Goal: Communication & Community: Answer question/provide support

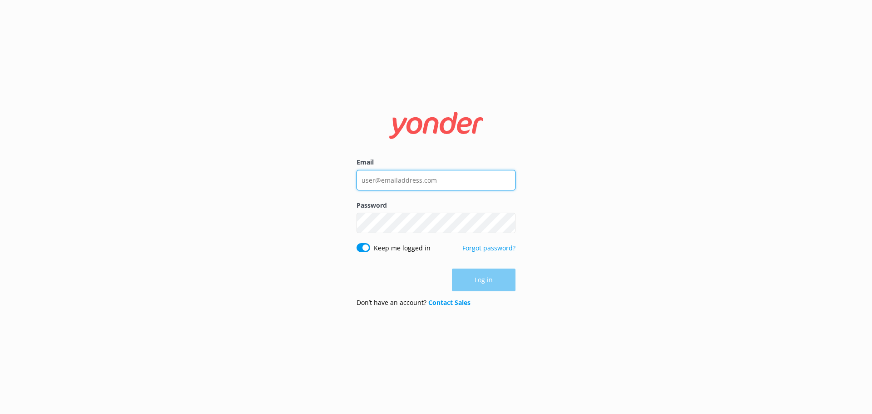
type input "[EMAIL_ADDRESS][DOMAIN_NAME]"
click at [262, 181] on div "Email [EMAIL_ADDRESS][DOMAIN_NAME] Password Show password Keep me logged in For…" at bounding box center [436, 207] width 872 height 414
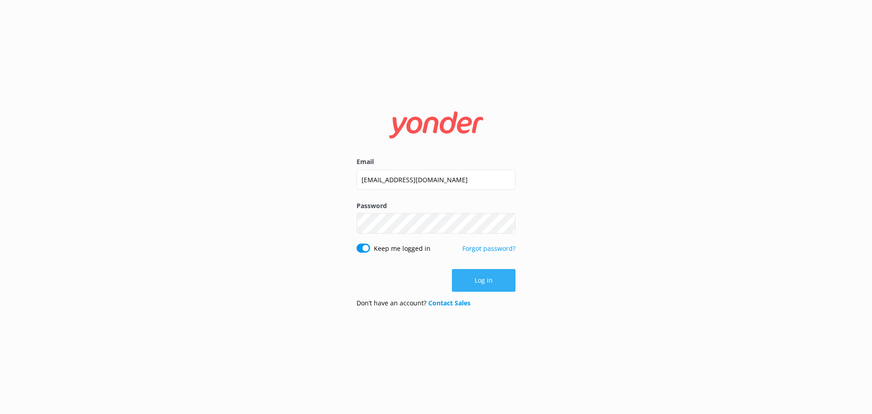
click at [508, 284] on button "Log in" at bounding box center [484, 280] width 64 height 23
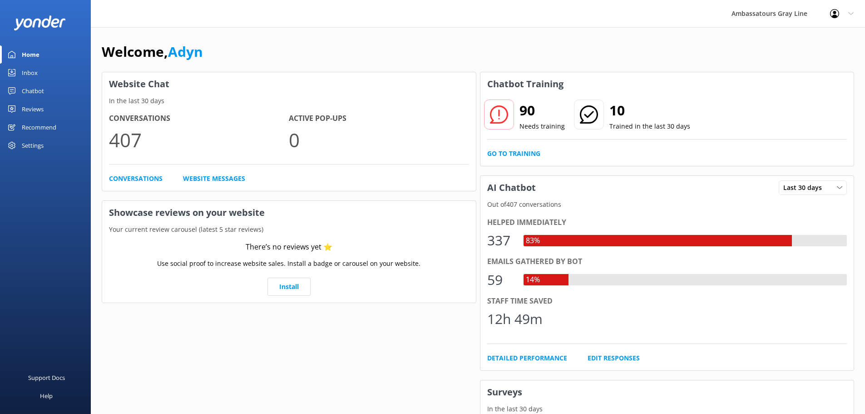
click at [34, 91] on div "Chatbot" at bounding box center [33, 91] width 22 height 18
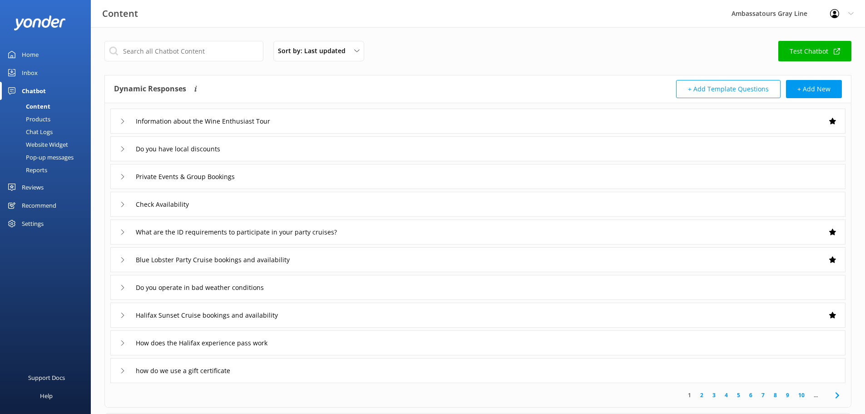
click at [38, 120] on div "Products" at bounding box center [27, 119] width 45 height 13
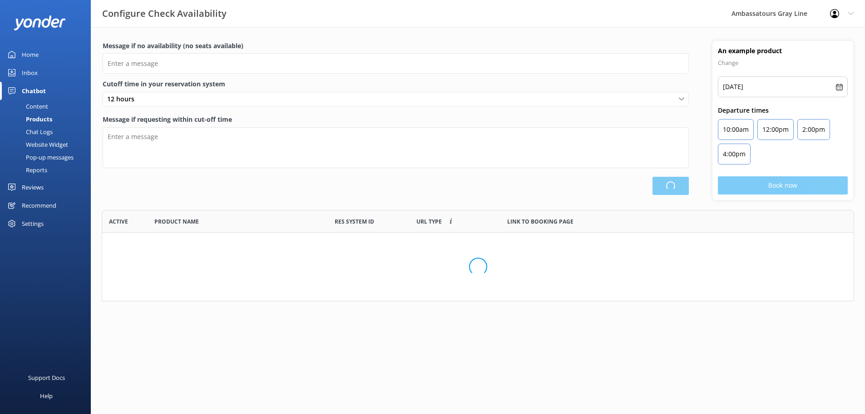
scroll to position [84, 746]
type input "There are no seats available, please check an alternative day"
type textarea "Our online booking system closes 2 hour prior to departure. Please contact us t…"
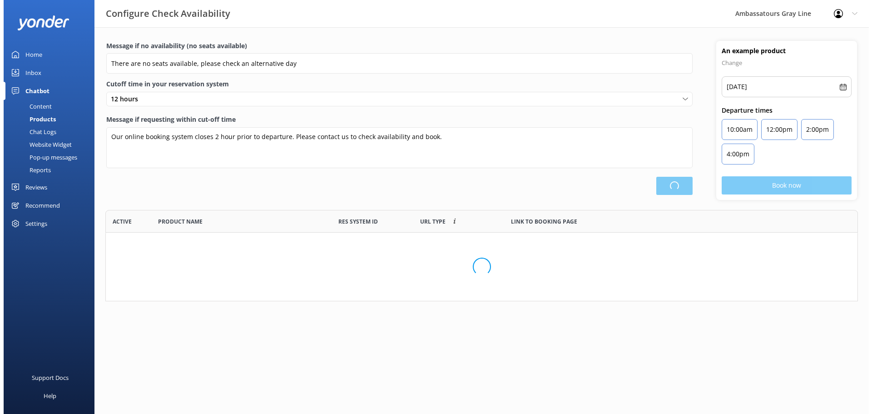
scroll to position [266, 745]
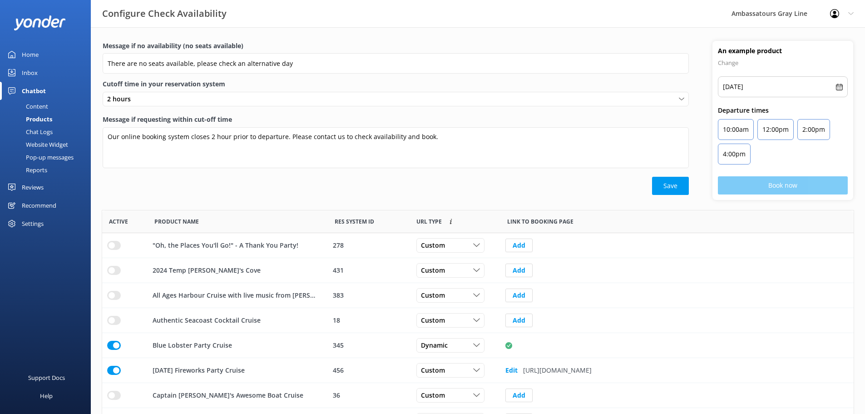
click at [41, 131] on div "Chat Logs" at bounding box center [28, 131] width 47 height 13
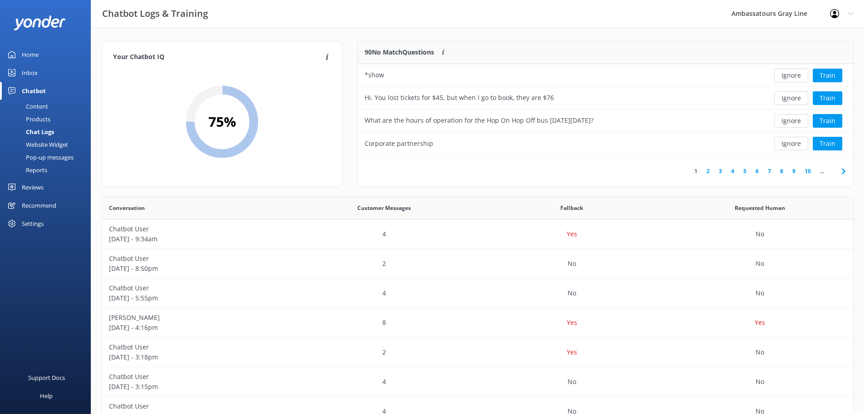
scroll to position [107, 489]
click at [799, 70] on button "Ignore" at bounding box center [791, 76] width 34 height 14
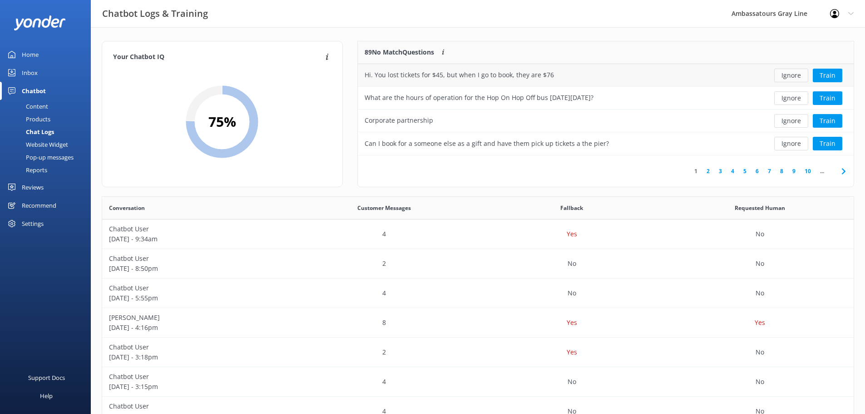
click at [799, 77] on button "Ignore" at bounding box center [791, 76] width 34 height 14
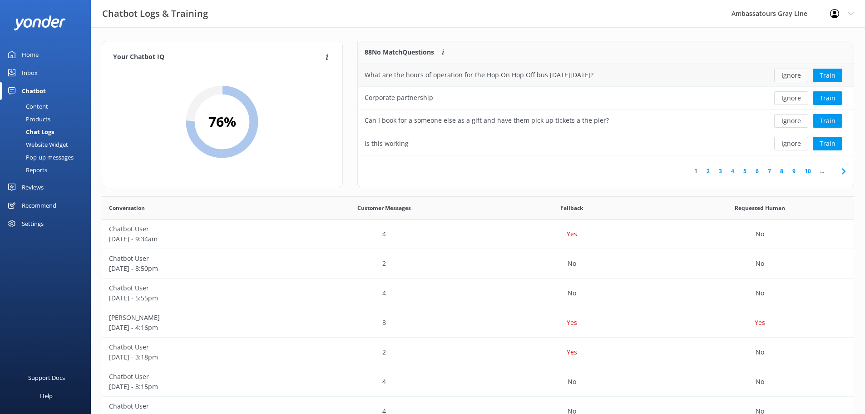
click at [791, 74] on button "Ignore" at bounding box center [791, 76] width 34 height 14
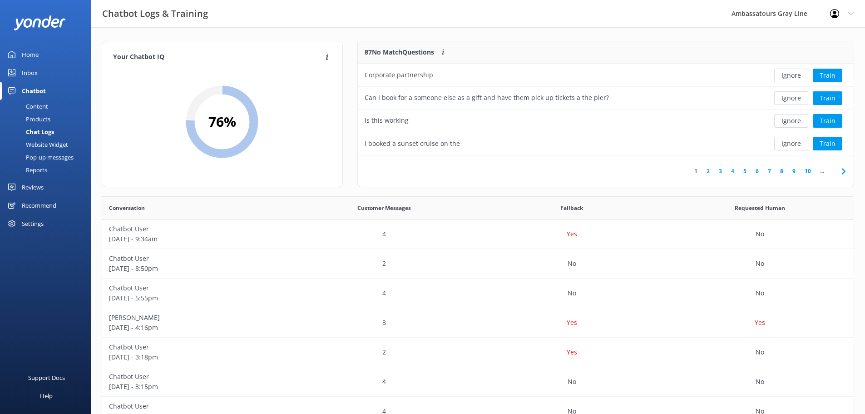
click at [452, 73] on div "Corporate partnership" at bounding box center [555, 75] width 395 height 23
click at [842, 71] on div "Ignore Train" at bounding box center [803, 76] width 87 height 14
click at [834, 79] on button "Train" at bounding box center [828, 76] width 30 height 14
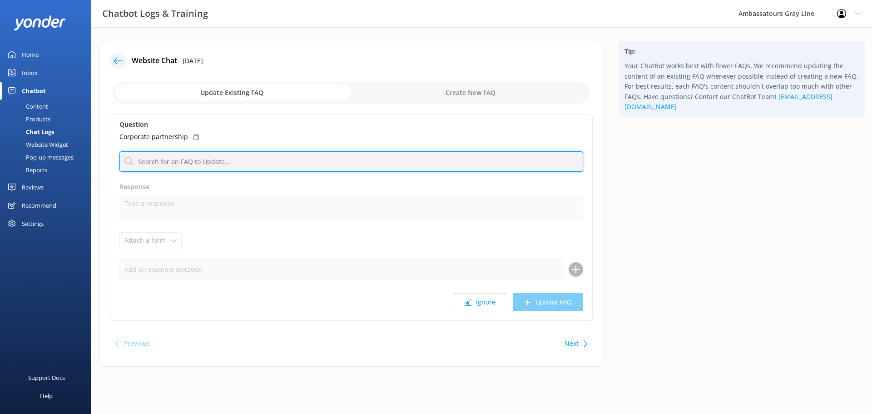
click at [237, 165] on input "text" at bounding box center [351, 161] width 464 height 20
type input "contact"
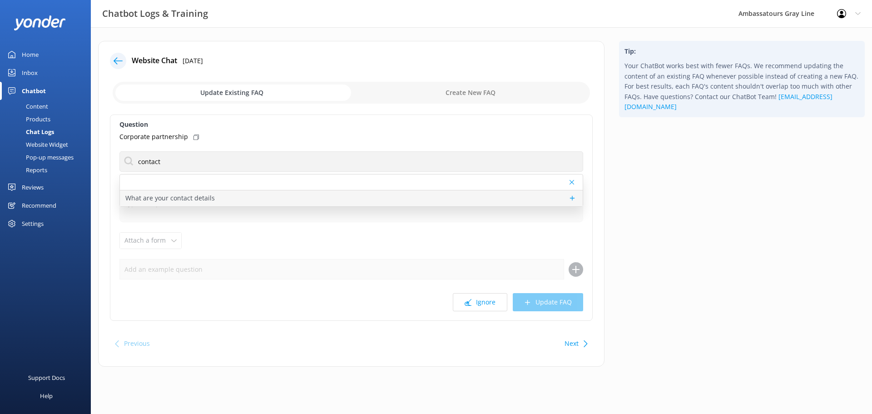
click at [200, 198] on p "What are your contact details" at bounding box center [169, 198] width 89 height 10
type textarea "You can contact the Ambassatours Gray Line team at [PHONE_NUMBER], or by emaili…"
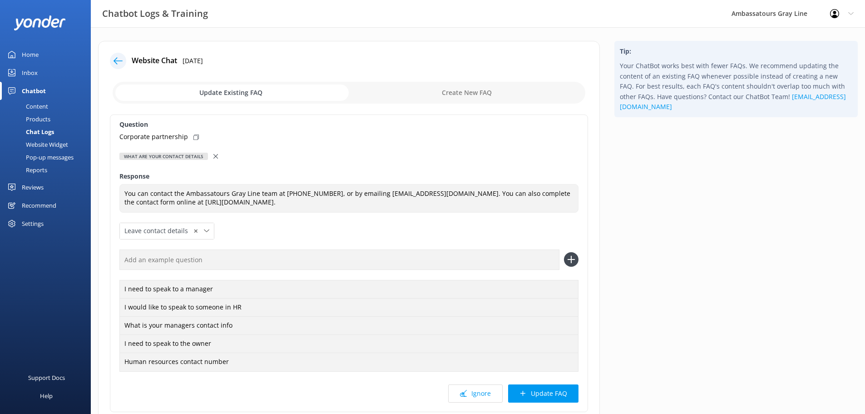
click at [195, 137] on icon at bounding box center [195, 136] width 5 height 5
click at [173, 254] on input "text" at bounding box center [339, 259] width 440 height 20
paste input "Corporate partnership"
type input "Corporate partnership"
click at [572, 257] on icon at bounding box center [571, 259] width 15 height 15
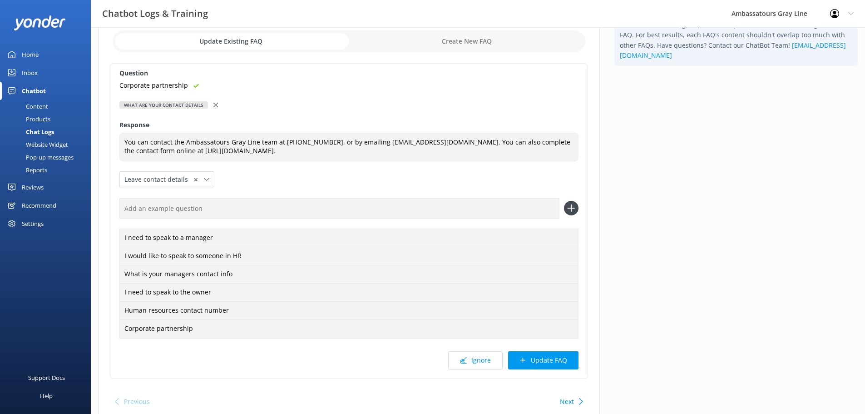
scroll to position [89, 0]
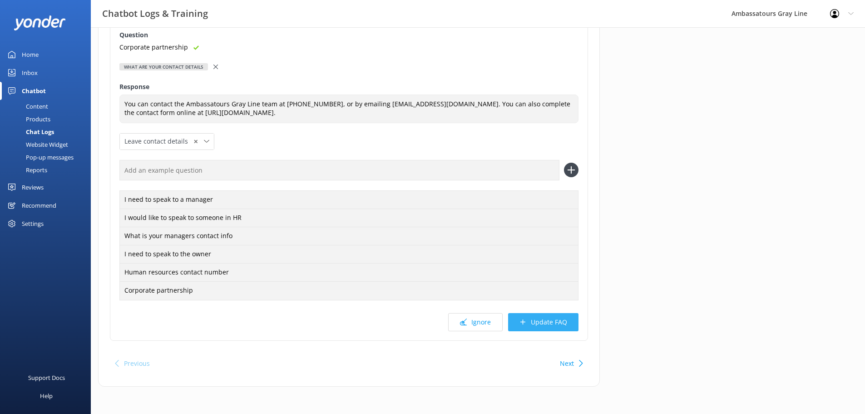
click at [541, 321] on button "Update FAQ" at bounding box center [543, 322] width 70 height 18
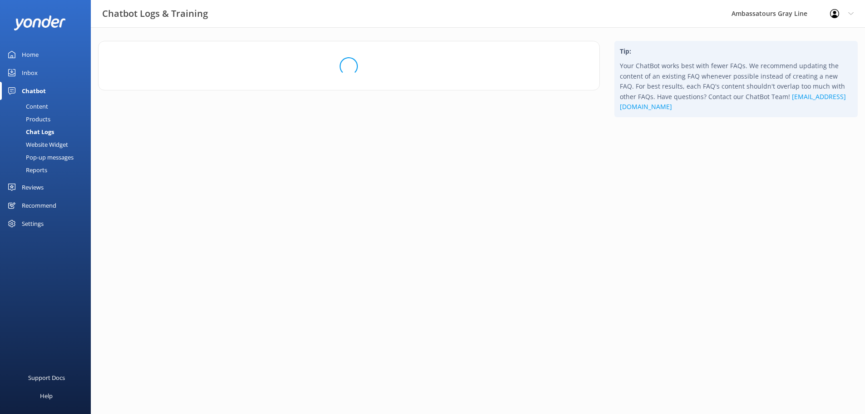
scroll to position [0, 0]
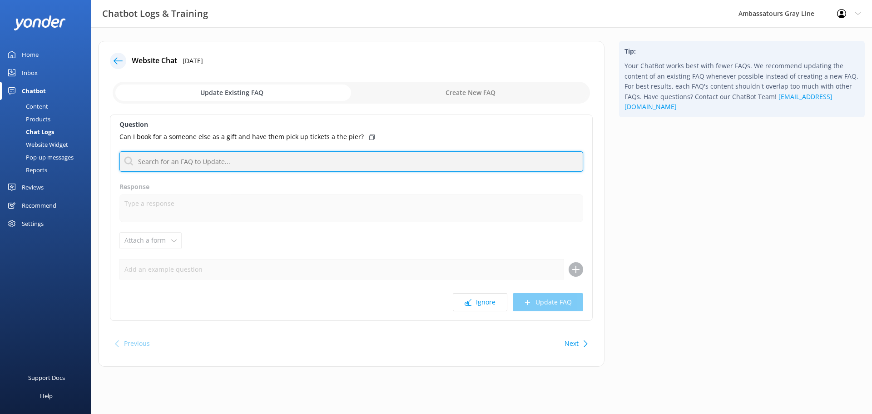
click at [218, 155] on input "text" at bounding box center [351, 161] width 464 height 20
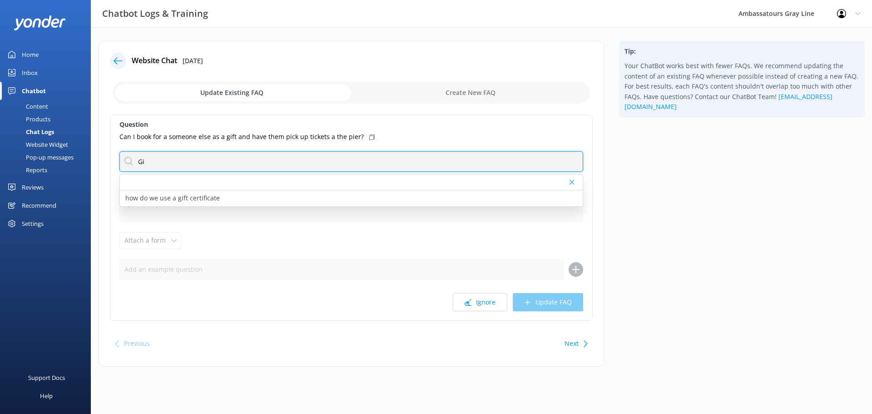
type input "G"
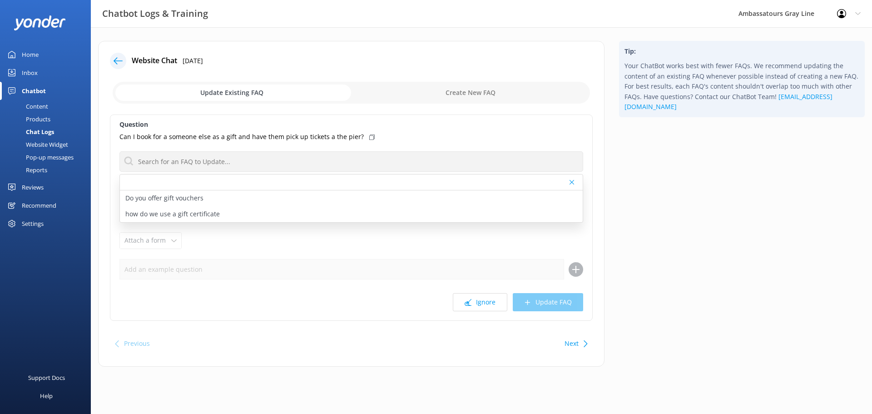
click at [468, 89] on input "checkbox" at bounding box center [351, 93] width 477 height 22
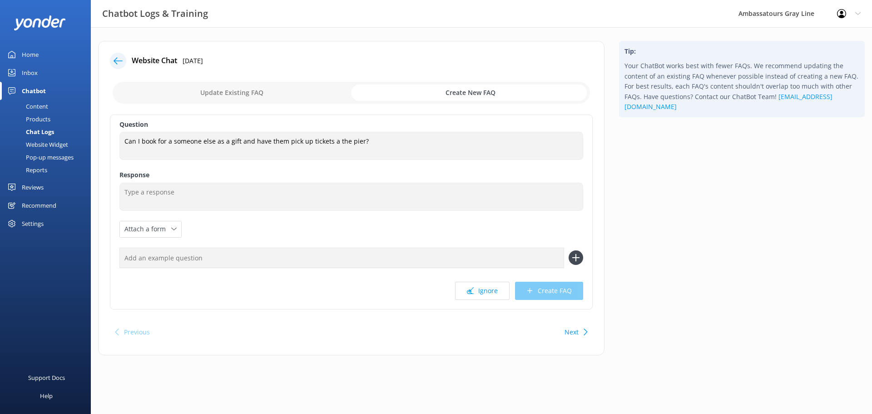
click at [223, 95] on input "checkbox" at bounding box center [351, 93] width 477 height 22
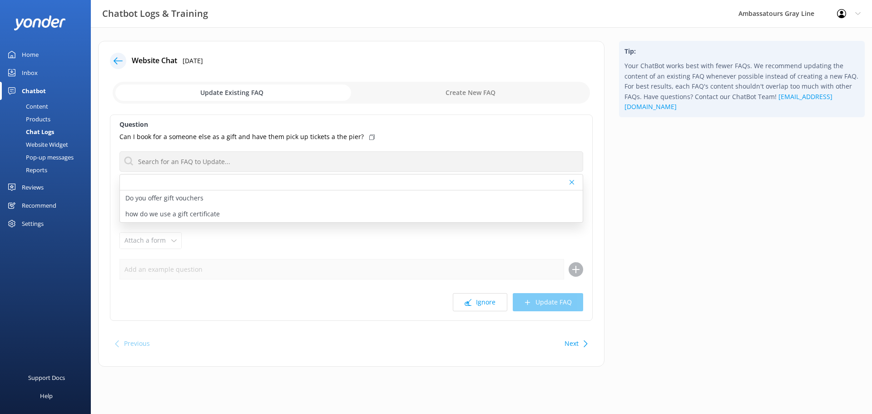
click at [455, 95] on input "checkbox" at bounding box center [351, 93] width 477 height 22
checkbox input "true"
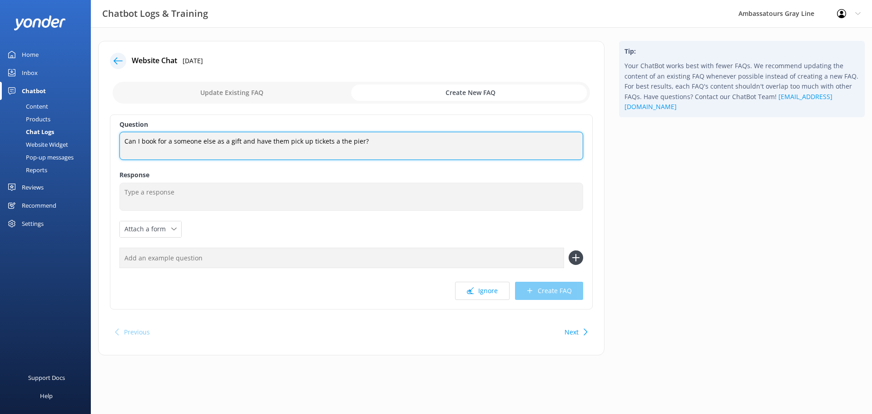
click at [391, 135] on textarea "Can I book for a someone else as a gift and have them pick up tickets a the pie…" at bounding box center [351, 146] width 464 height 28
drag, startPoint x: 391, startPoint y: 135, endPoint x: 114, endPoint y: 146, distance: 276.7
click at [114, 146] on div "Question Can I book for a someone else as a gift and have them pick up tickets …" at bounding box center [351, 211] width 483 height 195
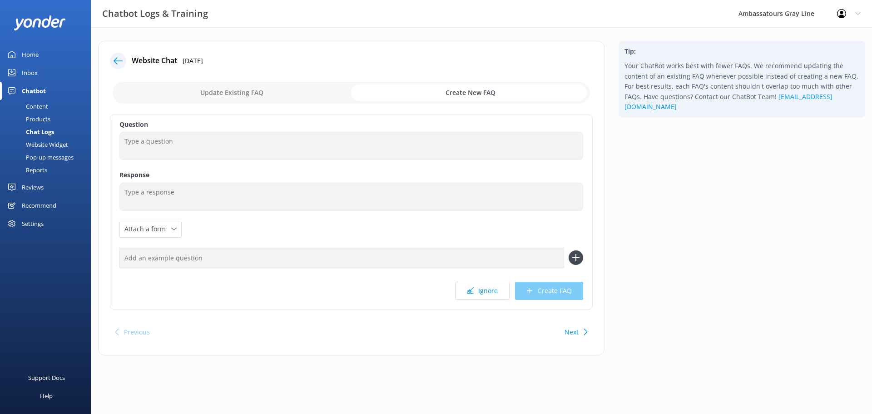
click at [165, 258] on input "text" at bounding box center [341, 257] width 445 height 20
paste input "Can I book for a someone else as a gift and have them pick up tickets a the pie…"
type input "Can I book for a someone else as a gift and have them pick up tickets a the pie…"
click at [573, 260] on icon at bounding box center [575, 257] width 15 height 15
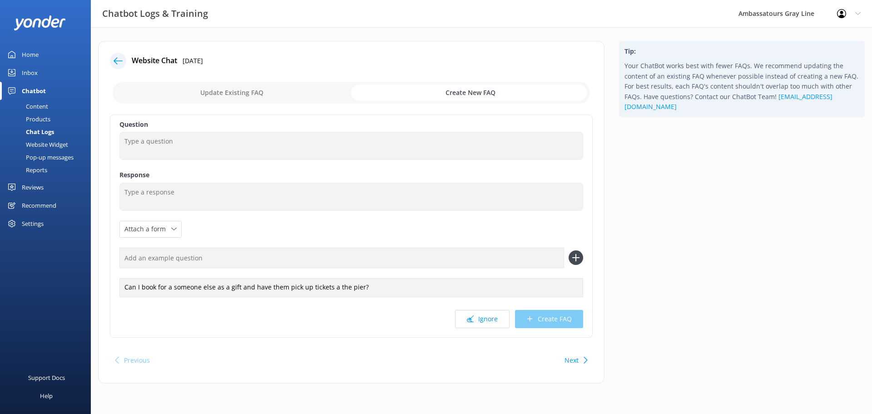
click at [201, 255] on input "text" at bounding box center [341, 257] width 445 height 20
type input "Gift certificates"
click at [579, 254] on icon at bounding box center [575, 257] width 15 height 15
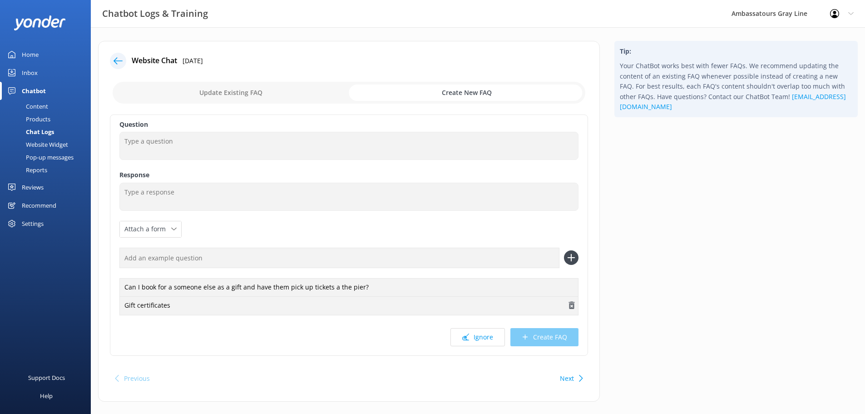
click at [570, 304] on use "button" at bounding box center [571, 305] width 6 height 8
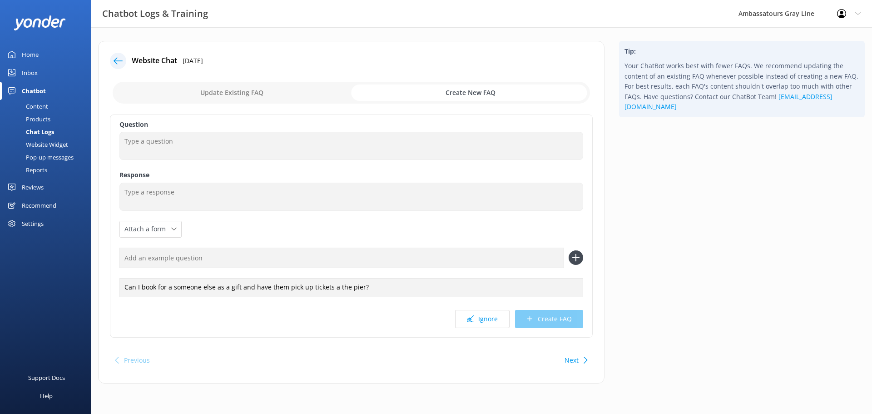
click at [410, 246] on div "Question Response Attach a form Leave contact details Check availability Can I …" at bounding box center [351, 225] width 483 height 223
click at [419, 260] on input "text" at bounding box center [341, 257] width 445 height 20
type input "Buy a gift card"
click at [571, 251] on div "Buy a gift card" at bounding box center [351, 257] width 464 height 20
click at [575, 257] on use at bounding box center [576, 258] width 8 height 8
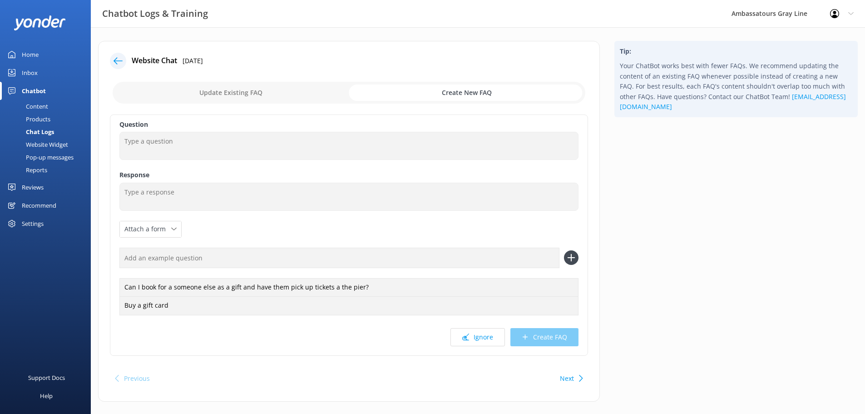
click at [226, 256] on input "text" at bounding box center [339, 257] width 440 height 20
type input "How can I buy a tour as a gift"
click at [573, 262] on icon at bounding box center [571, 257] width 15 height 15
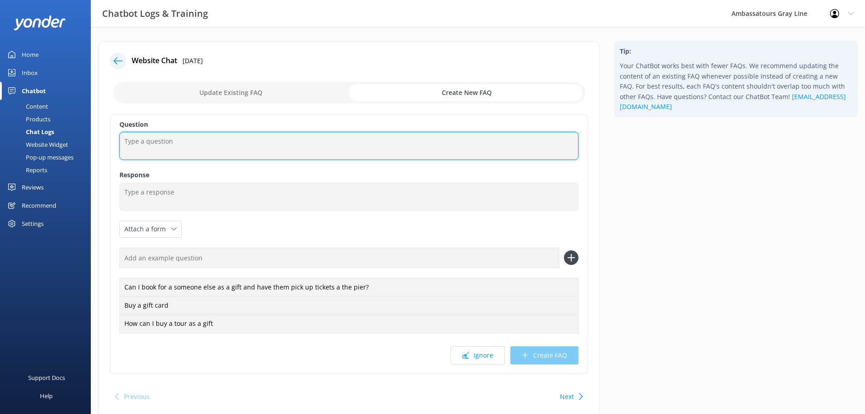
click at [247, 145] on textarea at bounding box center [348, 146] width 459 height 28
type textarea "How can I buy a tour as a gift"
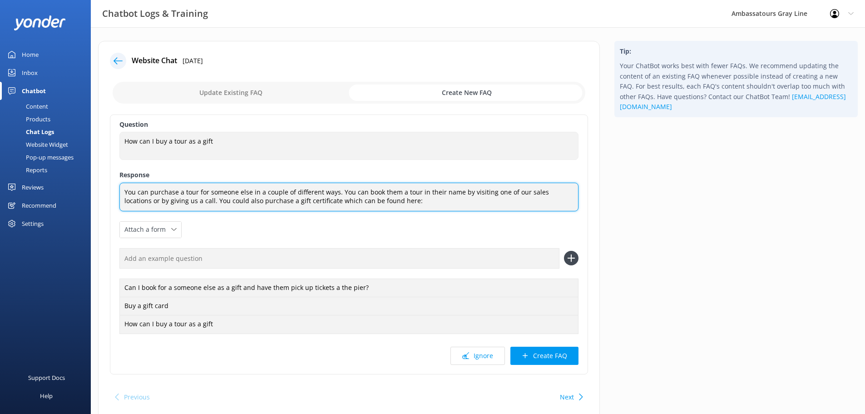
paste textarea "[URL][DOMAIN_NAME]?"
type textarea "You can purchase a tour for someone else in a couple of different ways. You can…"
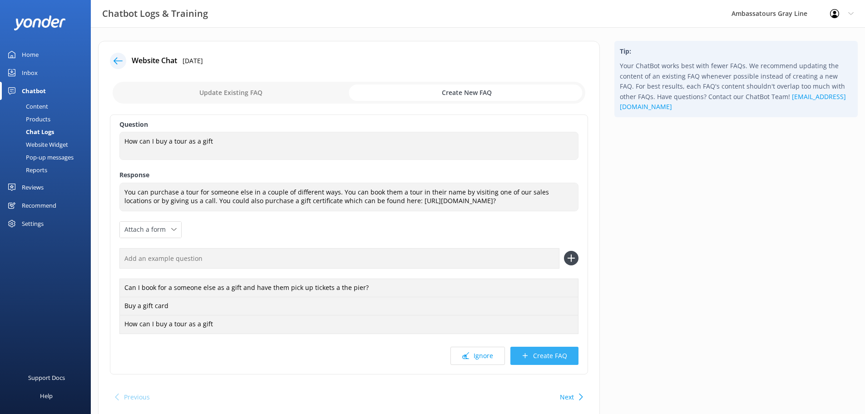
click at [545, 359] on button "Create FAQ" at bounding box center [544, 355] width 68 height 18
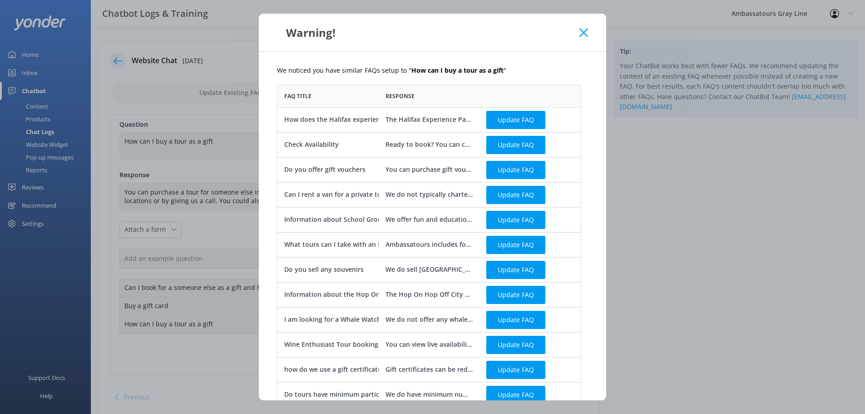
scroll to position [425, 297]
click at [521, 173] on button "Update FAQ" at bounding box center [515, 170] width 59 height 18
checkbox input "false"
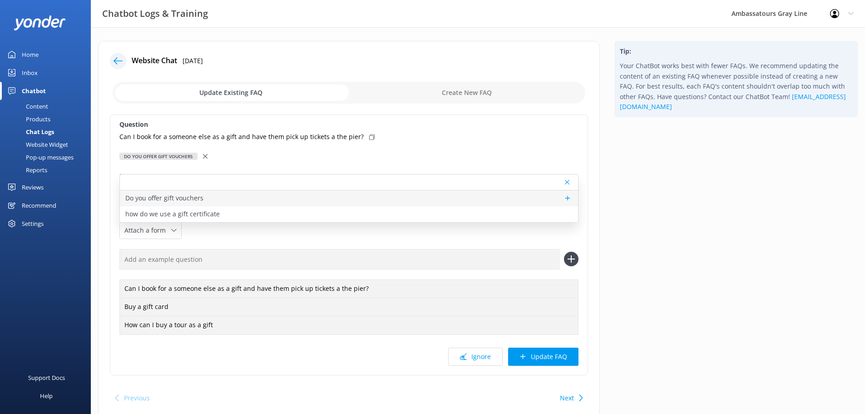
click at [226, 197] on div "Do you offer gift vouchers" at bounding box center [349, 198] width 458 height 16
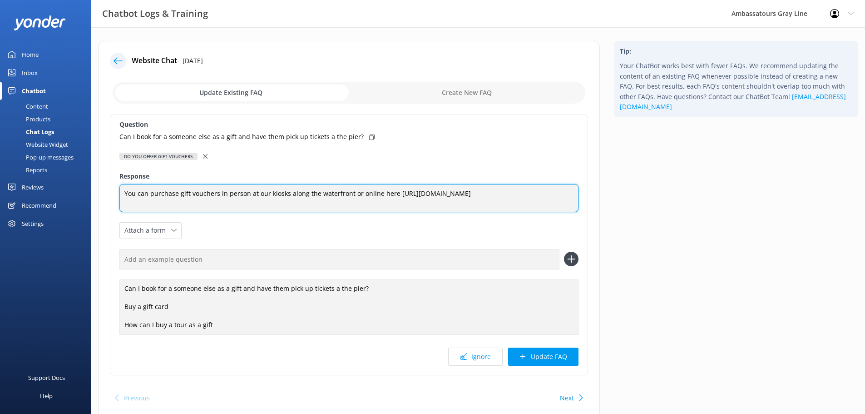
click at [565, 198] on textarea "You can purchase gift vouchers in person at our kiosks along the waterfront or …" at bounding box center [348, 198] width 459 height 28
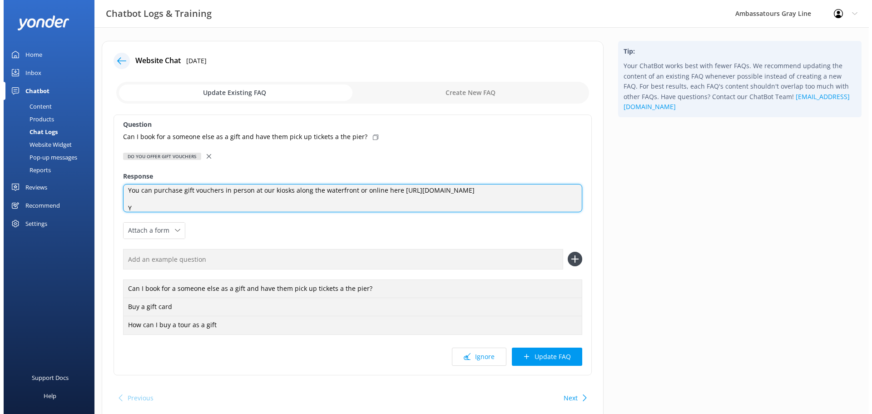
scroll to position [0, 0]
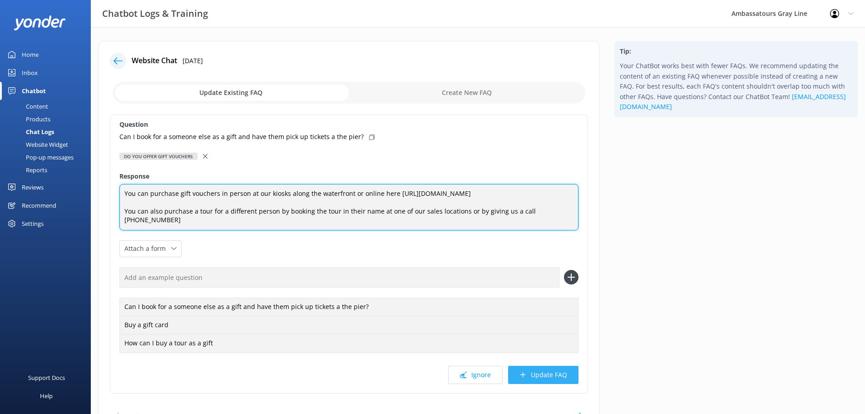
type textarea "You can purchase gift vouchers in person at our kiosks along the waterfront or …"
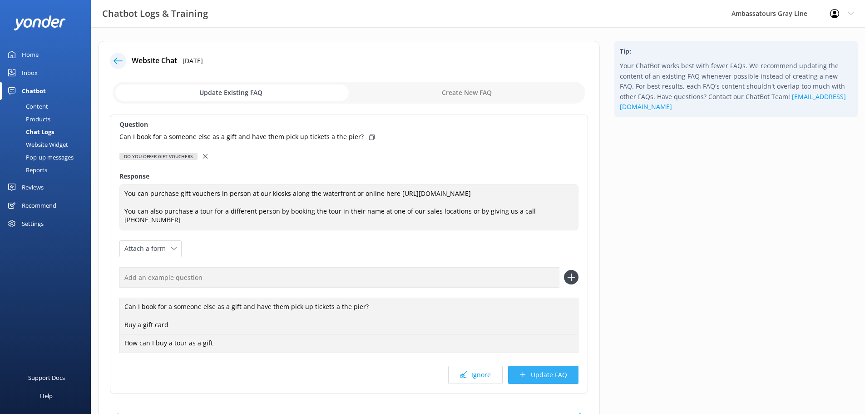
click at [544, 367] on button "Update FAQ" at bounding box center [543, 375] width 70 height 18
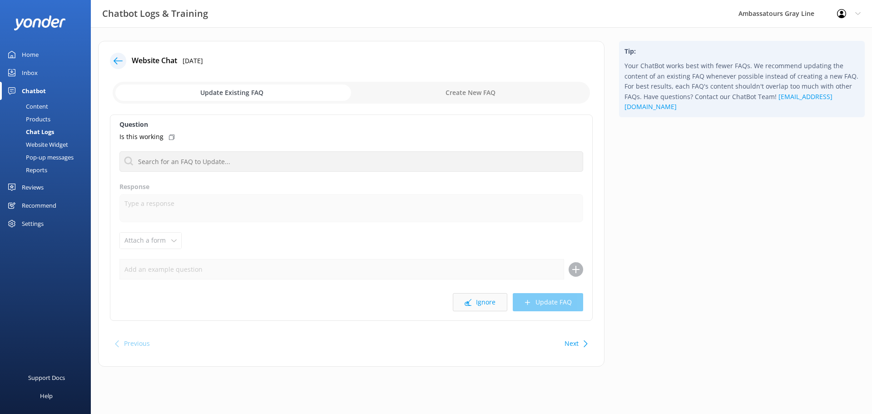
click at [481, 301] on button "Ignore" at bounding box center [480, 302] width 54 height 18
click at [478, 309] on button "Ignore" at bounding box center [480, 302] width 54 height 18
click at [489, 306] on button "Ignore" at bounding box center [480, 302] width 54 height 18
click at [476, 299] on button "Ignore" at bounding box center [480, 302] width 54 height 18
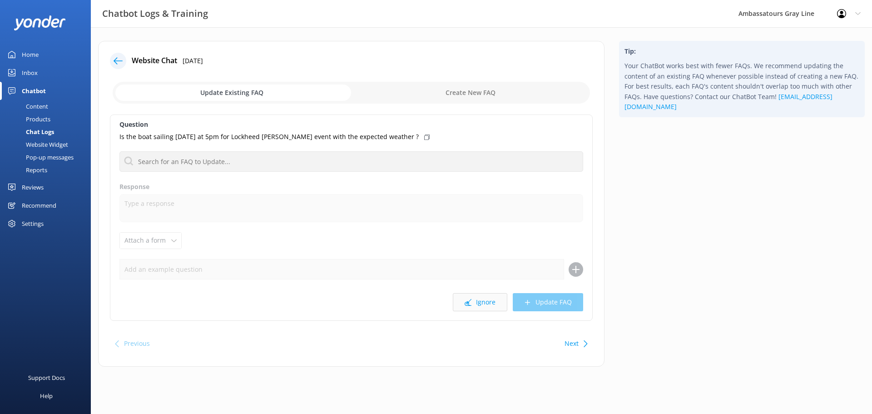
click at [490, 303] on button "Ignore" at bounding box center [480, 302] width 54 height 18
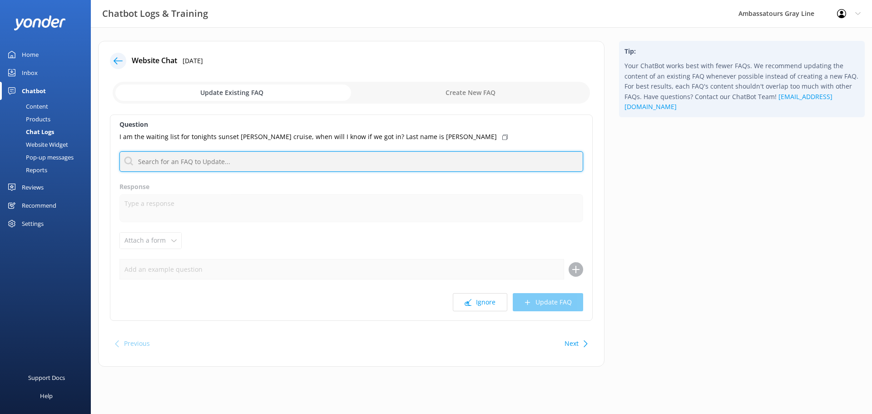
click at [257, 166] on input "text" at bounding box center [351, 161] width 464 height 20
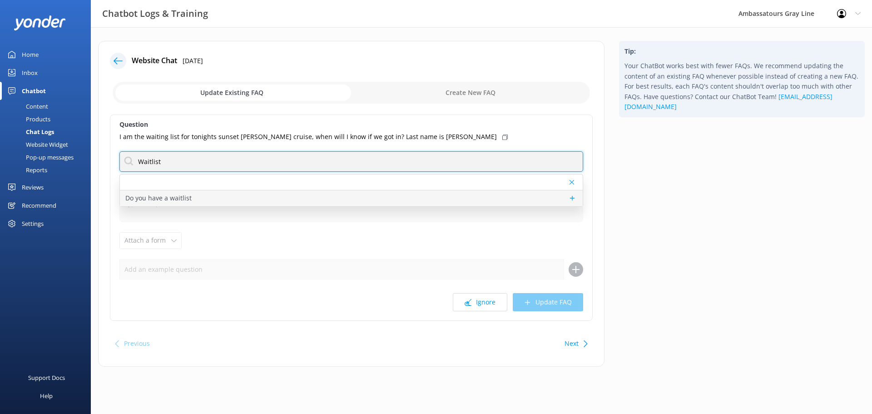
type input "Waitlist"
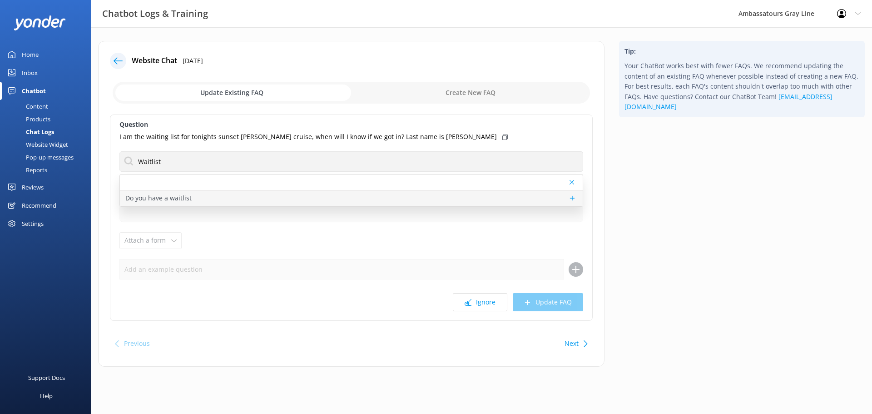
click at [201, 203] on div "Do you have a waitlist" at bounding box center [351, 198] width 463 height 16
type textarea "For sold out departures guests can be added to the waitlist by clicking 'join t…"
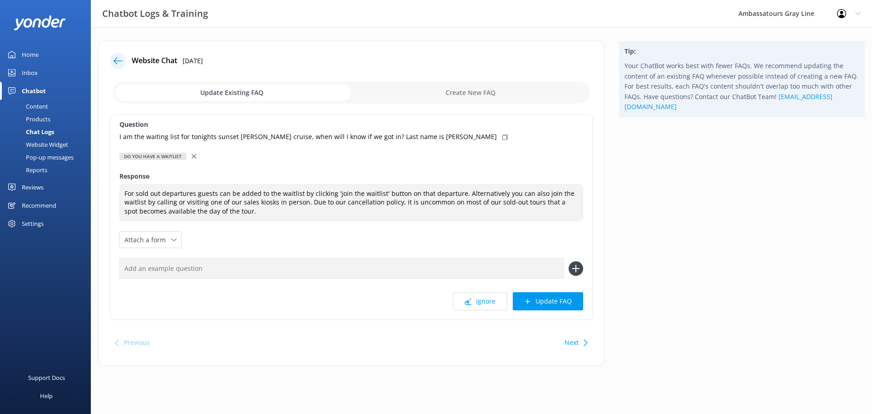
click at [431, 138] on div "I am the waiting list for tonights sunset [PERSON_NAME] cruise, when will I kno…" at bounding box center [351, 137] width 464 height 10
click at [245, 269] on input "text" at bounding box center [341, 268] width 445 height 20
paste input "I am the waiting list for tonights sunset [PERSON_NAME] cruise, when will I kno…"
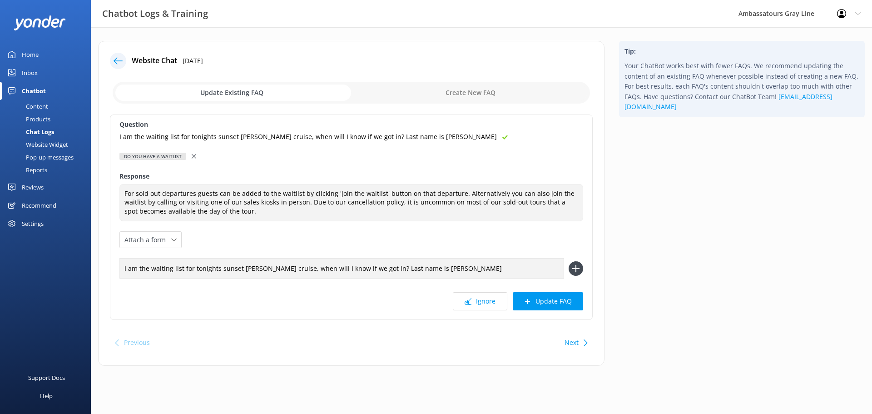
type input "I am the waiting list for tonights sunset [PERSON_NAME] cruise, when will I kno…"
click at [577, 273] on icon at bounding box center [575, 268] width 15 height 15
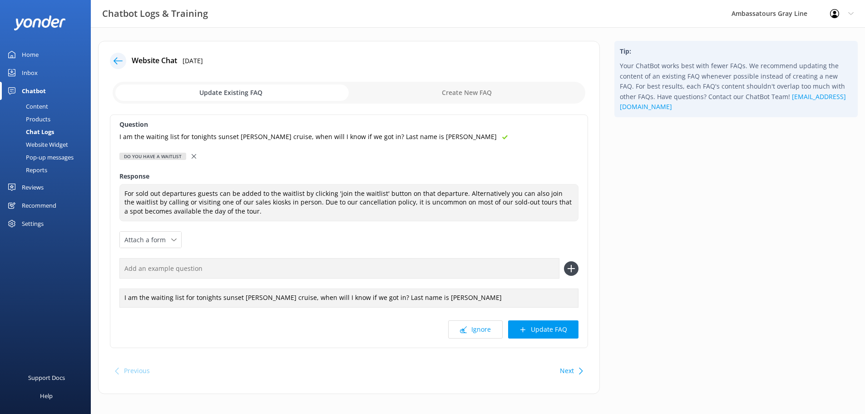
click at [357, 263] on input "text" at bounding box center [339, 268] width 440 height 20
type input "I am on the waitlist for the [PERSON_NAME], will I get off the waitlist?"
click at [573, 265] on icon at bounding box center [571, 268] width 15 height 15
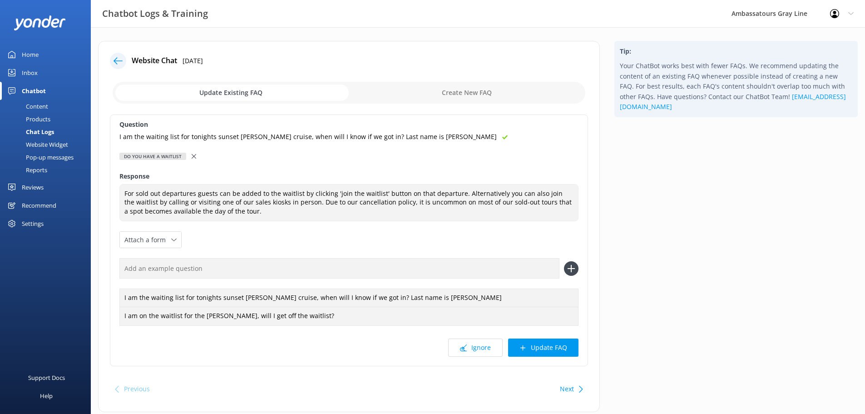
click at [546, 347] on button "Update FAQ" at bounding box center [543, 347] width 70 height 18
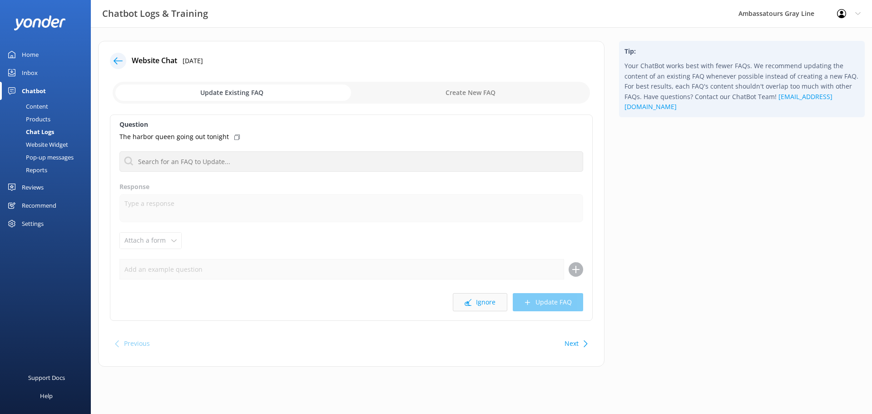
click at [488, 306] on button "Ignore" at bounding box center [480, 302] width 54 height 18
click at [236, 136] on icon at bounding box center [233, 136] width 5 height 5
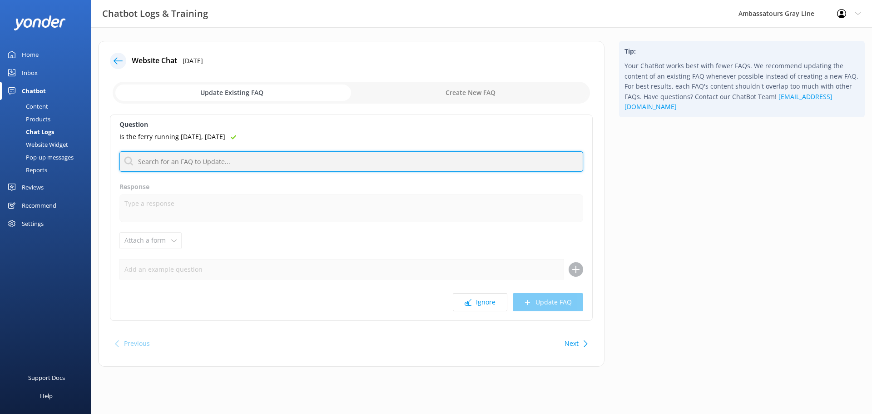
click at [256, 163] on input "text" at bounding box center [351, 161] width 464 height 20
type input "[GEOGRAPHIC_DATA]"
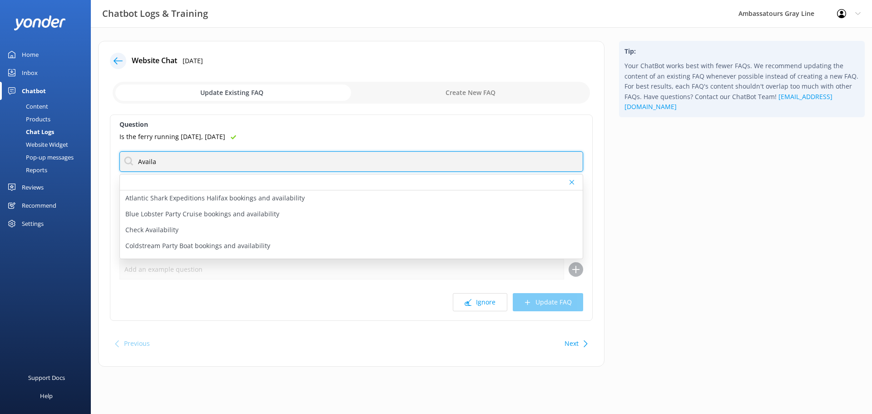
type input "Availability"
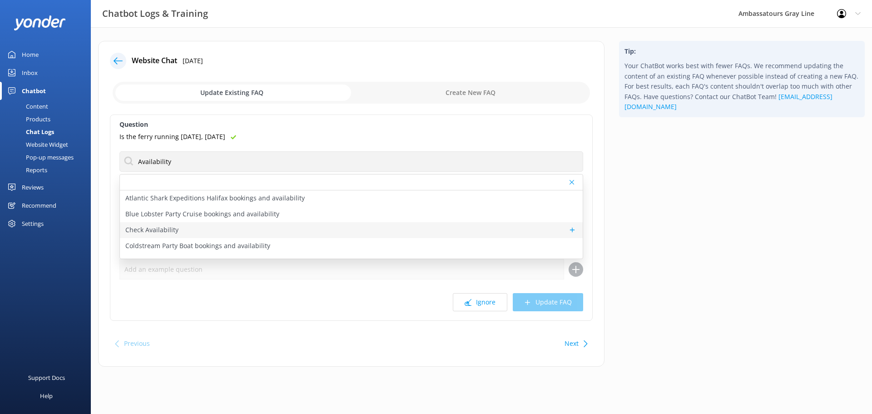
click at [170, 223] on div "Check Availability" at bounding box center [351, 230] width 463 height 16
type textarea "Ready to book? You can check live availability and book your tour online at [UR…"
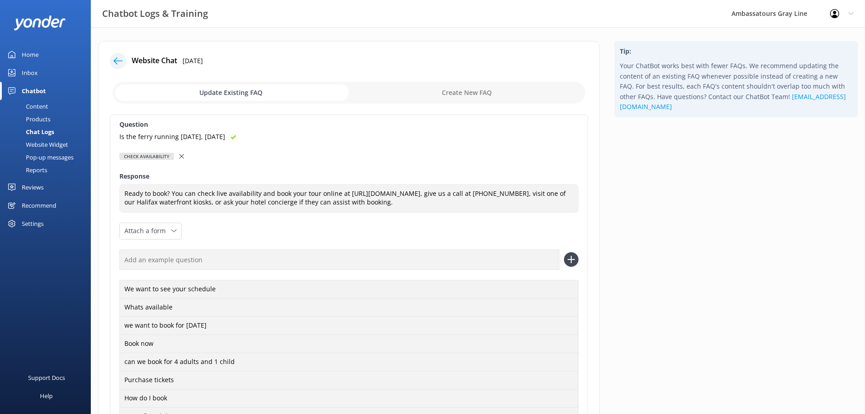
click at [242, 137] on div "Is the ferry running [DATE], [DATE]" at bounding box center [348, 137] width 459 height 10
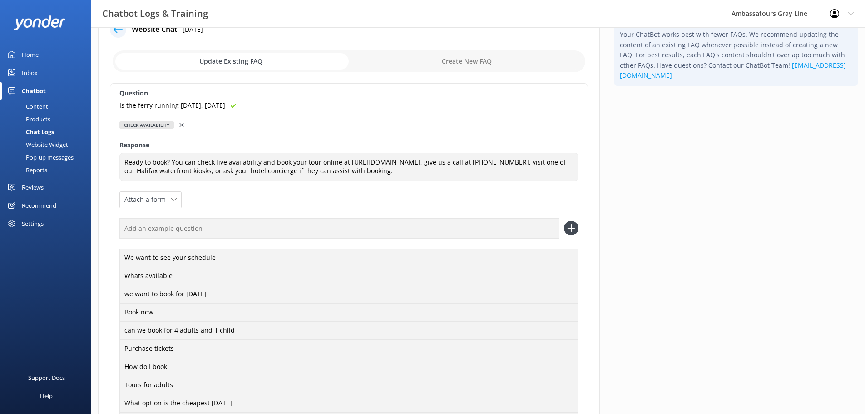
scroll to position [91, 0]
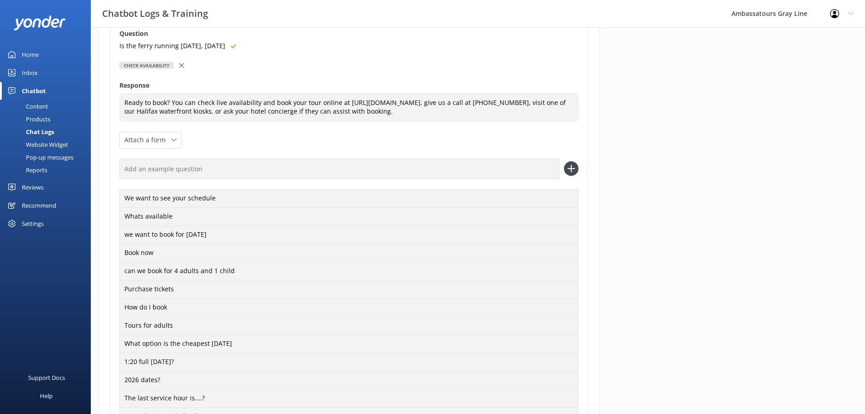
click at [179, 175] on input "text" at bounding box center [339, 168] width 440 height 20
paste input "Is the ferry running [DATE], [DATE]"
type input "Is the ferry running [DATE], [DATE]"
click at [577, 170] on icon at bounding box center [571, 168] width 15 height 15
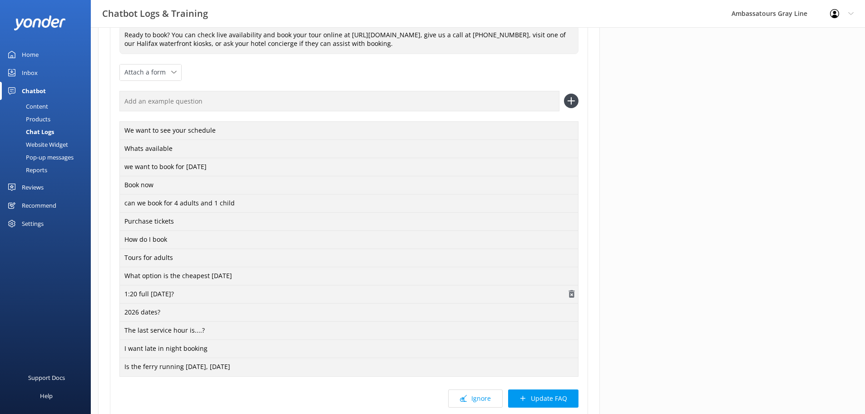
scroll to position [235, 0]
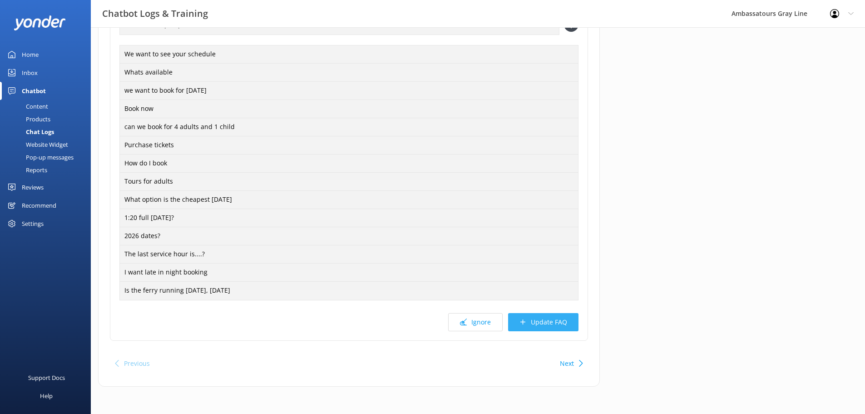
click at [536, 322] on button "Update FAQ" at bounding box center [543, 322] width 70 height 18
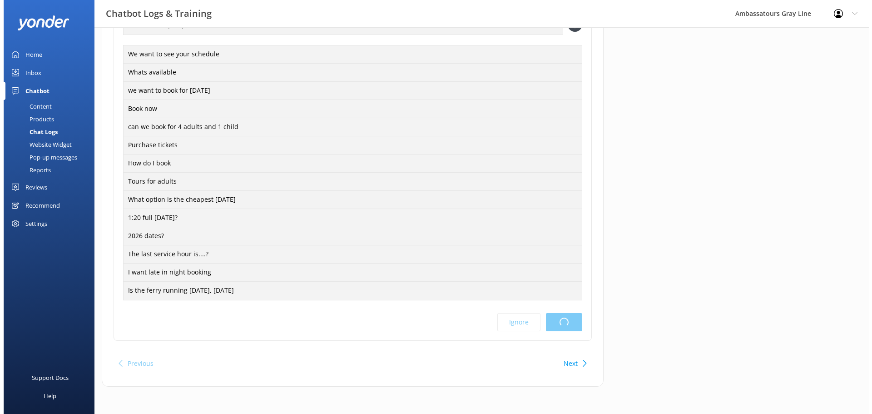
scroll to position [0, 0]
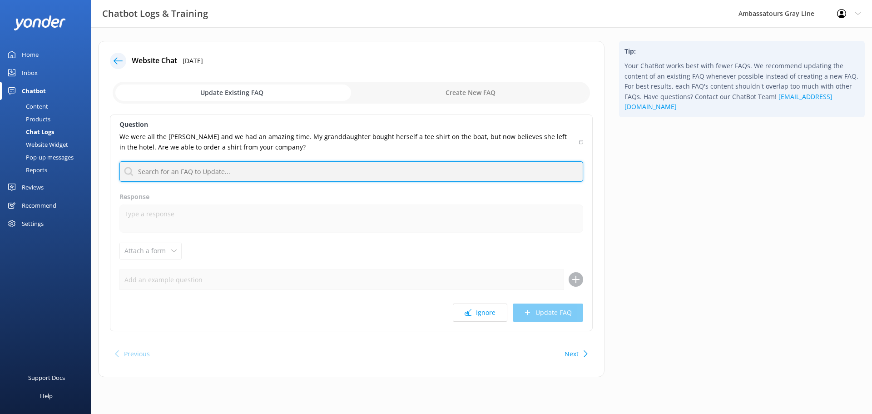
click at [315, 170] on input "text" at bounding box center [351, 171] width 464 height 20
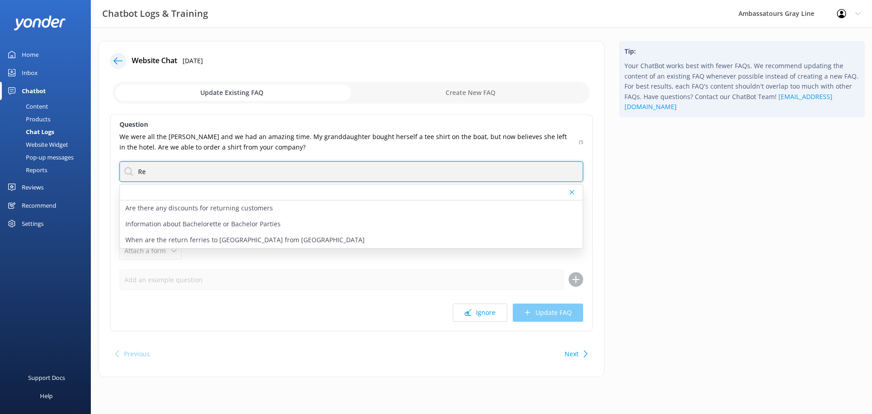
type input "R"
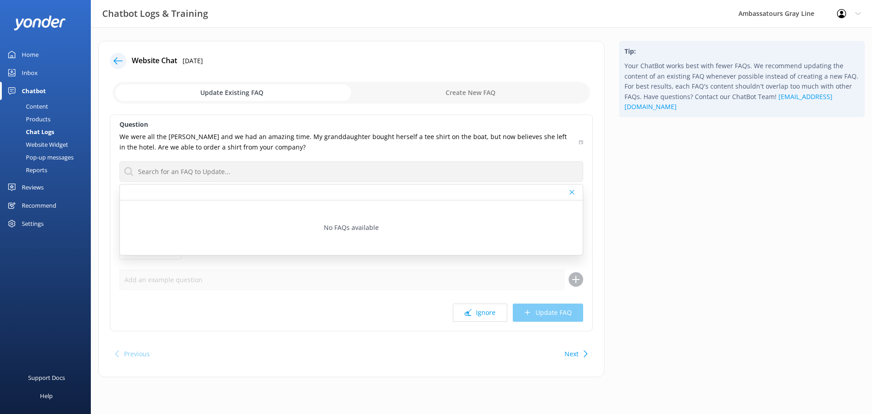
click at [316, 153] on div "Question We were all the [PERSON_NAME] and we had an amazing time. My granddaug…" at bounding box center [351, 222] width 483 height 217
click at [337, 154] on div "Question We were all the [PERSON_NAME] and we had an amazing time. My granddaug…" at bounding box center [351, 222] width 483 height 217
click at [464, 95] on input "checkbox" at bounding box center [351, 93] width 477 height 22
checkbox input "true"
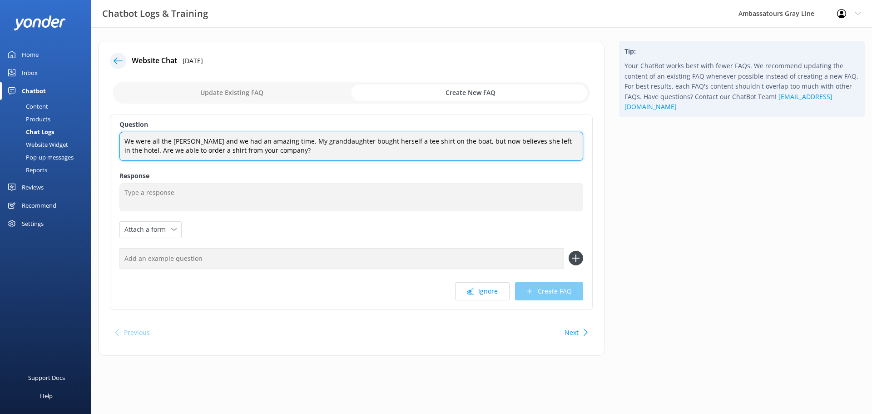
drag, startPoint x: 271, startPoint y: 151, endPoint x: 85, endPoint y: 87, distance: 196.9
click at [85, 82] on div "Chatbot Logs & Training Ambassatours Gray Line Profile Settings Logout Home Inb…" at bounding box center [436, 205] width 872 height 356
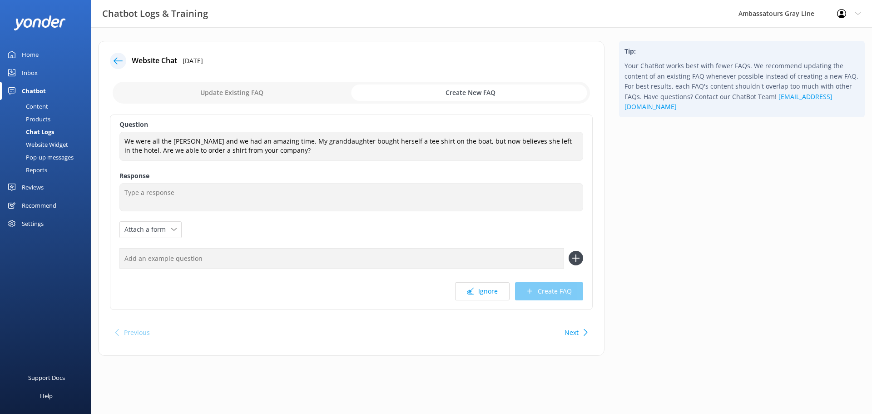
click at [235, 262] on input "text" at bounding box center [341, 258] width 445 height 20
paste input "We were all the [PERSON_NAME] and we had an amazing time. My granddaughter boug…"
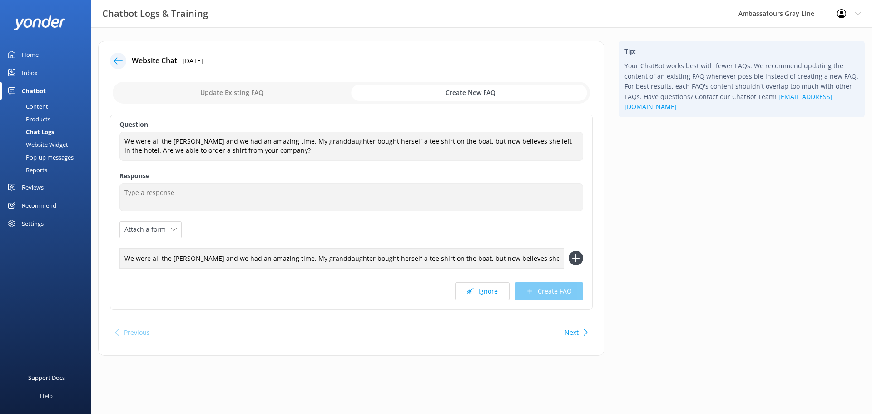
scroll to position [0, 142]
type input "We were all the [PERSON_NAME] and we had an amazing time. My granddaughter boug…"
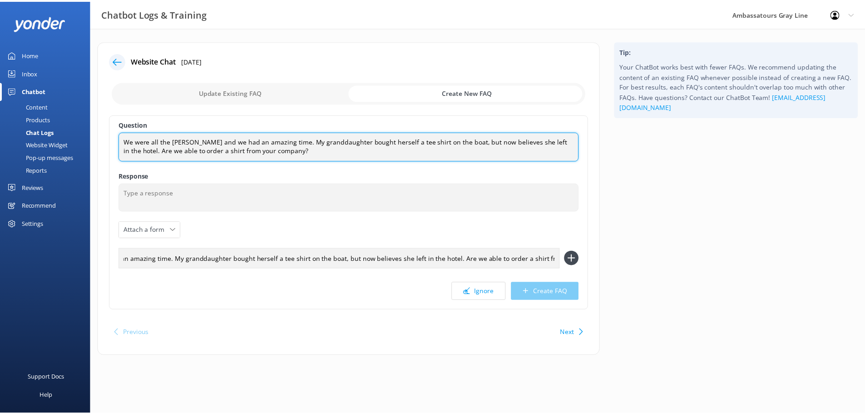
scroll to position [0, 0]
drag, startPoint x: 262, startPoint y: 154, endPoint x: 122, endPoint y: 102, distance: 148.9
click at [122, 102] on div "Website Chat [DATE] Update Existing FAQ Create New FAQ Question We were all the…" at bounding box center [351, 198] width 506 height 315
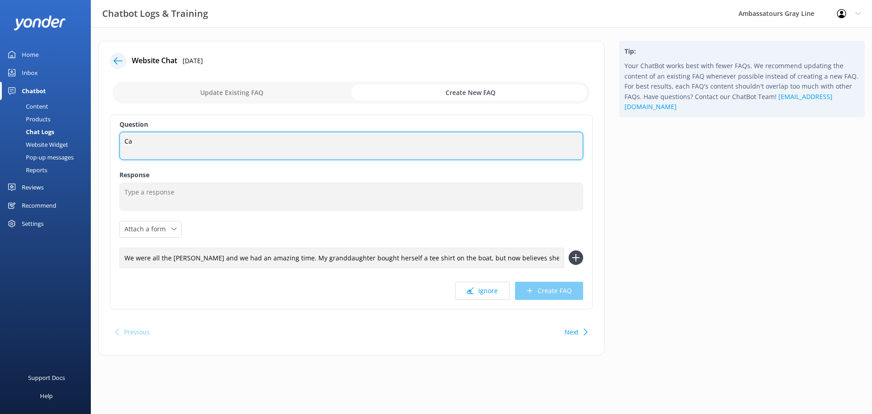
type textarea "C"
type textarea "Can you buy a [PERSON_NAME] Sweatshirt or any of your merchandise online?"
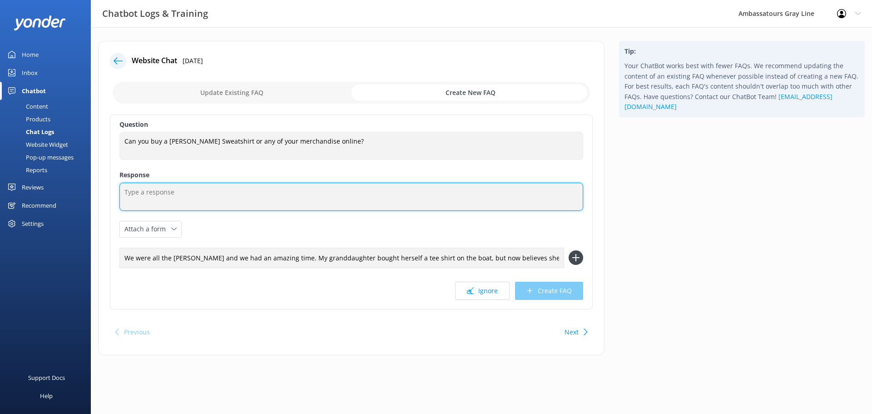
click at [252, 201] on textarea at bounding box center [351, 197] width 464 height 28
type textarea "We currently only offer our retail items for sale in person, and we do not ship…"
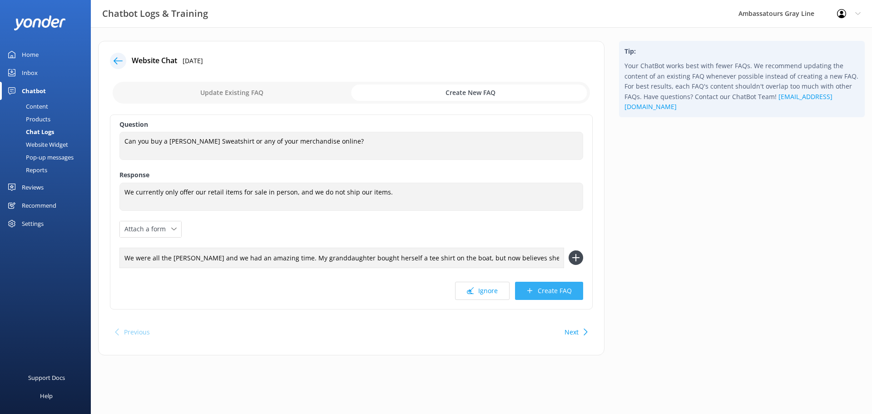
click at [553, 297] on button "Create FAQ" at bounding box center [549, 291] width 68 height 18
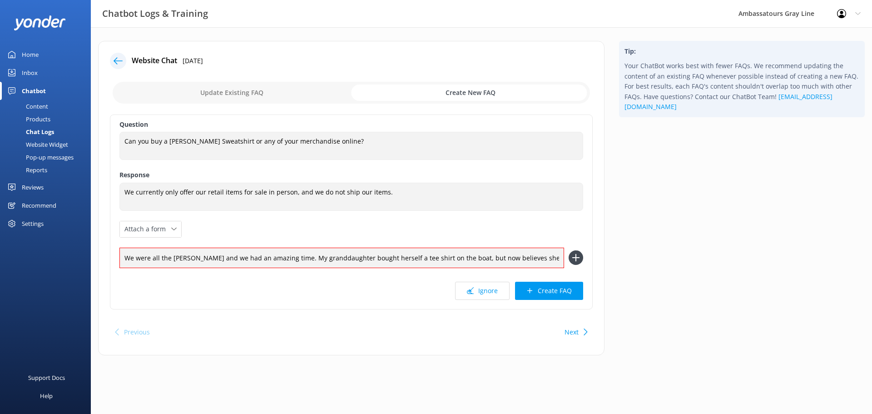
click at [574, 257] on use at bounding box center [576, 258] width 8 height 8
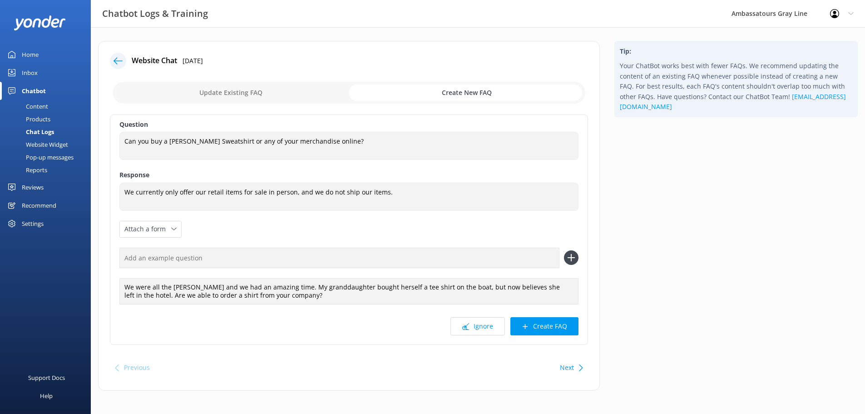
drag, startPoint x: 553, startPoint y: 328, endPoint x: 541, endPoint y: 325, distance: 11.9
click at [552, 329] on button "Create FAQ" at bounding box center [544, 326] width 68 height 18
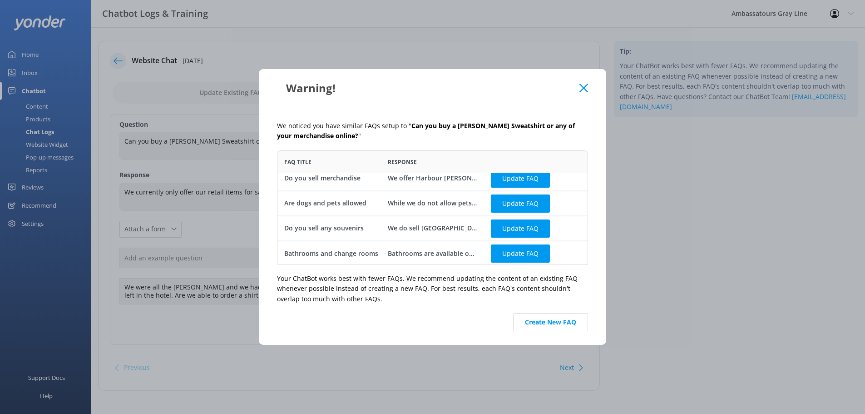
scroll to position [9, 0]
click at [563, 316] on button "Create New FAQ" at bounding box center [550, 322] width 75 height 18
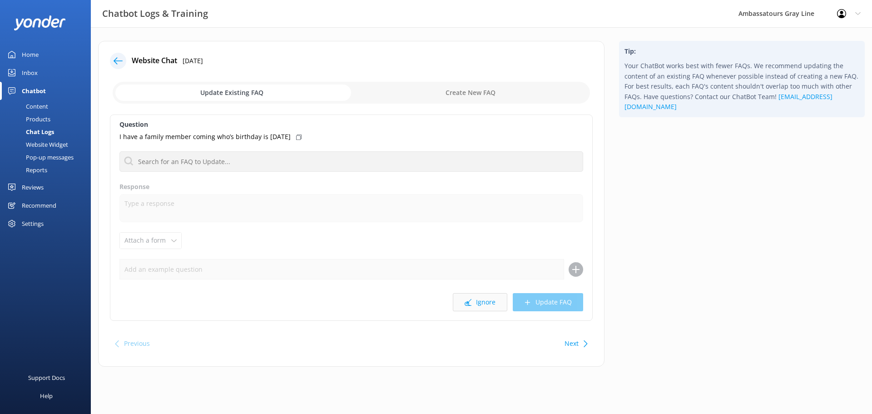
click at [490, 306] on button "Ignore" at bounding box center [480, 302] width 54 height 18
click at [479, 304] on button "Ignore" at bounding box center [480, 302] width 54 height 18
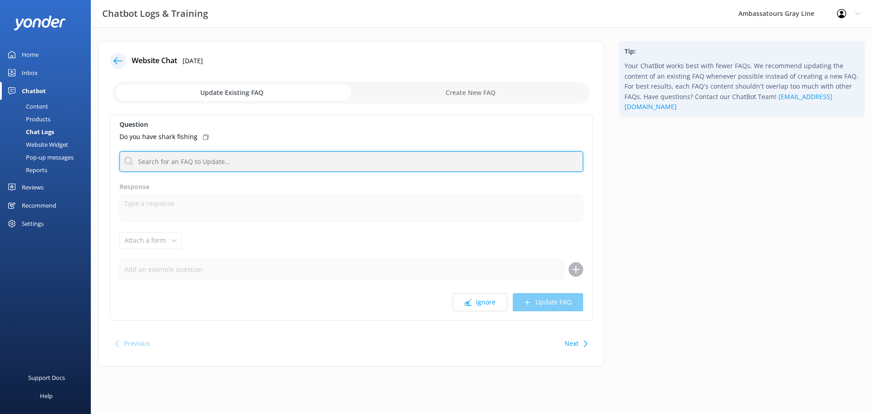
click at [211, 151] on input "text" at bounding box center [351, 161] width 464 height 20
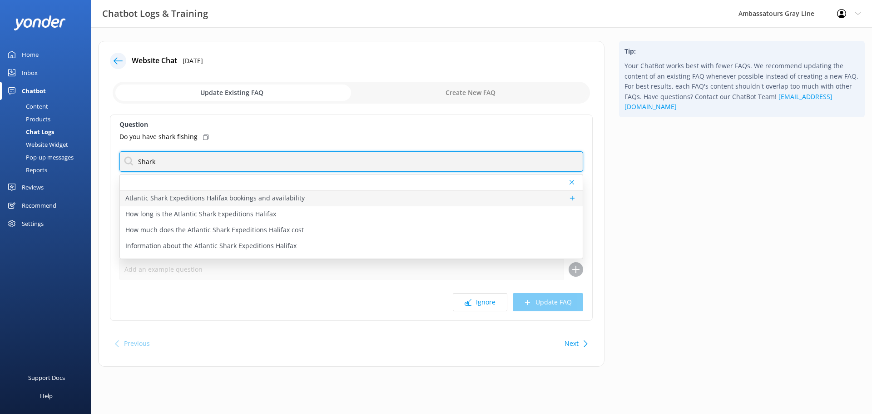
type input "Shark"
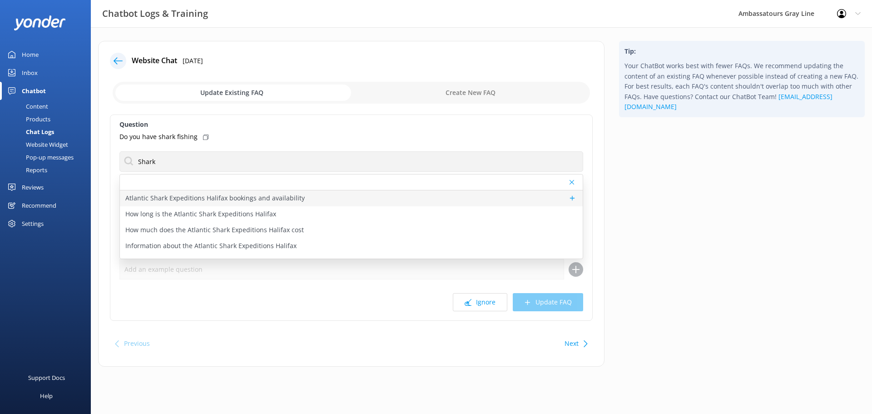
click at [241, 194] on p "Atlantic Shark Expeditions Halifax bookings and availability" at bounding box center [214, 198] width 179 height 10
type textarea "You can view live availability and book the Atlantic Shark Expeditions Halifax …"
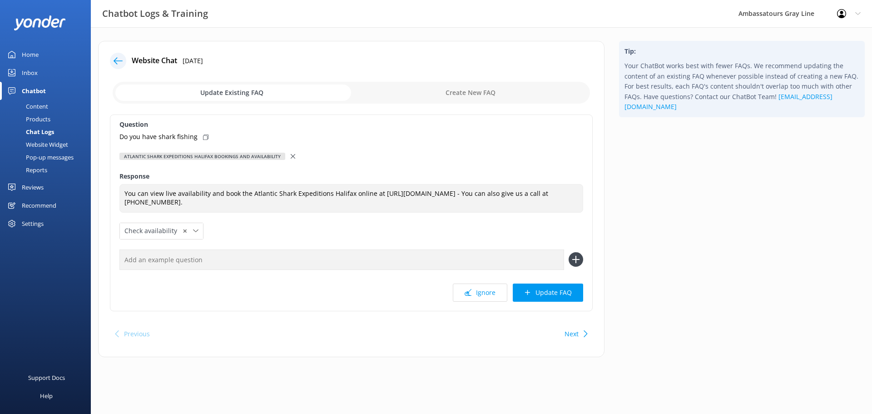
click at [203, 140] on div "Do you have shark fishing" at bounding box center [351, 137] width 464 height 10
click at [201, 260] on input "text" at bounding box center [341, 259] width 445 height 20
paste input "Do you have shark fishing"
type input "Do you have shark fishing"
click at [577, 259] on use at bounding box center [576, 260] width 8 height 8
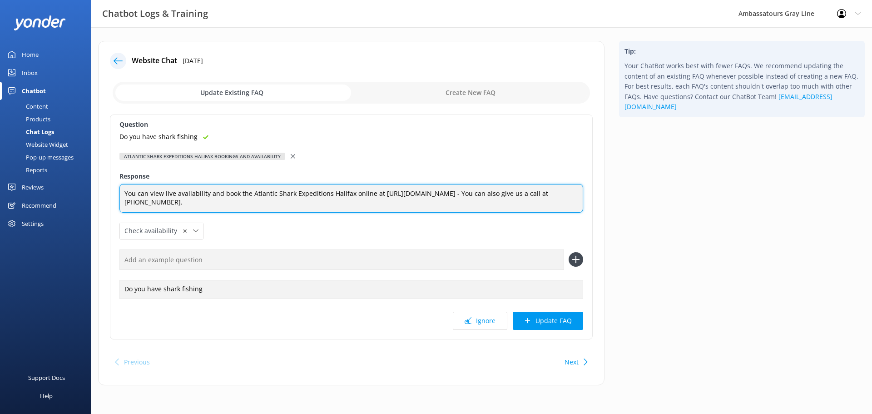
click at [539, 204] on textarea "You can view live availability and book the Atlantic Shark Expeditions Halifax …" at bounding box center [351, 198] width 464 height 29
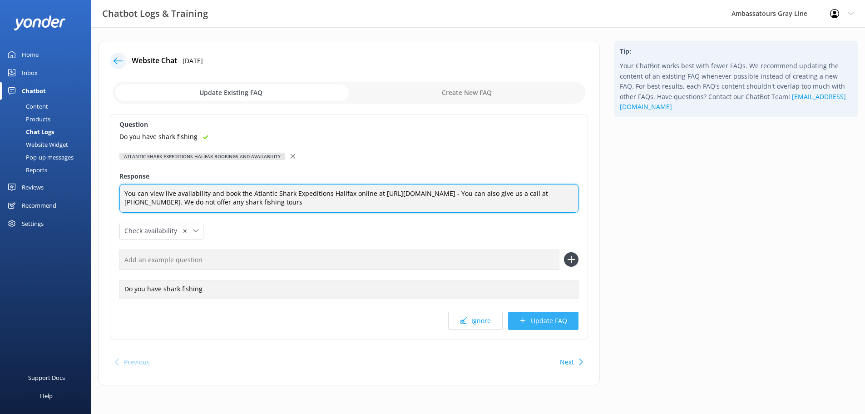
type textarea "You can view live availability and book the Atlantic Shark Expeditions Halifax …"
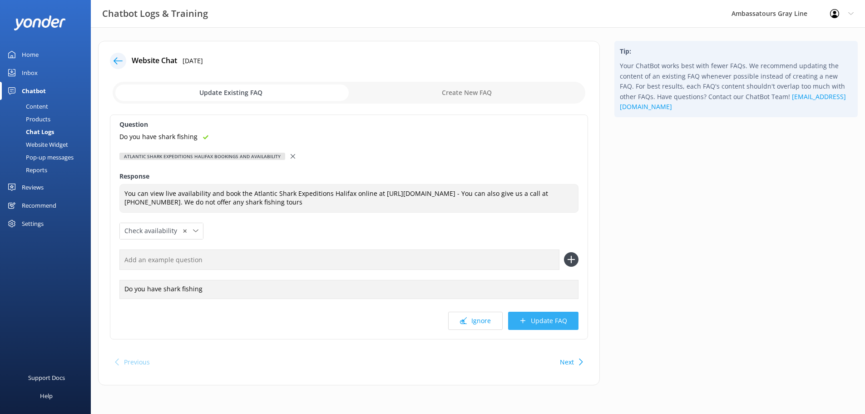
click at [549, 330] on button "Update FAQ" at bounding box center [543, 320] width 70 height 18
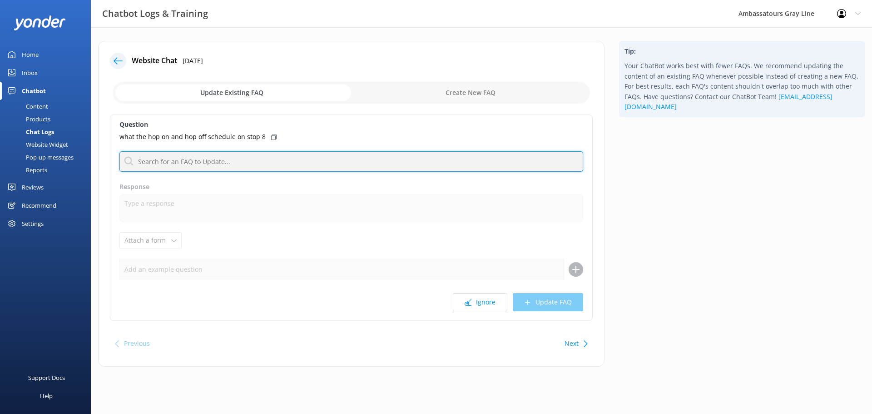
click at [273, 155] on input "text" at bounding box center [351, 161] width 464 height 20
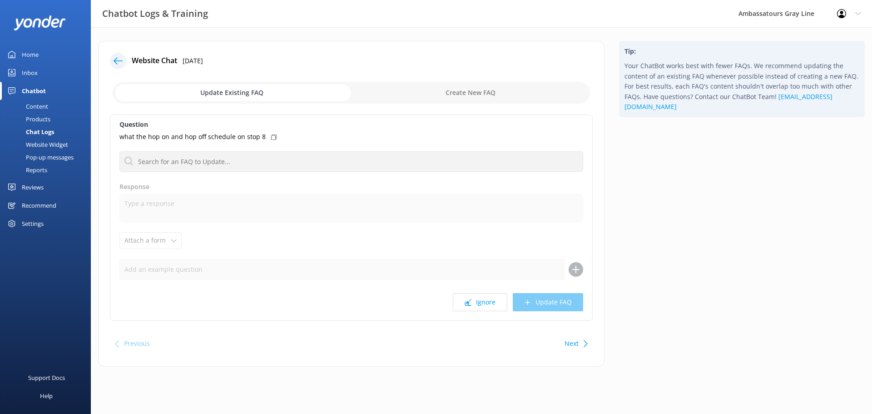
click at [272, 137] on div "what the hop on and hop off schedule on stop 8" at bounding box center [351, 137] width 464 height 10
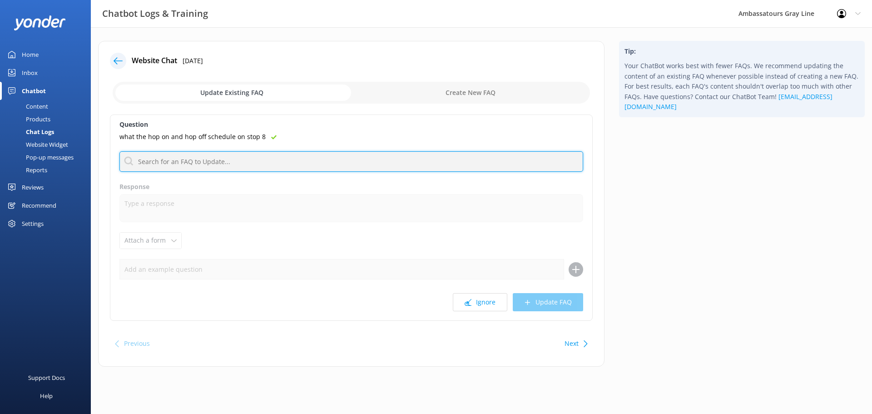
click at [274, 152] on input "text" at bounding box center [351, 161] width 464 height 20
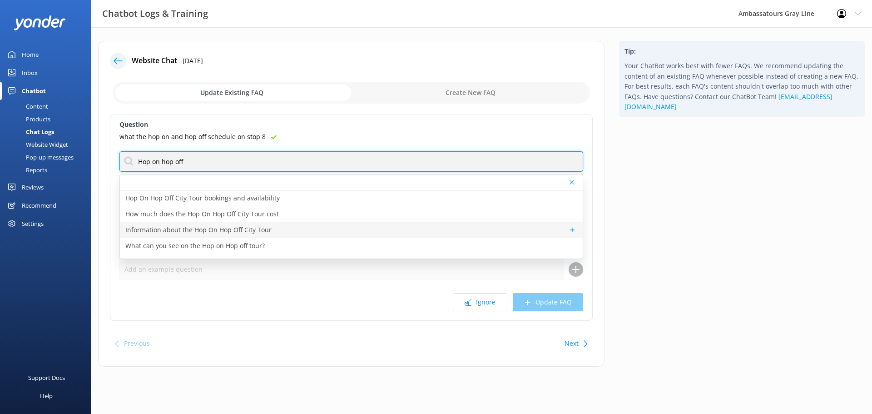
type input "Hop on hop off"
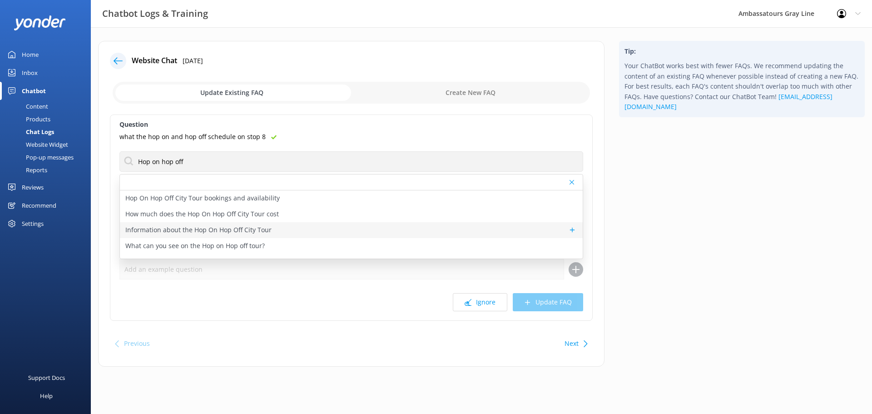
click at [214, 229] on p "Information about the Hop On Hop Off City Tour" at bounding box center [198, 230] width 146 height 10
type textarea "The Hop On Hop Off City Tour is the most flexible way to explore [GEOGRAPHIC_DA…"
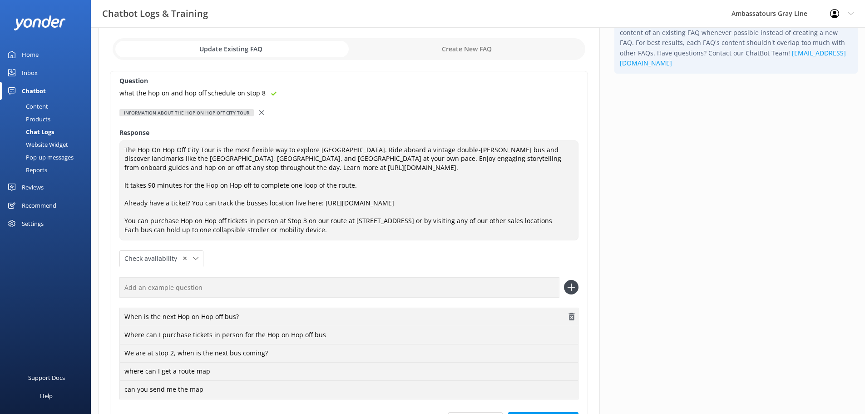
scroll to position [91, 0]
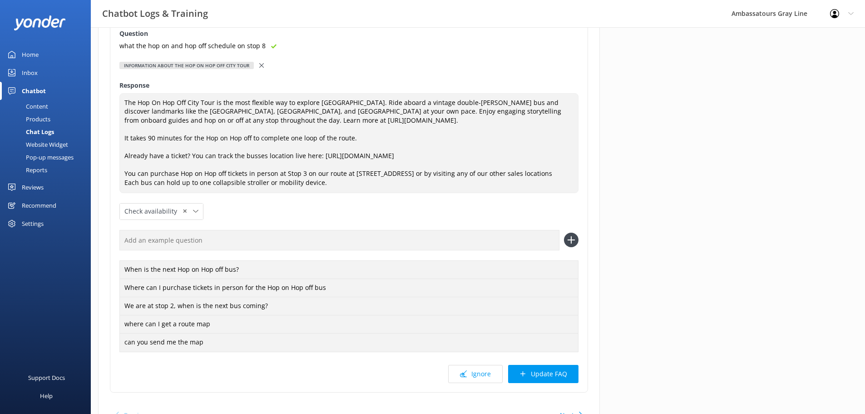
click at [286, 248] on input "text" at bounding box center [339, 240] width 440 height 20
paste input "what the hop on and hop off schedule on stop 8"
type input "what the hop on and hop off schedule on stop 8"
click at [573, 246] on icon at bounding box center [571, 239] width 15 height 15
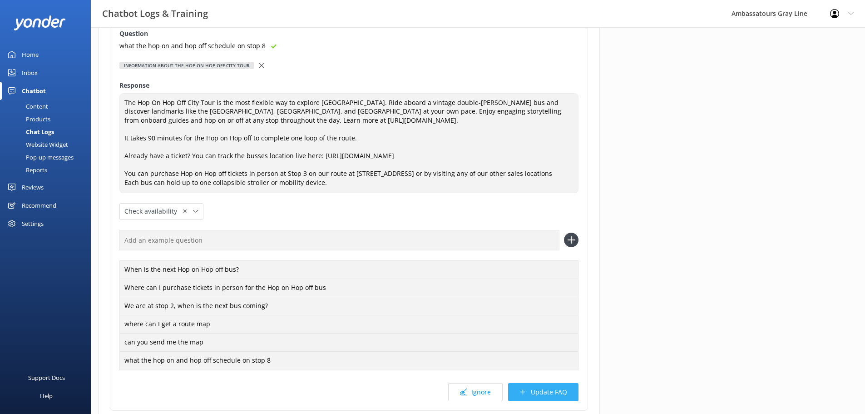
click at [538, 391] on button "Update FAQ" at bounding box center [543, 392] width 70 height 18
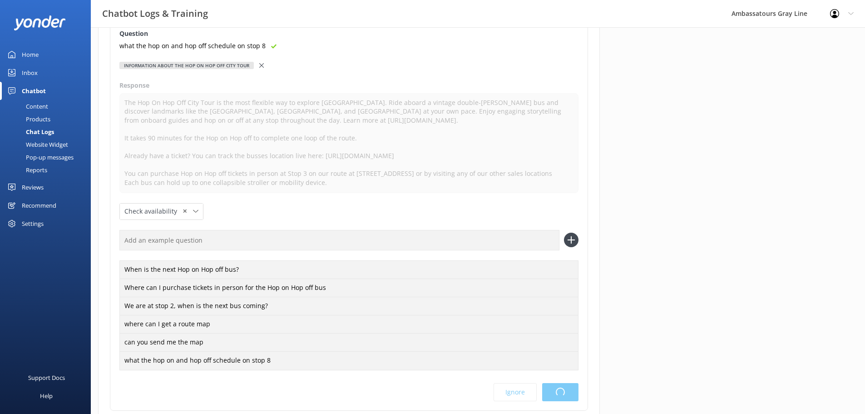
scroll to position [0, 0]
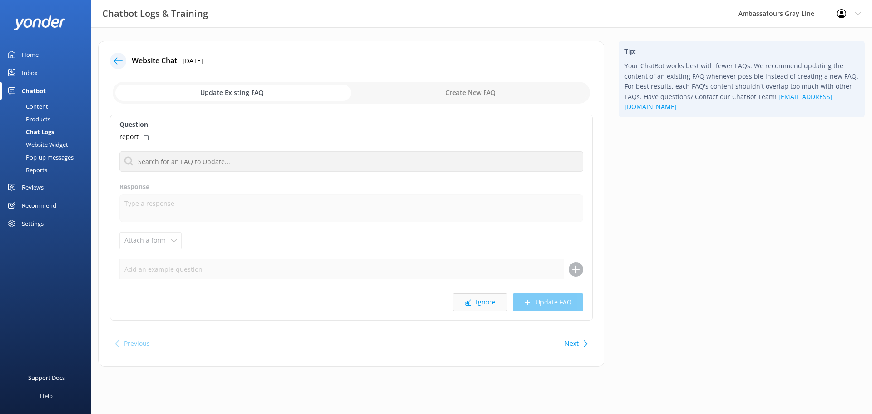
click at [483, 303] on button "Ignore" at bounding box center [480, 302] width 54 height 18
click at [477, 306] on button "Ignore" at bounding box center [480, 302] width 54 height 18
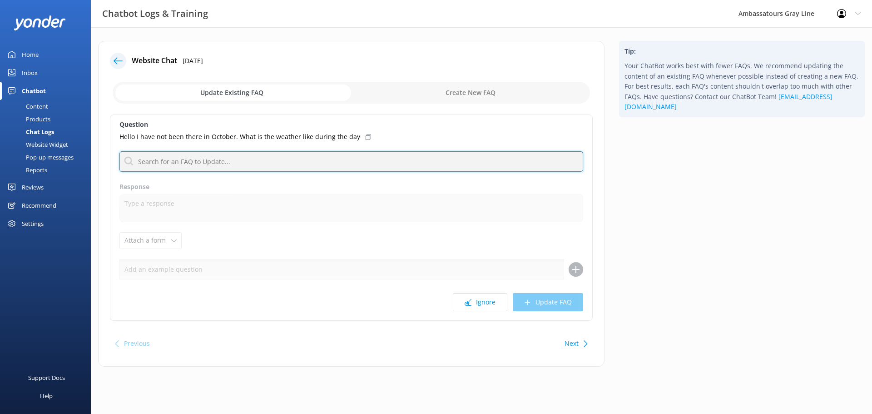
click at [240, 162] on input "text" at bounding box center [351, 161] width 464 height 20
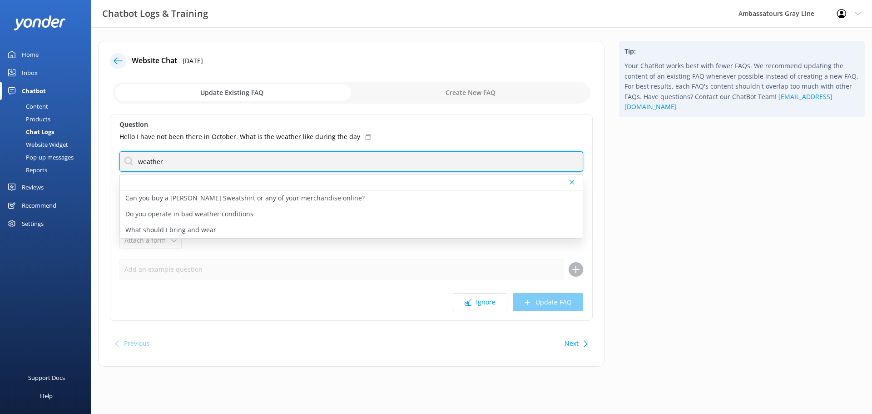
type input "weather"
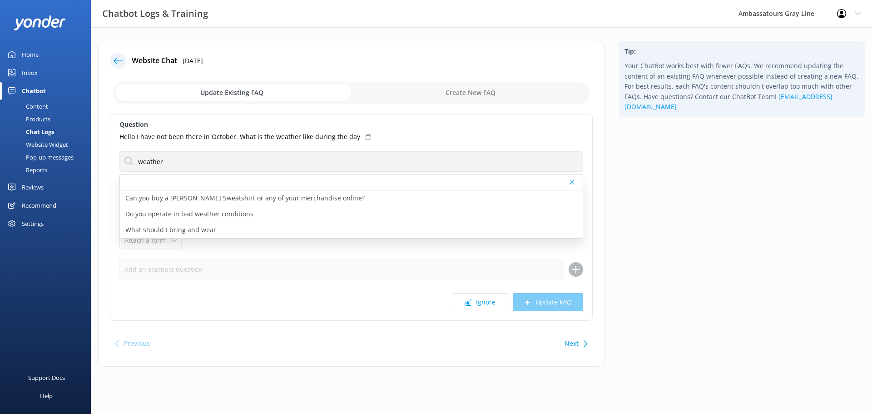
click at [382, 143] on div "Question Hello I have not been there in October. What is the weather like durin…" at bounding box center [351, 217] width 483 height 206
click at [494, 300] on button "Ignore" at bounding box center [480, 302] width 54 height 18
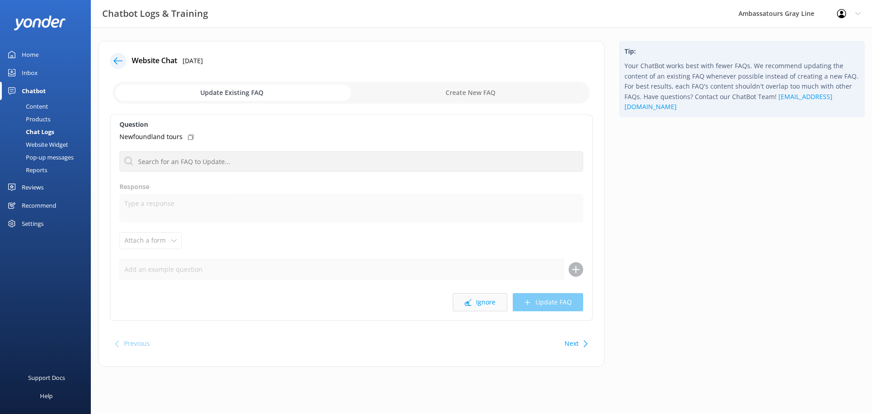
click at [469, 301] on use at bounding box center [467, 302] width 7 height 7
click at [478, 305] on button "Ignore" at bounding box center [480, 302] width 54 height 18
click at [444, 138] on icon at bounding box center [446, 136] width 5 height 5
click at [220, 173] on div "Question I booked tickets and have a cF1 card. Just want to make sure it is fre…" at bounding box center [351, 217] width 483 height 206
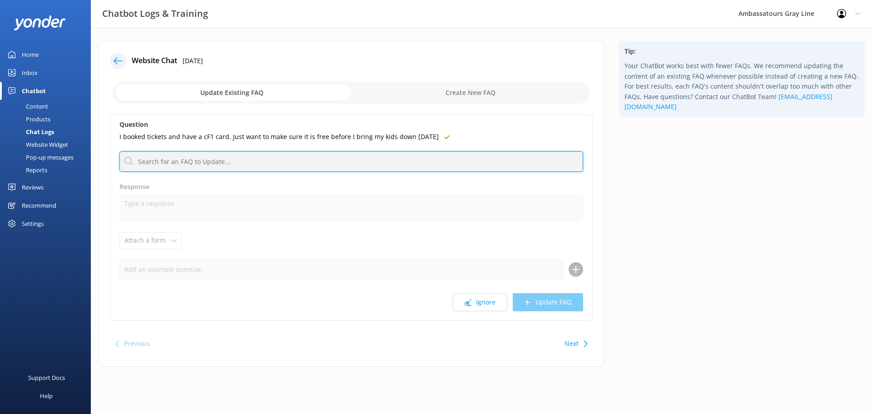
click at [215, 164] on input "text" at bounding box center [351, 161] width 464 height 20
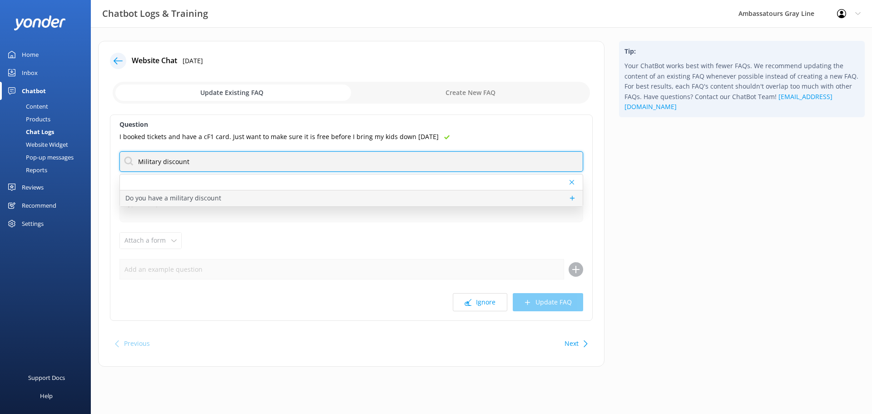
type input "Military discount"
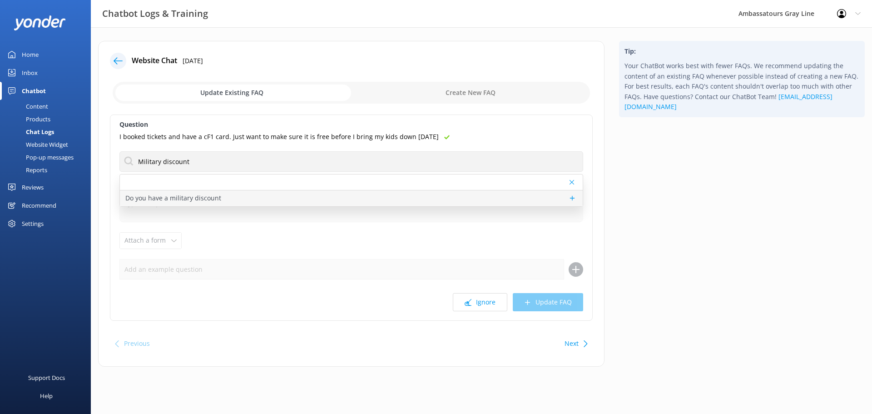
click at [200, 196] on p "Do you have a military discount" at bounding box center [173, 198] width 96 height 10
type textarea "We do offer a military discount. Active or former service members are entitled …"
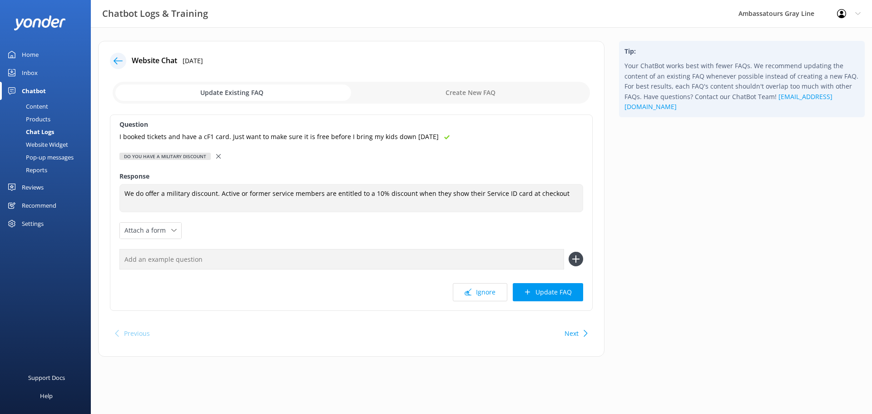
click at [212, 259] on input "text" at bounding box center [341, 259] width 445 height 20
paste input "I booked tickets and have a cF1 card. Just want to make sure it is free before …"
type input "I booked tickets and have a cF1 card. Just want to make sure it is free before …"
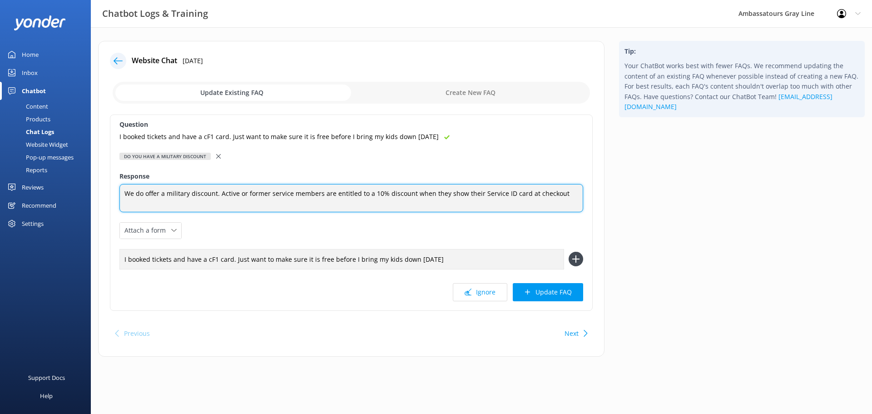
click at [556, 196] on textarea "We do offer a military discount. Active or former service members are entitled …" at bounding box center [351, 198] width 464 height 28
type textarea "We do offer a military discount. Active or former service members are entitled …"
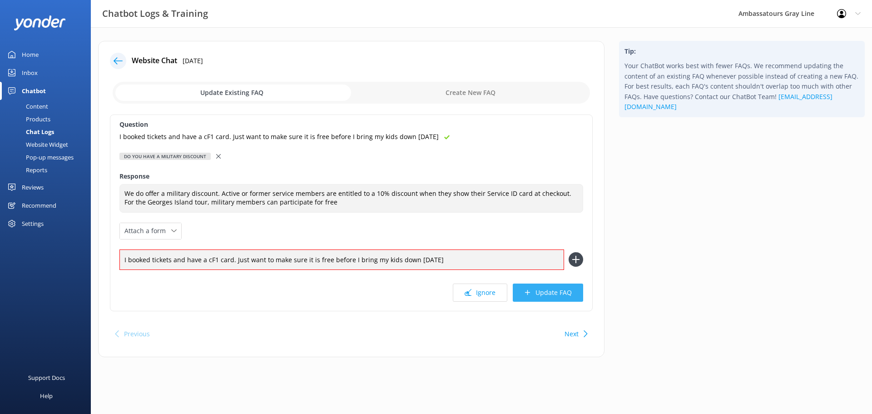
click at [563, 293] on button "Update FAQ" at bounding box center [548, 292] width 70 height 18
click at [575, 263] on use at bounding box center [576, 260] width 8 height 8
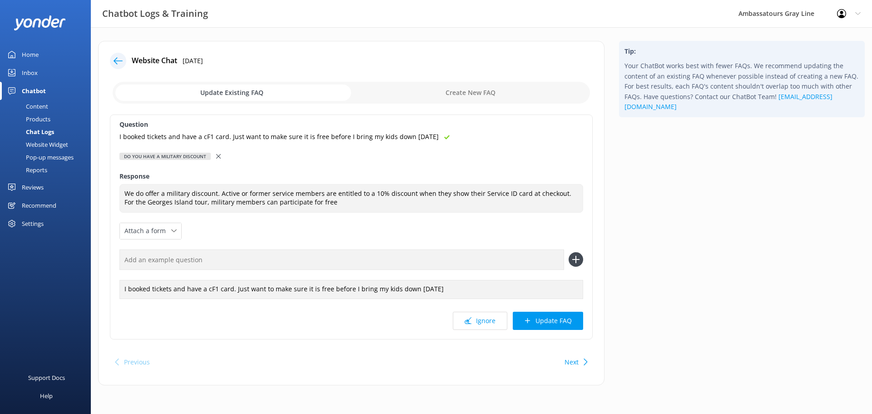
click at [448, 262] on input "text" at bounding box center [341, 259] width 445 height 20
click at [543, 311] on button "Update FAQ" at bounding box center [548, 320] width 70 height 18
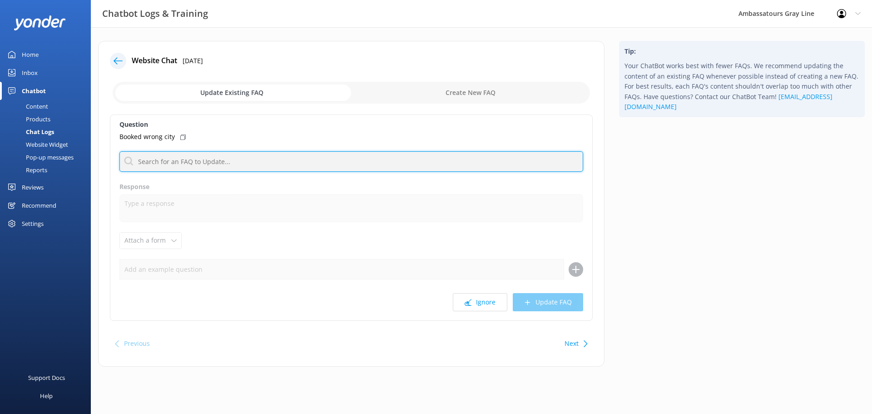
click at [183, 160] on input "text" at bounding box center [351, 161] width 464 height 20
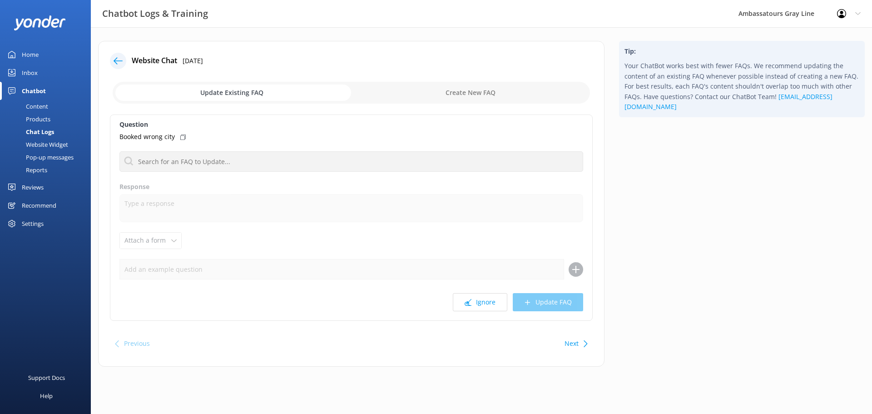
click at [182, 135] on use at bounding box center [182, 136] width 5 height 5
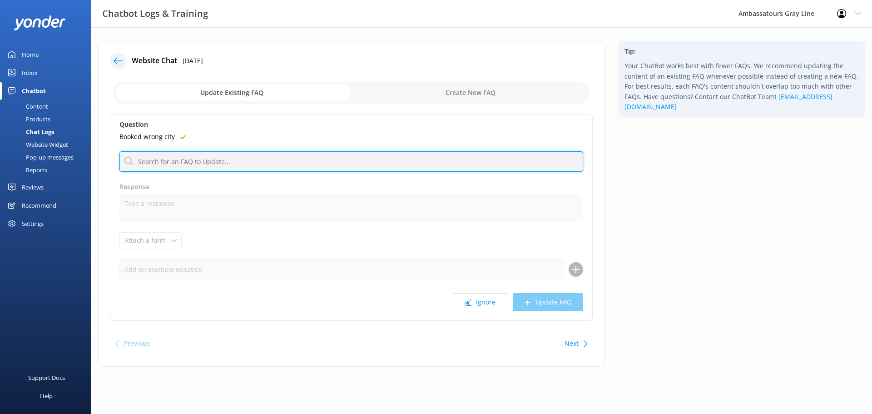
click at [194, 162] on input "text" at bounding box center [351, 161] width 464 height 20
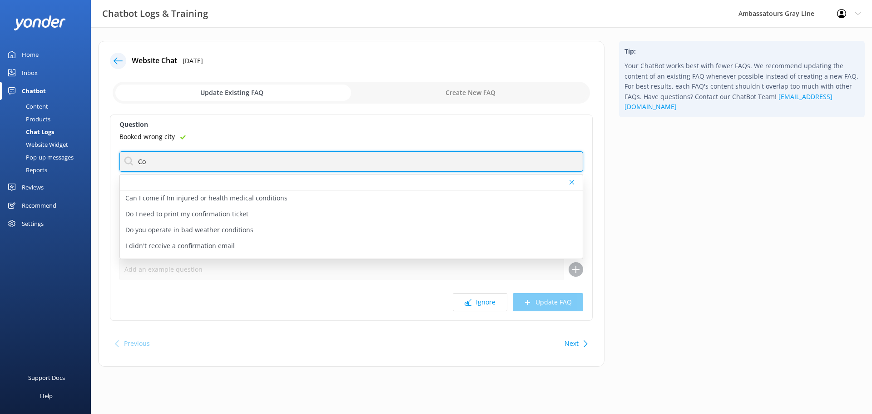
type input "C"
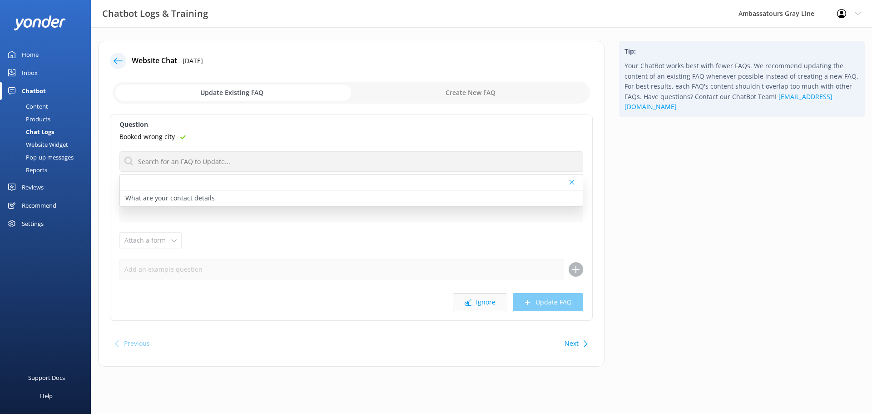
click at [481, 301] on button "Ignore" at bounding box center [480, 302] width 54 height 18
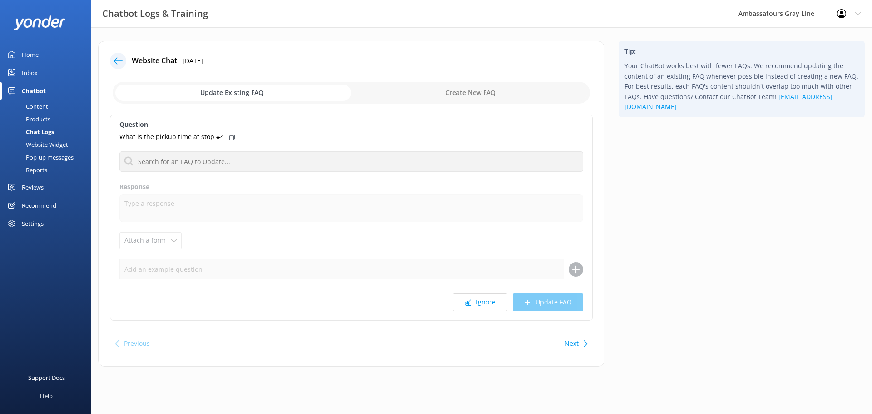
drag, startPoint x: 486, startPoint y: 305, endPoint x: 441, endPoint y: 290, distance: 47.8
click at [486, 305] on button "Ignore" at bounding box center [480, 302] width 54 height 18
click at [470, 307] on button "Ignore" at bounding box center [480, 302] width 54 height 18
click at [485, 297] on button "Ignore" at bounding box center [480, 302] width 54 height 18
click at [485, 301] on button "Ignore" at bounding box center [480, 302] width 54 height 18
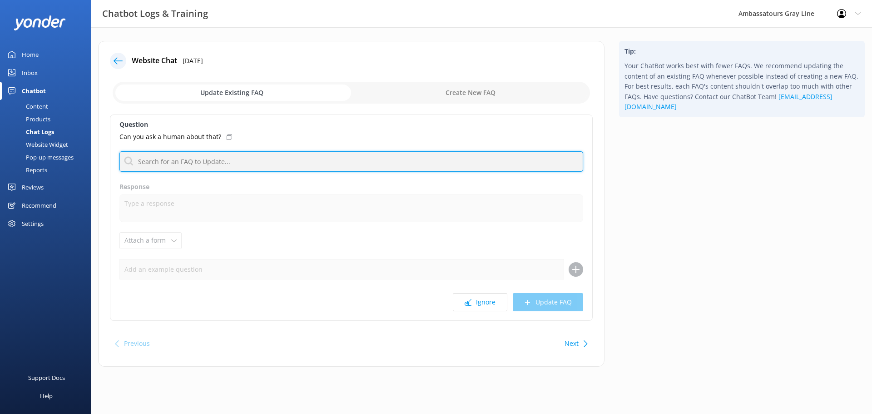
click at [287, 164] on input "text" at bounding box center [351, 161] width 464 height 20
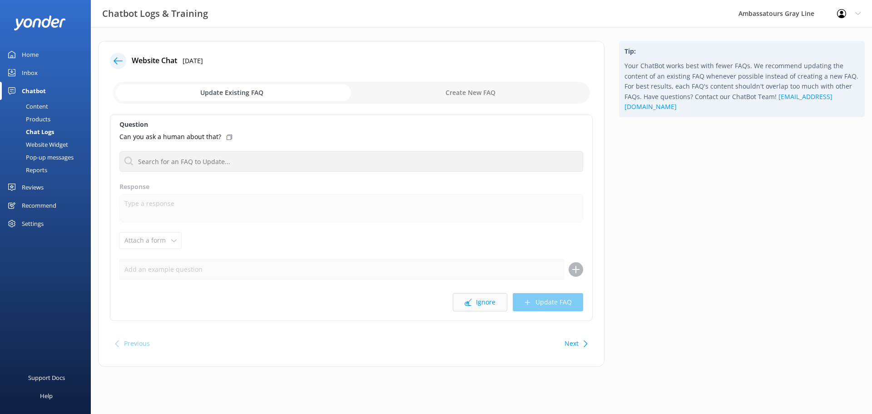
click at [474, 304] on button "Ignore" at bounding box center [480, 302] width 54 height 18
click at [482, 311] on button "Ignore" at bounding box center [480, 302] width 54 height 18
click at [346, 137] on icon at bounding box center [343, 136] width 5 height 5
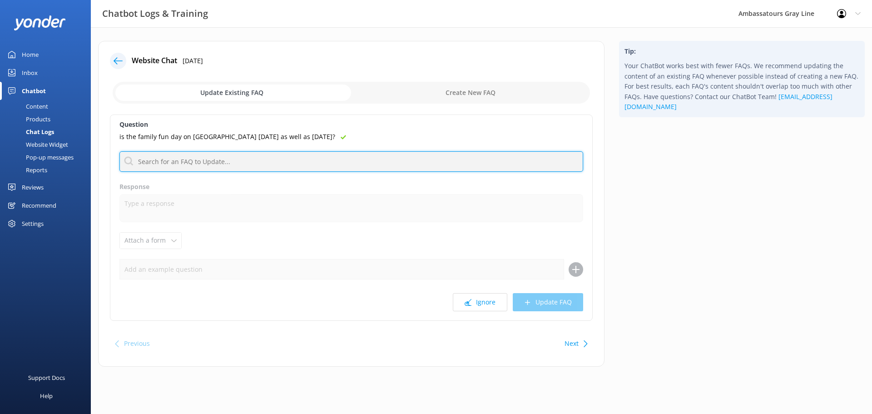
click at [340, 156] on input "text" at bounding box center [351, 161] width 464 height 20
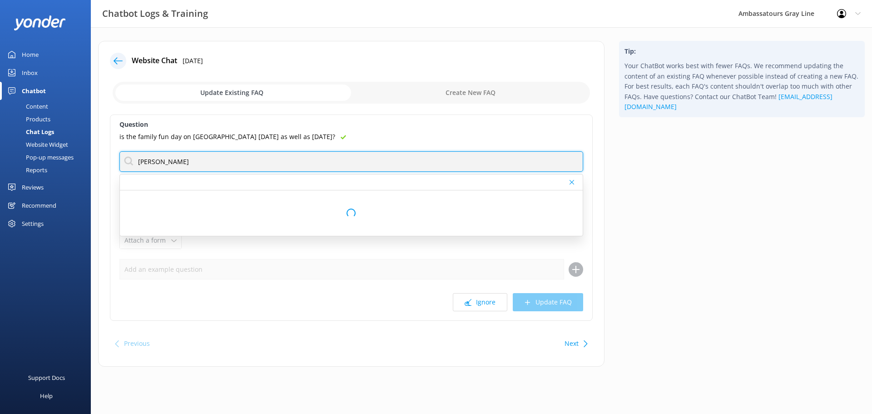
type input "[GEOGRAPHIC_DATA]"
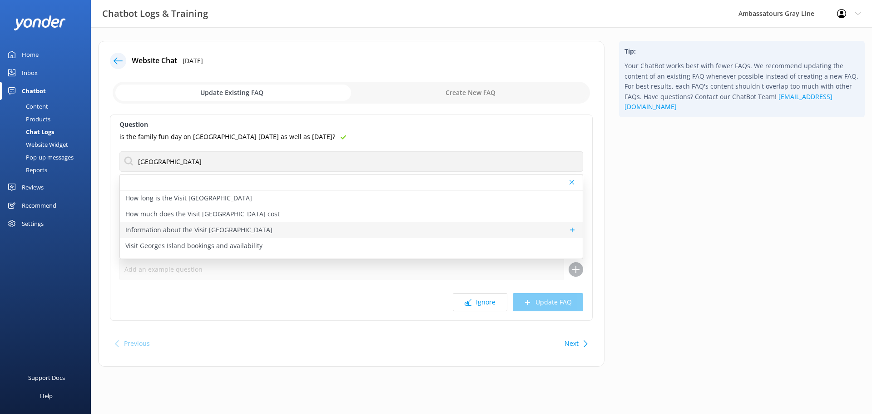
click at [237, 229] on p "Information about the Visit [GEOGRAPHIC_DATA]" at bounding box center [198, 230] width 147 height 10
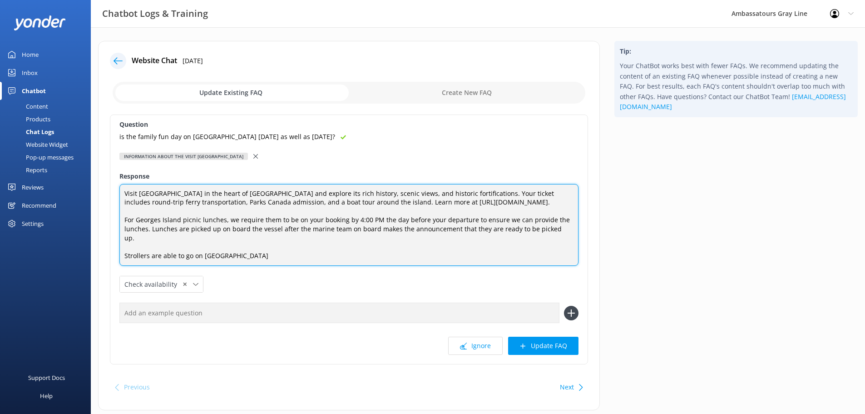
click at [271, 259] on textarea "Visit [GEOGRAPHIC_DATA] in the heart of [GEOGRAPHIC_DATA] and explore its rich …" at bounding box center [348, 225] width 459 height 82
type textarea "Visit [GEOGRAPHIC_DATA] in the heart of [GEOGRAPHIC_DATA] and explore its rich …"
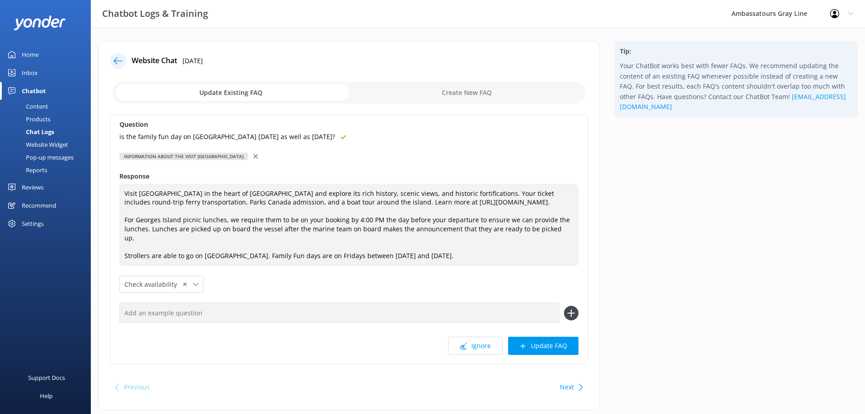
click at [364, 320] on input "text" at bounding box center [339, 312] width 440 height 20
paste input "is the family fun day on [GEOGRAPHIC_DATA] [DATE] as well as [DATE]?"
type input "is the family fun day on [GEOGRAPHIC_DATA] [DATE] as well as [DATE]?"
click at [579, 316] on div "Question is the family fun day on [GEOGRAPHIC_DATA] [DATE] as well as [DATE]? I…" at bounding box center [349, 239] width 478 height 250
click at [572, 317] on icon at bounding box center [571, 313] width 15 height 15
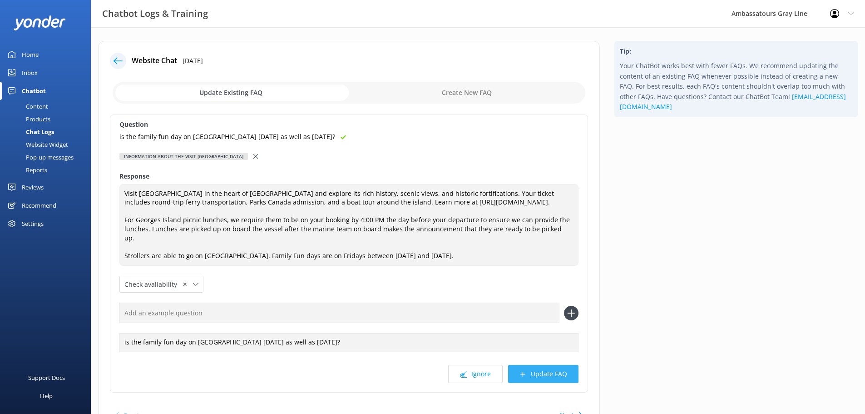
click at [551, 374] on button "Update FAQ" at bounding box center [543, 374] width 70 height 18
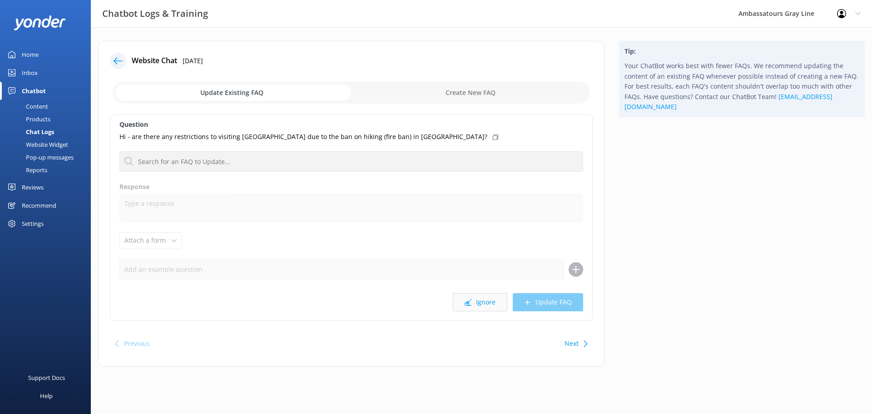
click at [491, 300] on button "Ignore" at bounding box center [480, 302] width 54 height 18
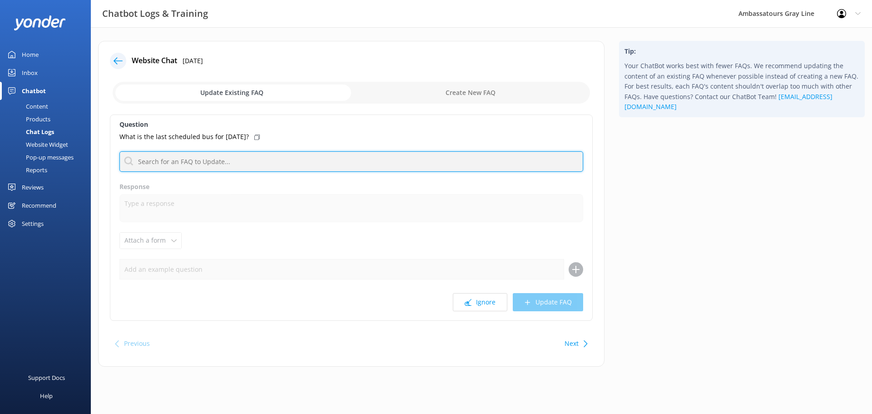
click at [284, 157] on input "text" at bounding box center [351, 161] width 464 height 20
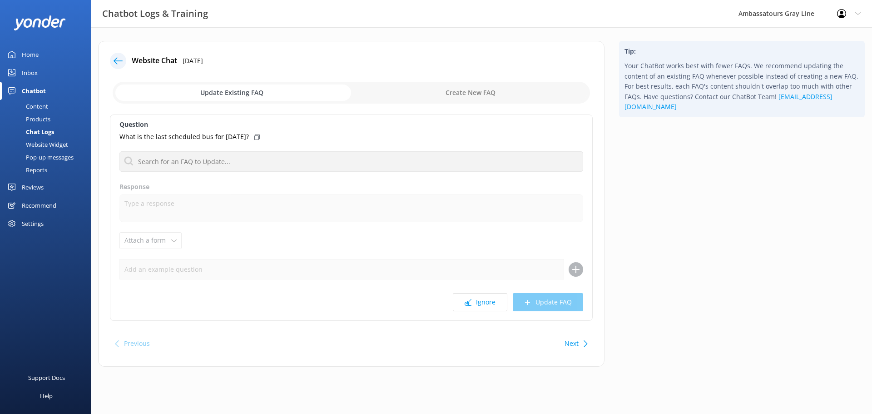
click at [245, 137] on div "What is the last scheduled bus for [DATE]?" at bounding box center [351, 137] width 464 height 10
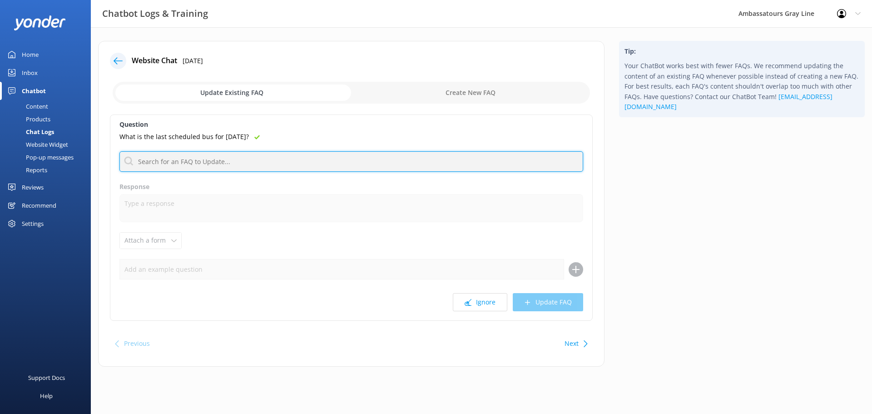
click at [247, 164] on input "text" at bounding box center [351, 161] width 464 height 20
type input "Hop on Hop off"
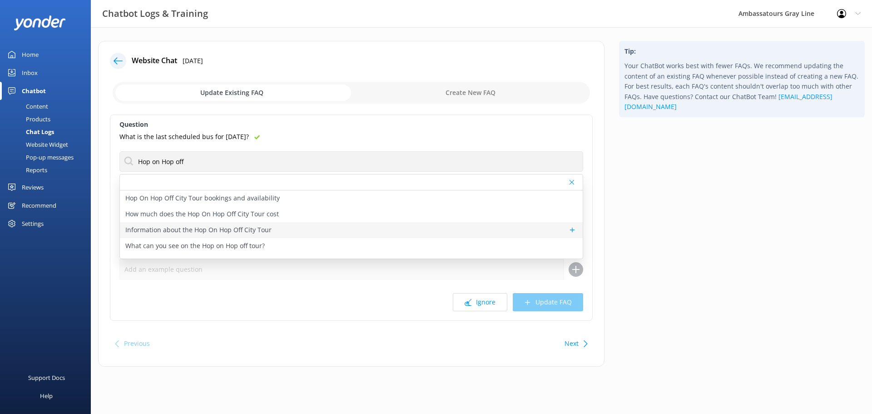
click at [202, 230] on p "Information about the Hop On Hop Off City Tour" at bounding box center [198, 230] width 146 height 10
type textarea "The Hop On Hop Off City Tour is the most flexible way to explore [GEOGRAPHIC_DA…"
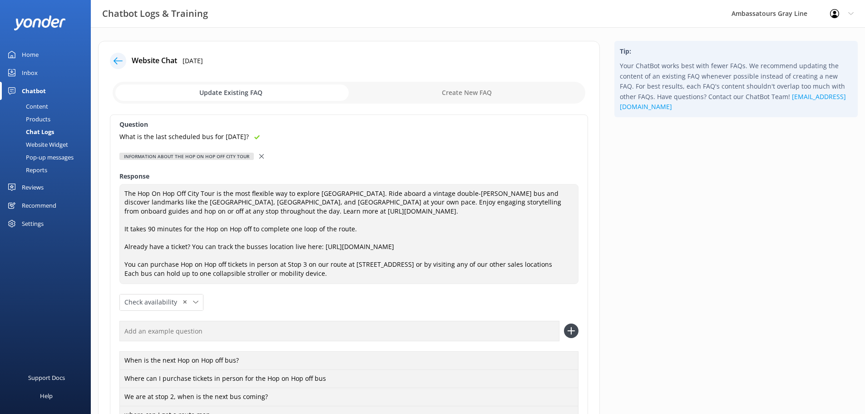
scroll to position [91, 0]
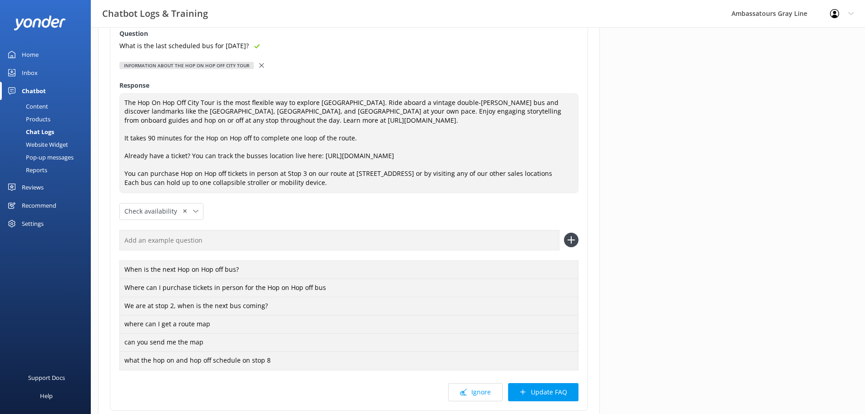
click at [177, 239] on input "text" at bounding box center [339, 240] width 440 height 20
paste input "What is the last scheduled bus for [DATE]?"
type input "What is the last scheduled bus for [DATE]?"
click at [564, 238] on icon at bounding box center [571, 239] width 15 height 15
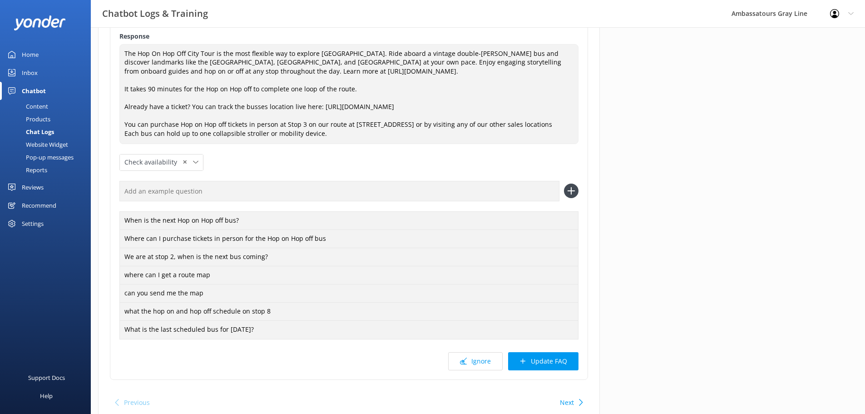
scroll to position [179, 0]
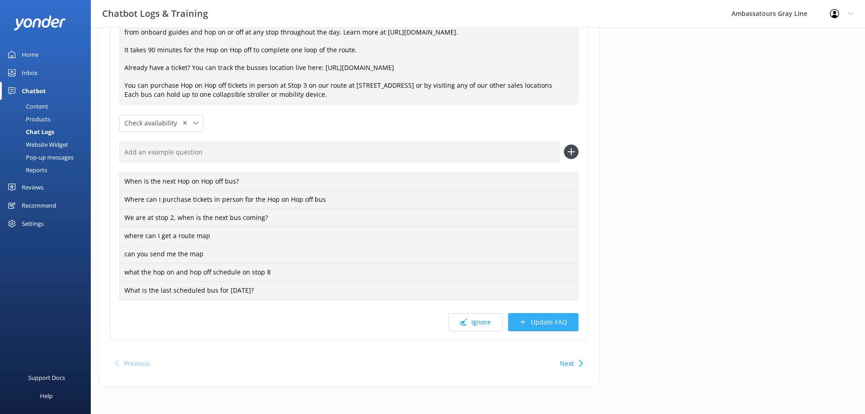
click at [562, 329] on button "Update FAQ" at bounding box center [543, 322] width 70 height 18
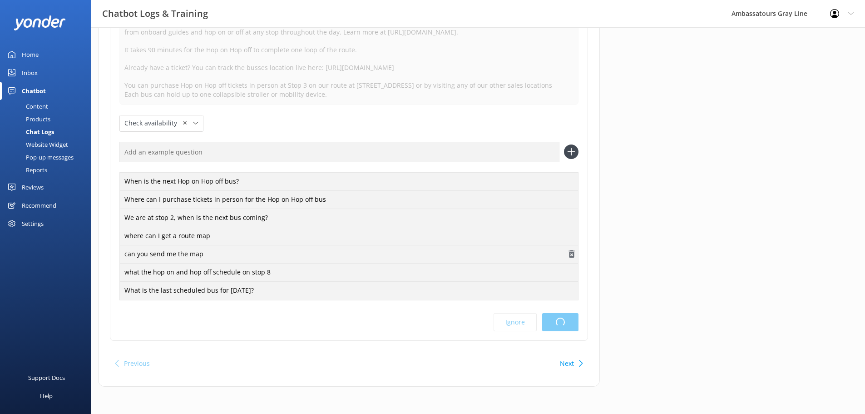
scroll to position [0, 0]
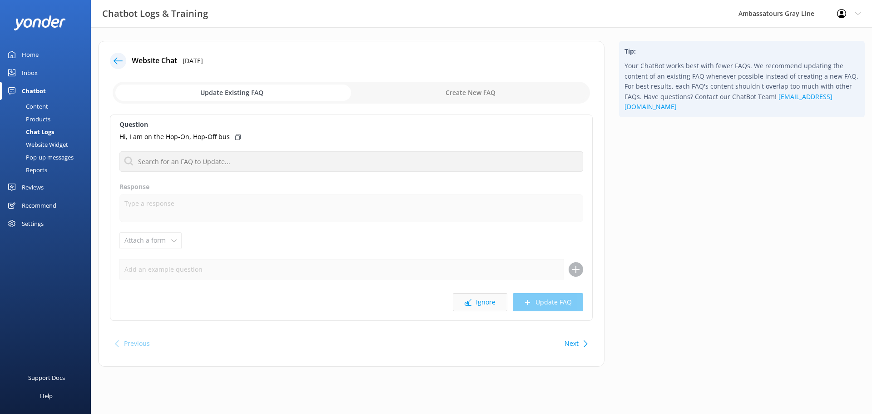
click at [471, 299] on icon at bounding box center [467, 302] width 7 height 7
click at [488, 303] on button "Ignore" at bounding box center [480, 302] width 54 height 18
click at [475, 304] on button "Ignore" at bounding box center [480, 302] width 54 height 18
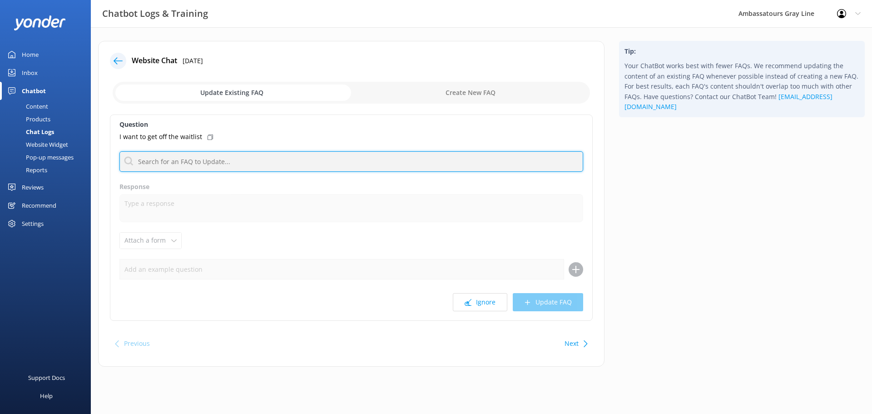
click at [218, 163] on input "text" at bounding box center [351, 161] width 464 height 20
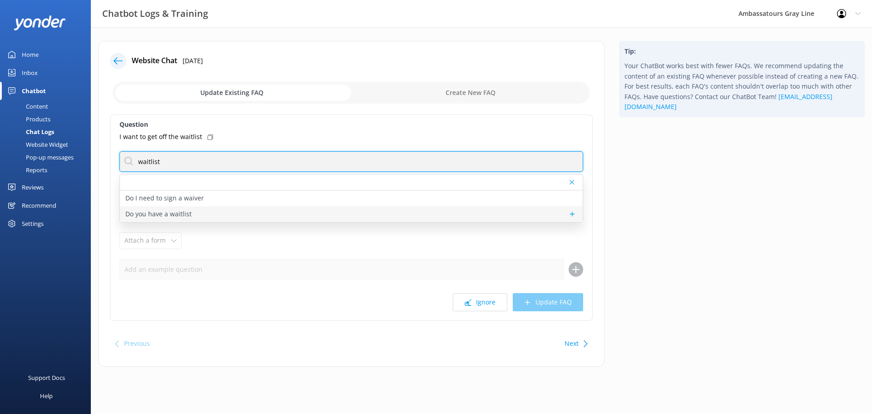
type input "waitlist"
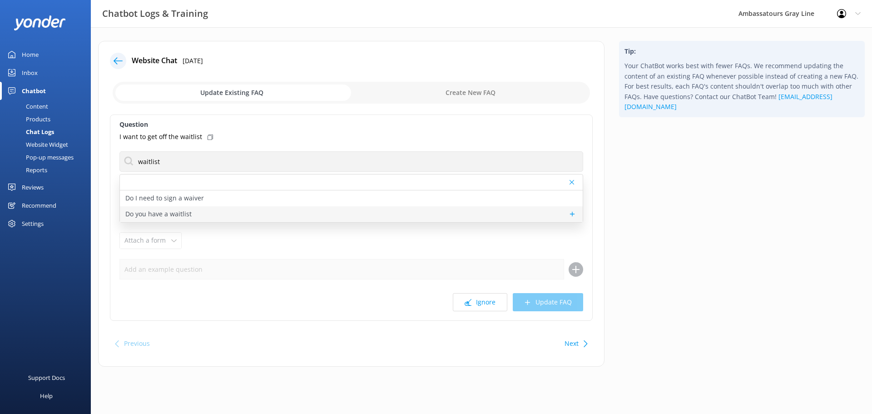
click at [229, 211] on div "Do you have a waitlist" at bounding box center [351, 214] width 463 height 16
type textarea "For sold out departures guests can be added to the waitlist by clicking 'join t…"
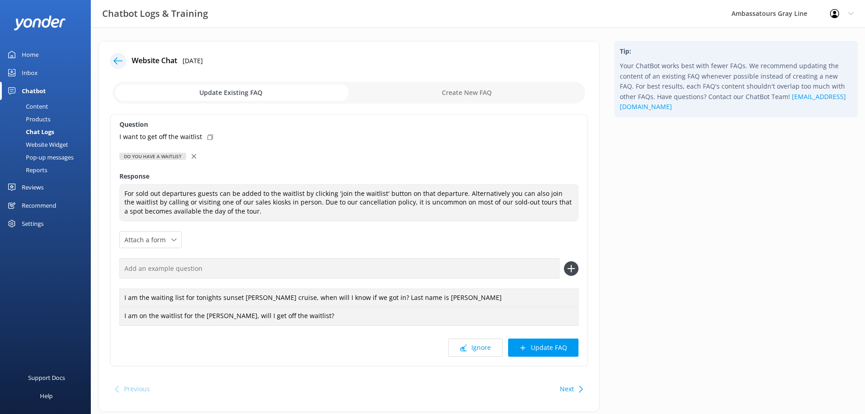
click at [211, 135] on div "I want to get off the waitlist" at bounding box center [348, 137] width 459 height 10
click at [533, 276] on input "text" at bounding box center [339, 268] width 440 height 20
paste input "I want to get off the waitlist"
type input "I want to get off the waitlist"
click at [573, 277] on div "I want to get off the waitlist" at bounding box center [348, 268] width 459 height 20
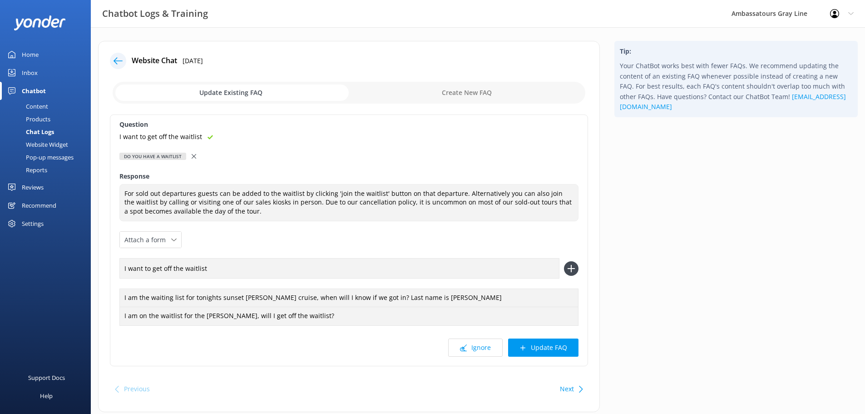
click at [568, 264] on icon at bounding box center [571, 268] width 15 height 15
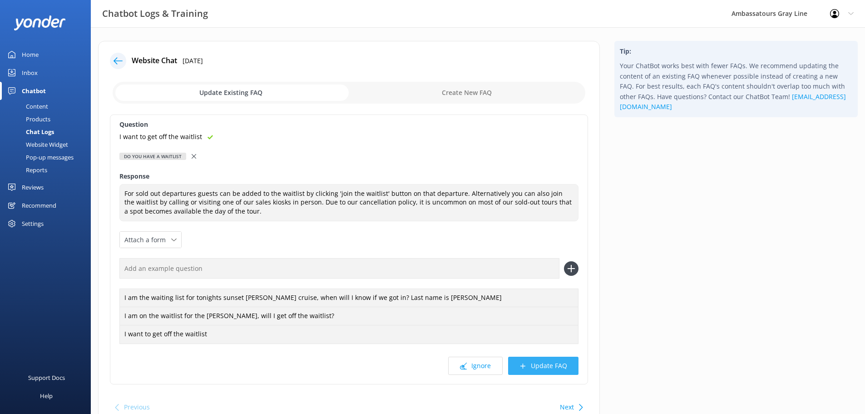
click at [560, 371] on button "Update FAQ" at bounding box center [543, 365] width 70 height 18
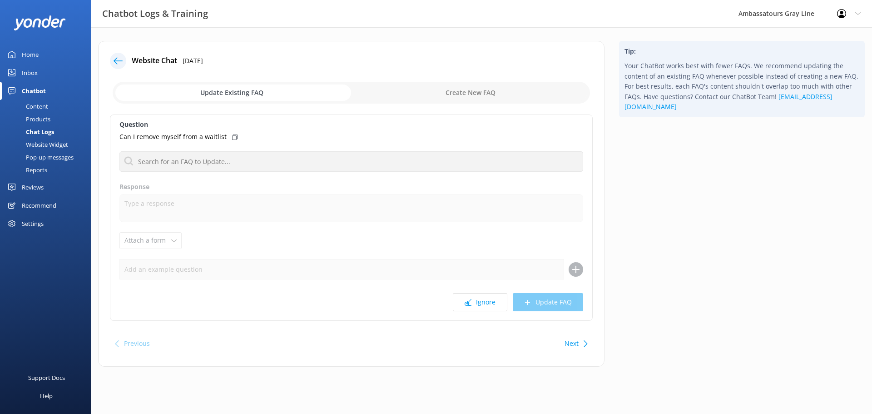
click at [230, 133] on div "Can I remove myself from a waitlist" at bounding box center [351, 137] width 464 height 10
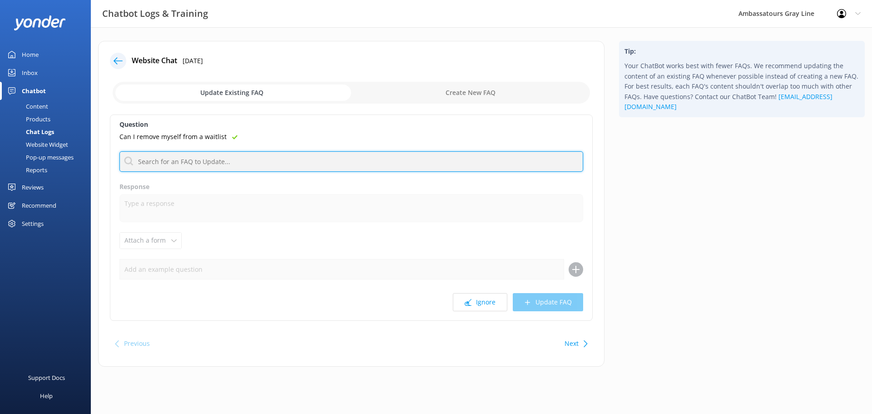
click at [244, 155] on input "text" at bounding box center [351, 161] width 464 height 20
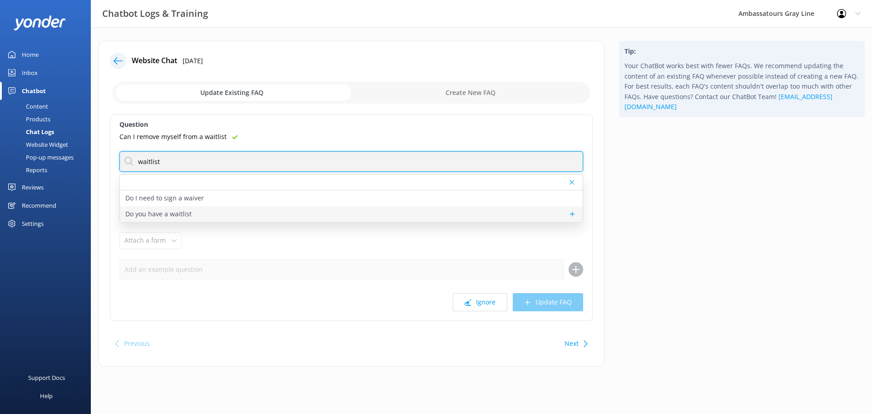
type input "waitlist"
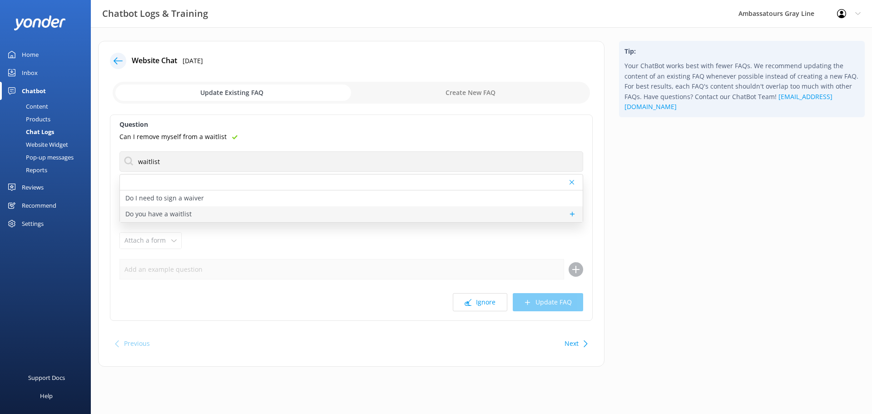
click at [268, 211] on div "Do you have a waitlist" at bounding box center [351, 214] width 463 height 16
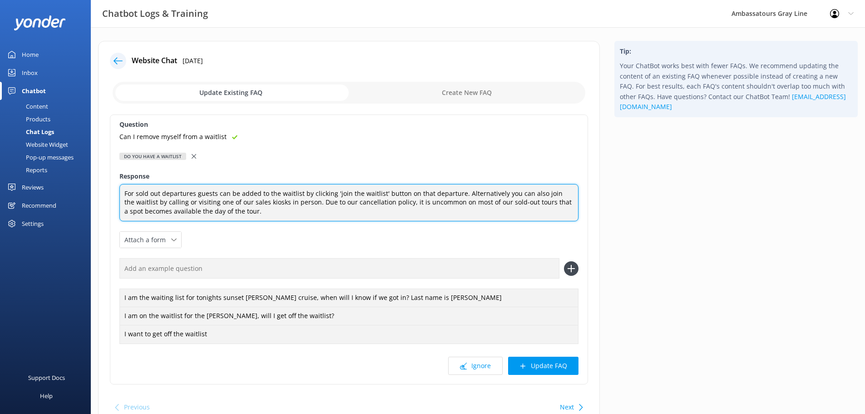
click at [330, 208] on textarea "For sold out departures guests can be added to the waitlist by clicking 'join t…" at bounding box center [348, 203] width 459 height 38
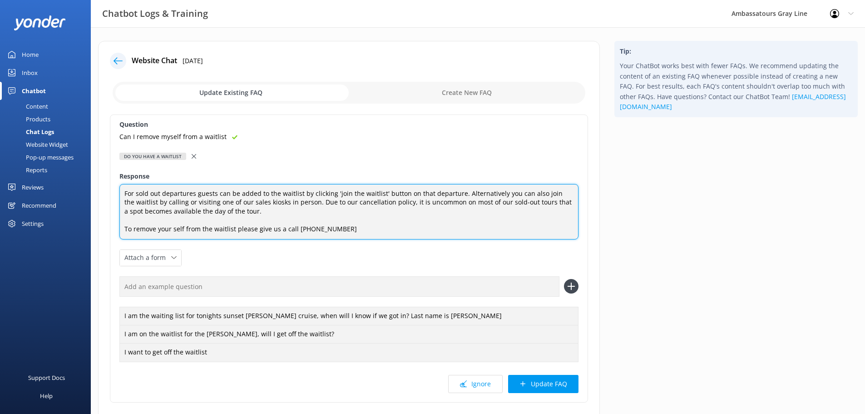
type textarea "For sold out departures guests can be added to the waitlist by clicking 'join t…"
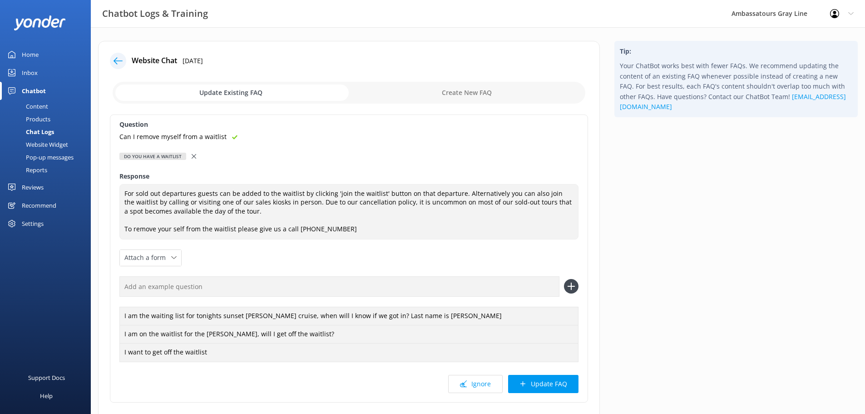
click at [292, 281] on input "text" at bounding box center [339, 286] width 440 height 20
paste input "Can I remove myself from a waitlist"
type input "Can I remove myself from a waitlist"
click at [576, 288] on icon at bounding box center [571, 286] width 15 height 15
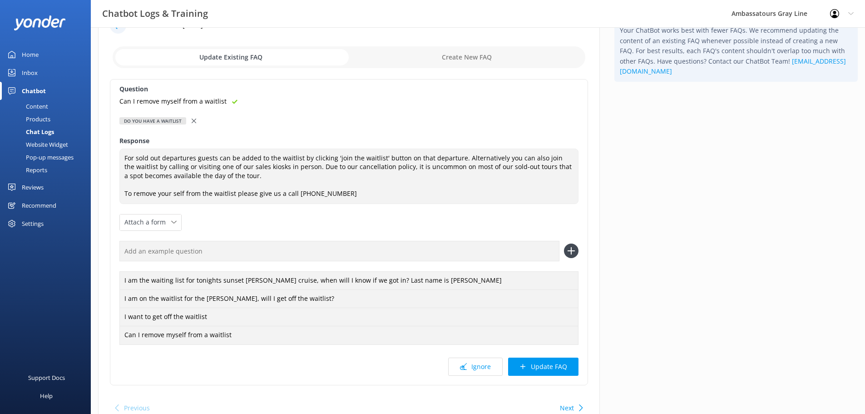
scroll to position [80, 0]
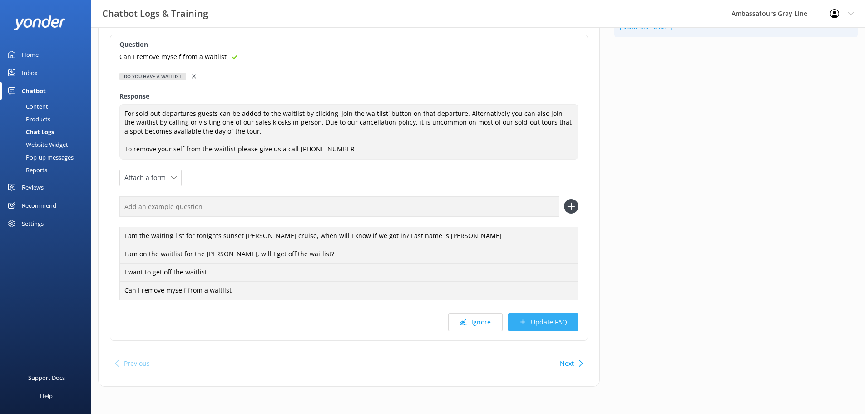
click at [539, 328] on button "Update FAQ" at bounding box center [543, 322] width 70 height 18
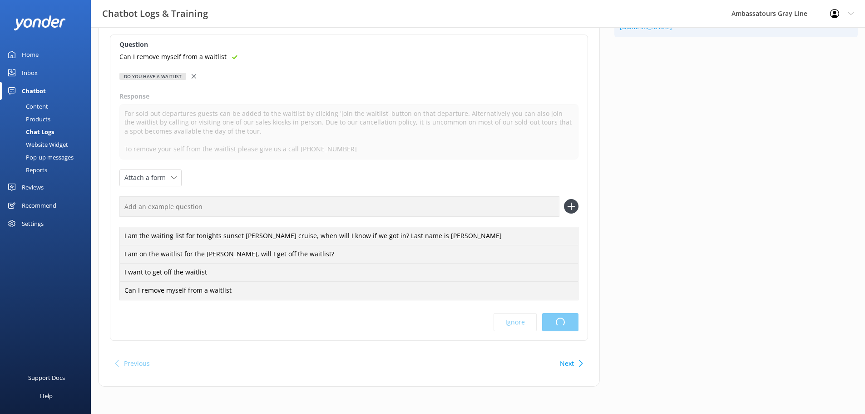
scroll to position [0, 0]
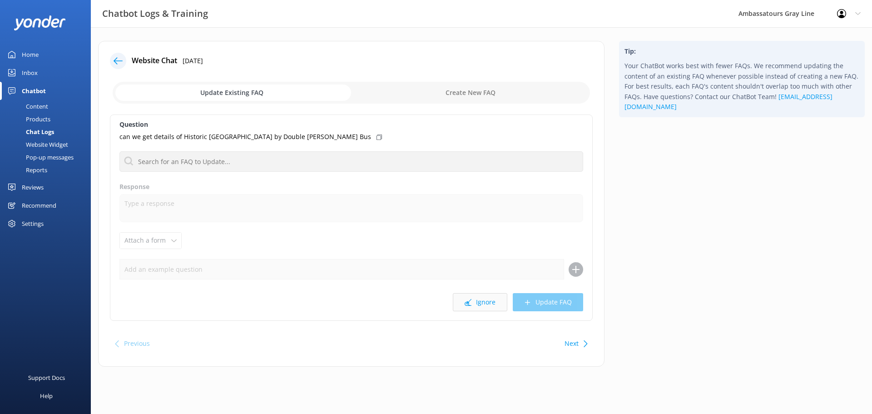
click at [493, 305] on button "Ignore" at bounding box center [480, 302] width 54 height 18
click at [489, 298] on button "Ignore" at bounding box center [480, 302] width 54 height 18
click at [467, 306] on button "Ignore" at bounding box center [480, 302] width 54 height 18
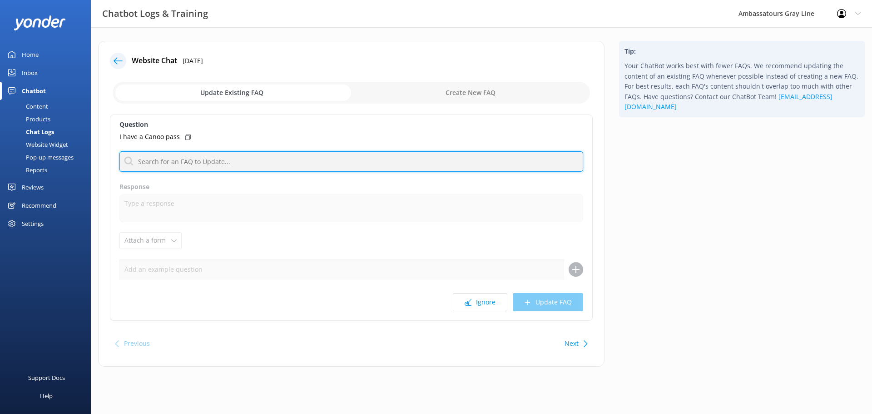
click at [282, 163] on input "text" at bounding box center [351, 161] width 464 height 20
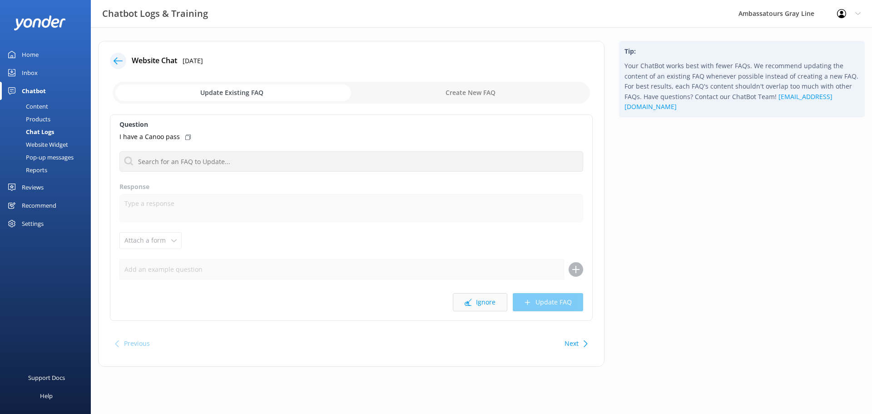
click at [486, 301] on button "Ignore" at bounding box center [480, 302] width 54 height 18
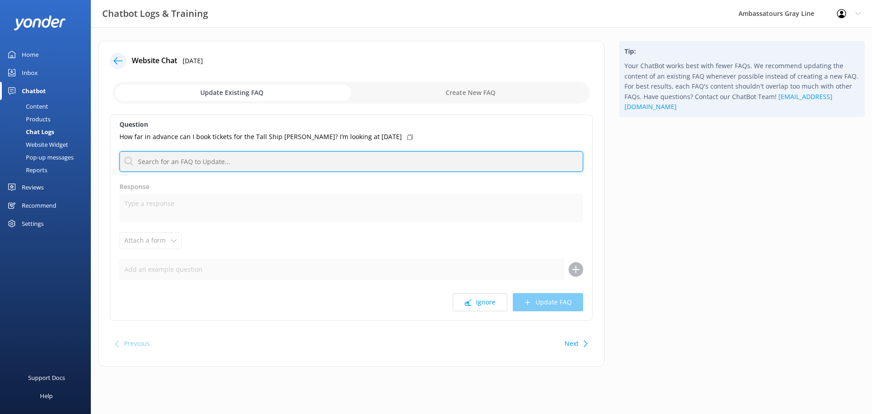
click at [256, 161] on input "text" at bounding box center [351, 161] width 464 height 20
type input "check avail"
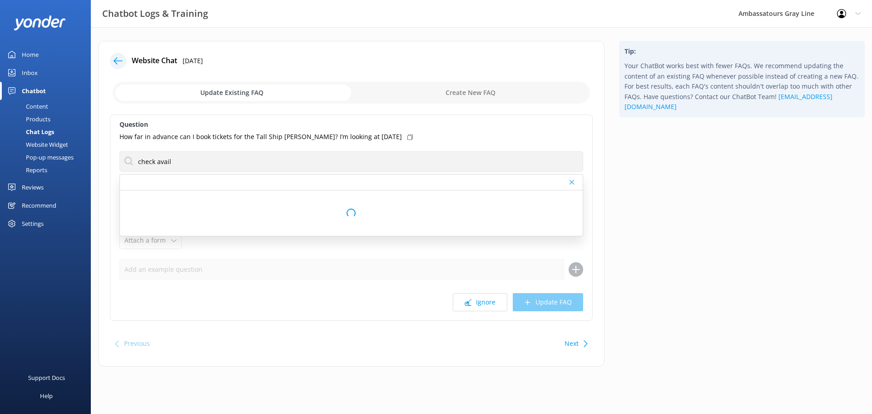
click at [203, 198] on div "Loading.." at bounding box center [351, 212] width 463 height 45
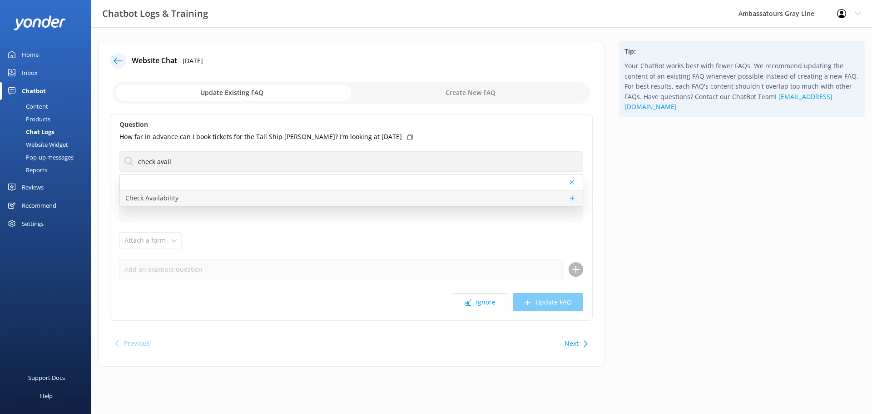
click at [198, 197] on div "Check Availability" at bounding box center [351, 198] width 463 height 16
type textarea "Ready to book? You can check live availability and book your tour online at [UR…"
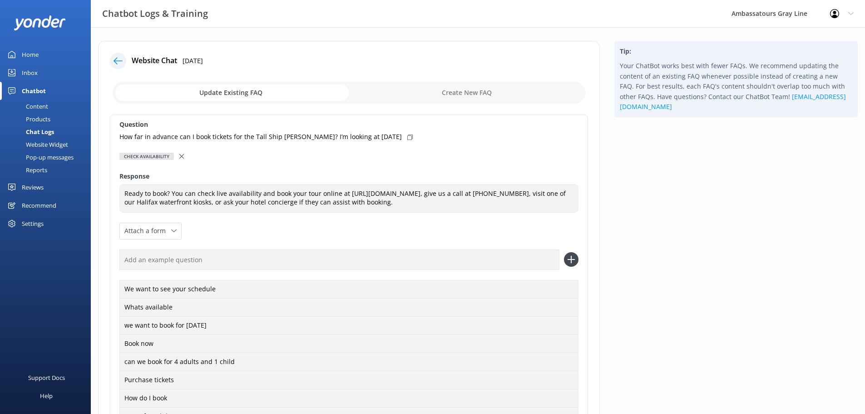
click at [407, 138] on icon at bounding box center [409, 136] width 5 height 5
click at [325, 258] on input "text" at bounding box center [339, 259] width 440 height 20
paste input "How far in advance can I book tickets for the Tall Ship [PERSON_NAME]? I’m look…"
type input "How far in advance can I book tickets for the Tall Ship [PERSON_NAME]? I’m look…"
click at [573, 257] on icon at bounding box center [571, 259] width 15 height 15
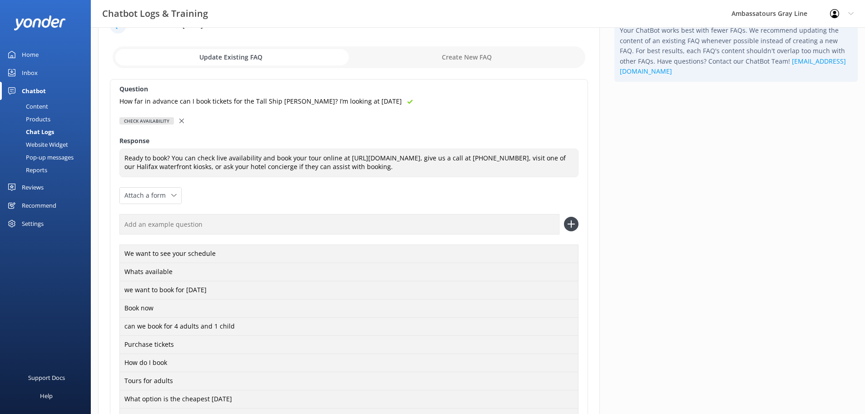
scroll to position [253, 0]
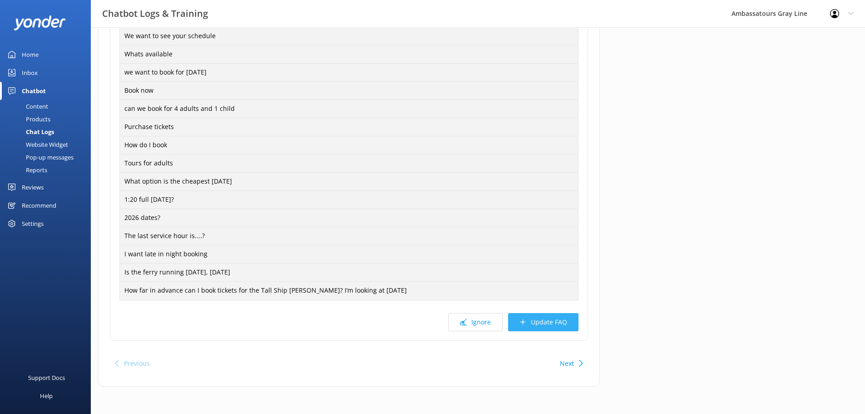
click at [544, 328] on button "Update FAQ" at bounding box center [543, 322] width 70 height 18
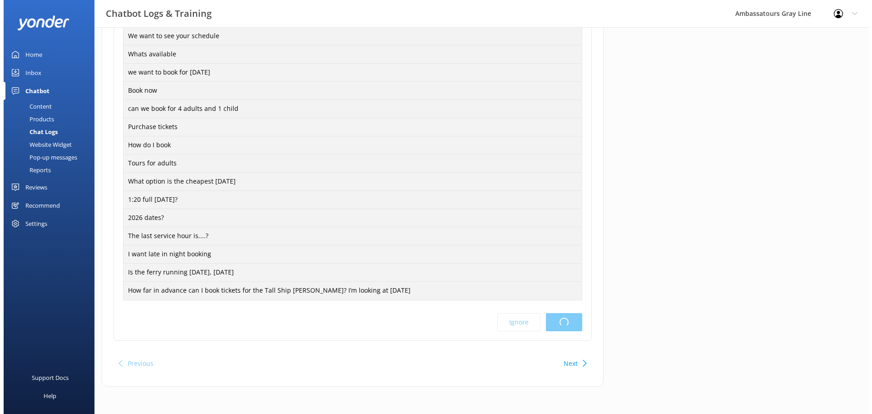
scroll to position [0, 0]
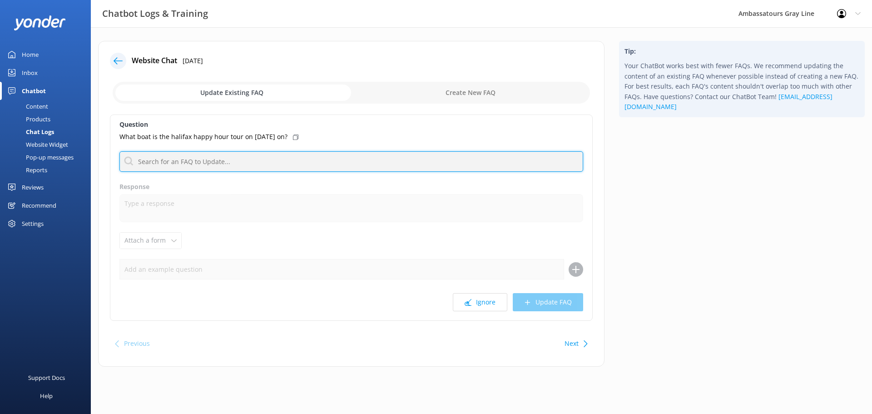
click at [209, 164] on input "text" at bounding box center [351, 161] width 464 height 20
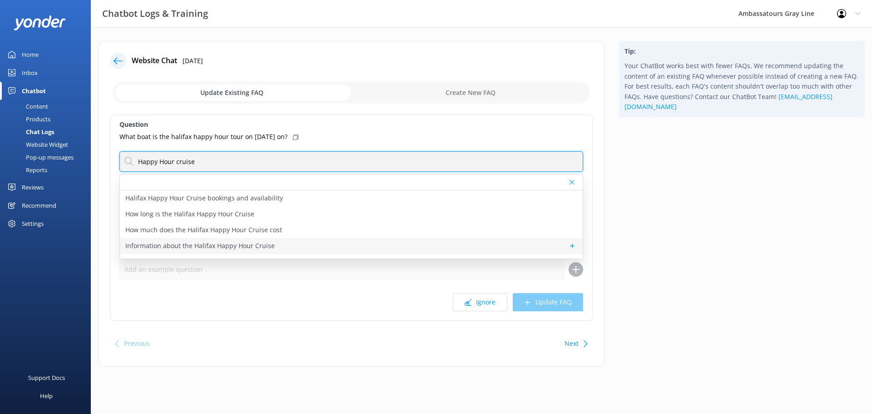
type input "Happy Hour cruise"
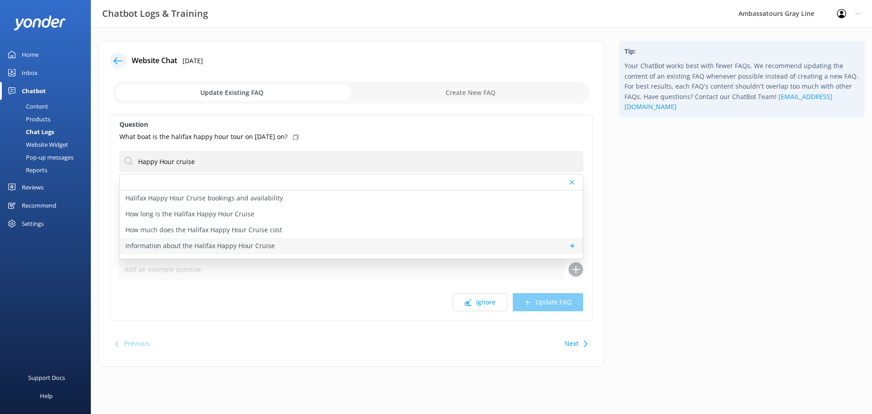
click at [204, 247] on p "Information about the Halifax Happy Hour Cruise" at bounding box center [199, 246] width 149 height 10
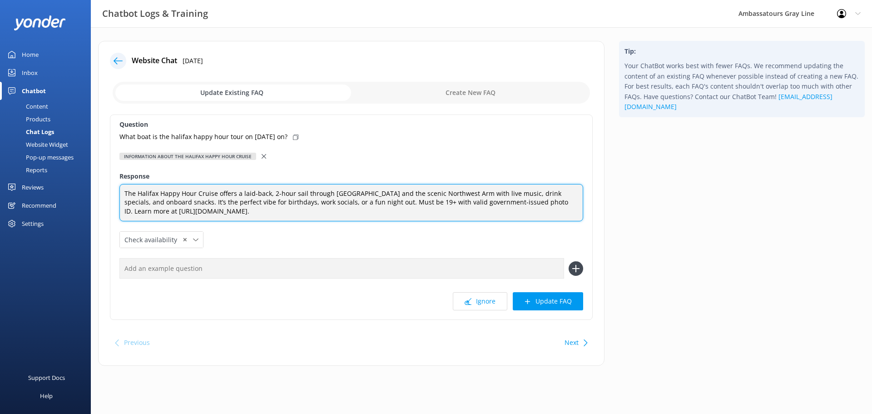
click at [382, 215] on textarea "The Halifax Happy Hour Cruise offers a laid-back, 2-hour sail through [GEOGRAPH…" at bounding box center [351, 203] width 464 height 38
type textarea "The Halifax Happy Hour Cruise offers a laid-back, 2-hour sail through [GEOGRAPH…"
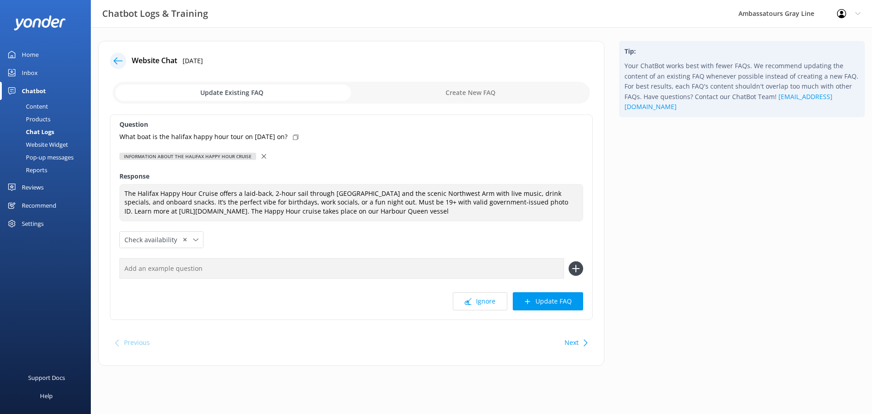
click at [311, 138] on div "What boat is the halifax happy hour tour on [DATE] on?" at bounding box center [351, 137] width 464 height 10
click at [236, 279] on div "Question What boat is the halifax happy hour tour on [DATE] on? Information abo…" at bounding box center [351, 216] width 483 height 205
click at [235, 278] on input "text" at bounding box center [341, 268] width 445 height 20
paste input "What boat is the halifax happy hour tour on [DATE] on?"
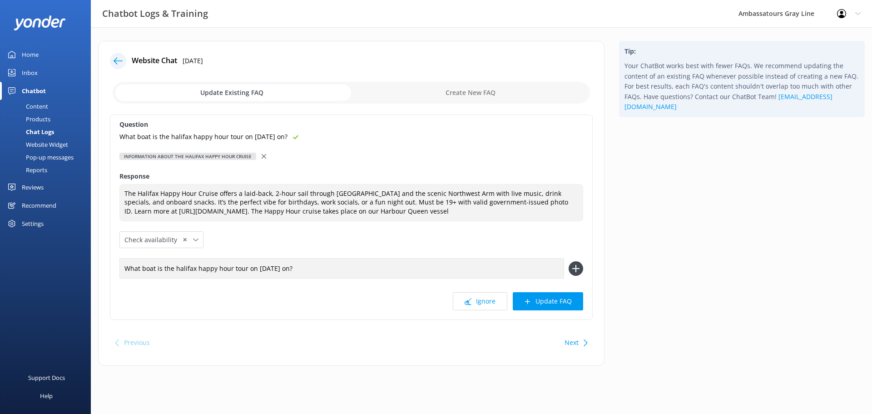
type input "What boat is the halifax happy hour tour on [DATE] on?"
click at [581, 274] on icon at bounding box center [575, 268] width 15 height 15
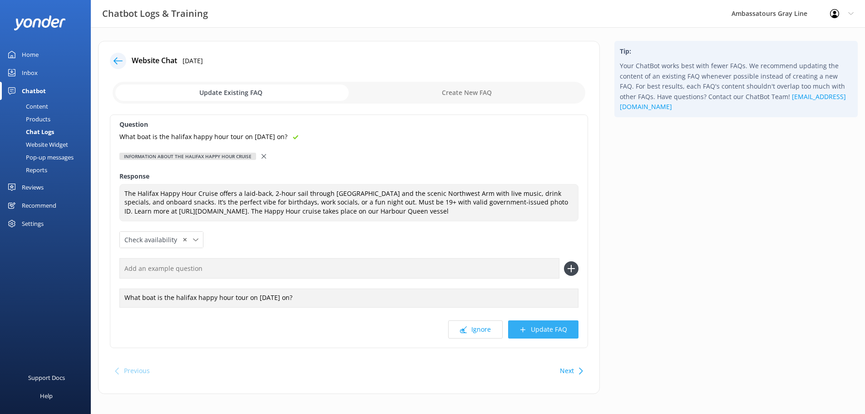
click at [575, 330] on button "Update FAQ" at bounding box center [543, 329] width 70 height 18
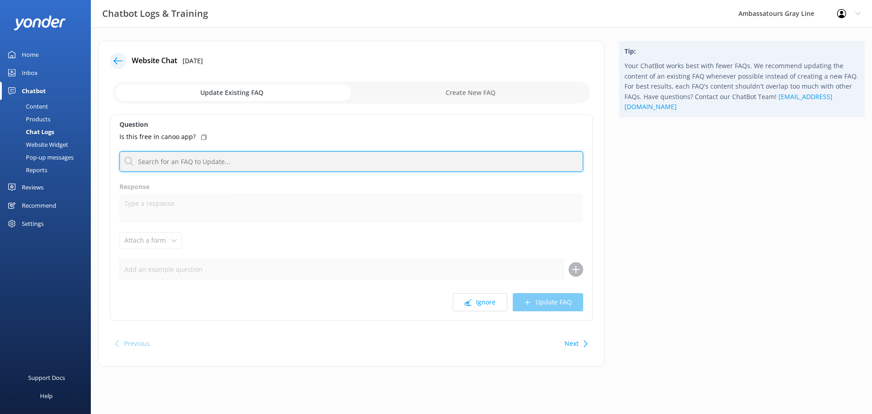
click at [216, 161] on input "text" at bounding box center [351, 161] width 464 height 20
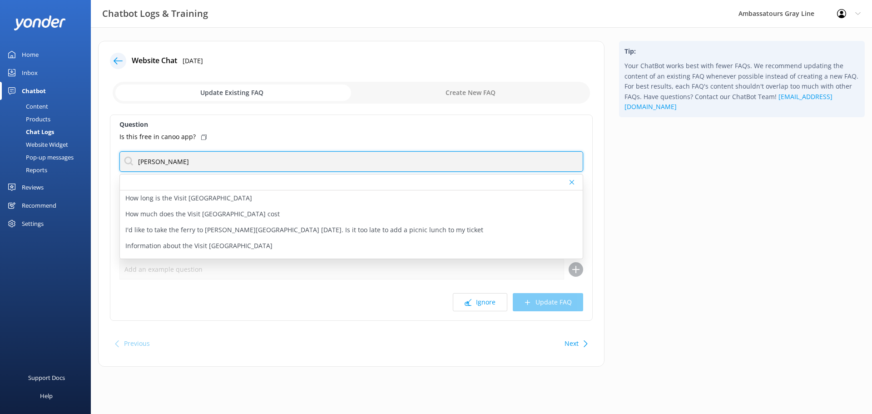
type input "[GEOGRAPHIC_DATA]"
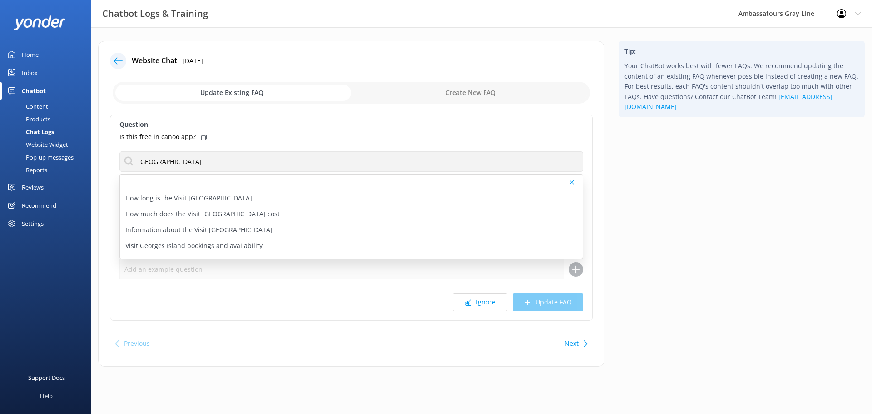
click at [207, 249] on p "Visit Georges Island bookings and availability" at bounding box center [193, 246] width 137 height 10
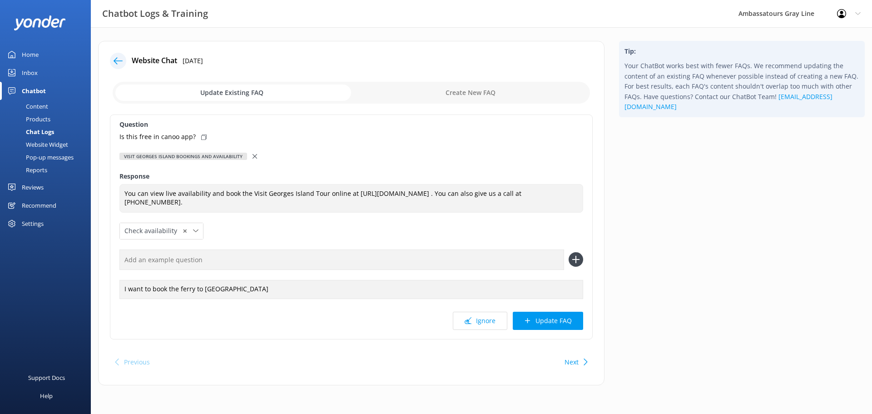
click at [203, 137] on icon at bounding box center [203, 136] width 5 height 5
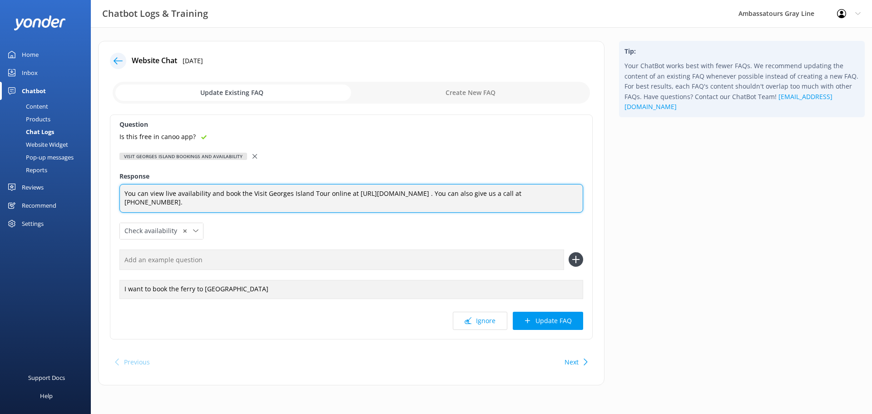
click at [511, 205] on textarea "You can view live availability and book the Visit Georges Island Tour online at…" at bounding box center [351, 198] width 464 height 29
type textarea "You can view live availability and book the Visit Georges Island Tour online at…"
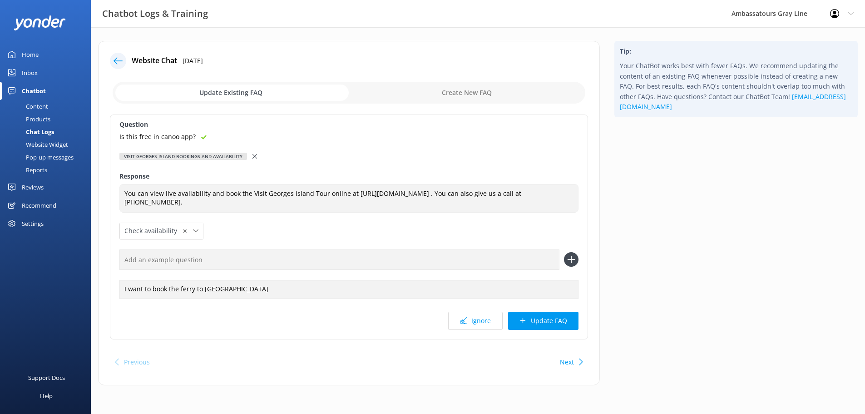
click at [203, 270] on input "text" at bounding box center [339, 259] width 440 height 20
paste input "Is this free in canoo app?"
type input "Is this free in canoo app?"
click at [568, 267] on icon at bounding box center [571, 259] width 15 height 15
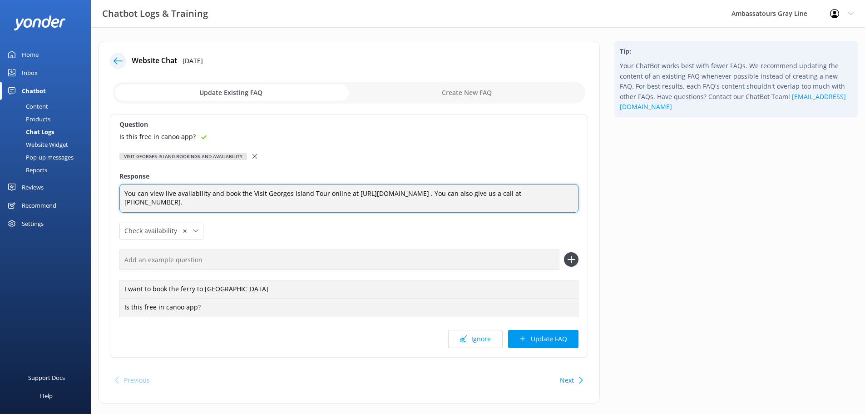
click at [349, 211] on textarea "You can view live availability and book the Visit Georges Island Tour online at…" at bounding box center [348, 198] width 459 height 29
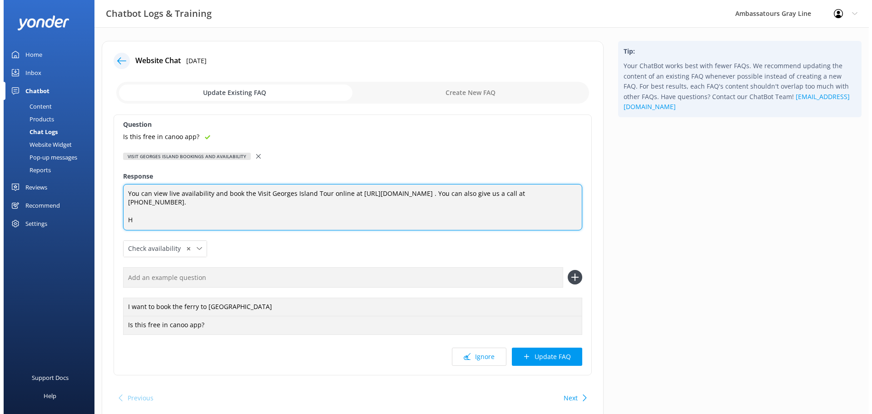
scroll to position [0, 0]
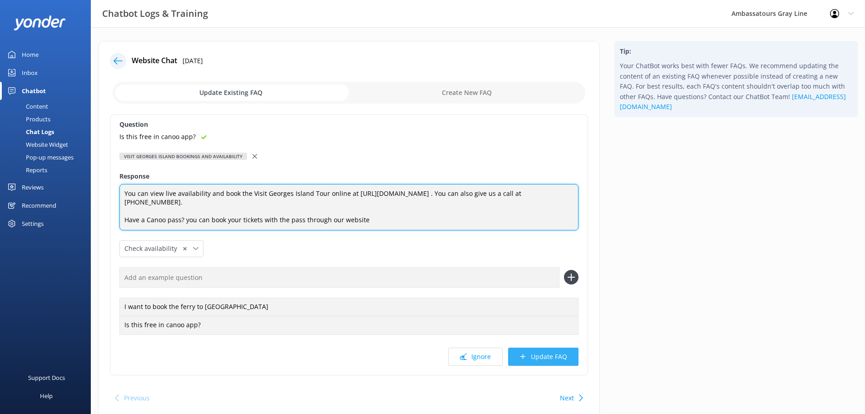
type textarea "You can view live availability and book the Visit Georges Island Tour online at…"
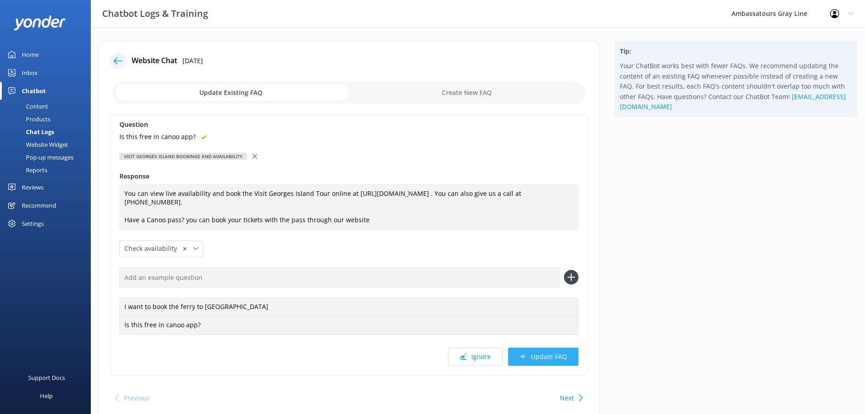
click at [552, 356] on button "Update FAQ" at bounding box center [543, 356] width 70 height 18
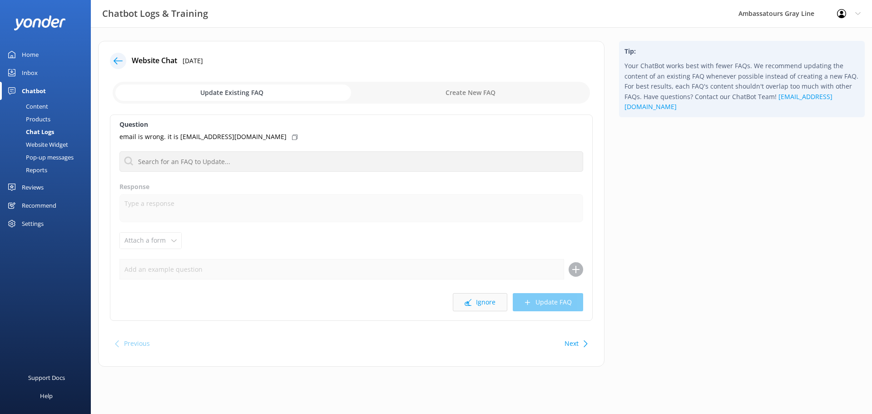
click at [493, 308] on button "Ignore" at bounding box center [480, 302] width 54 height 18
click at [168, 136] on icon at bounding box center [170, 136] width 5 height 5
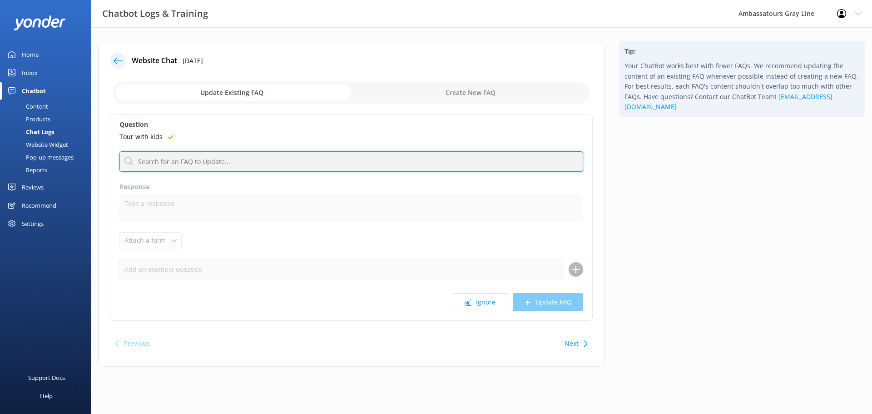
click at [177, 166] on input "text" at bounding box center [351, 161] width 464 height 20
type input "B"
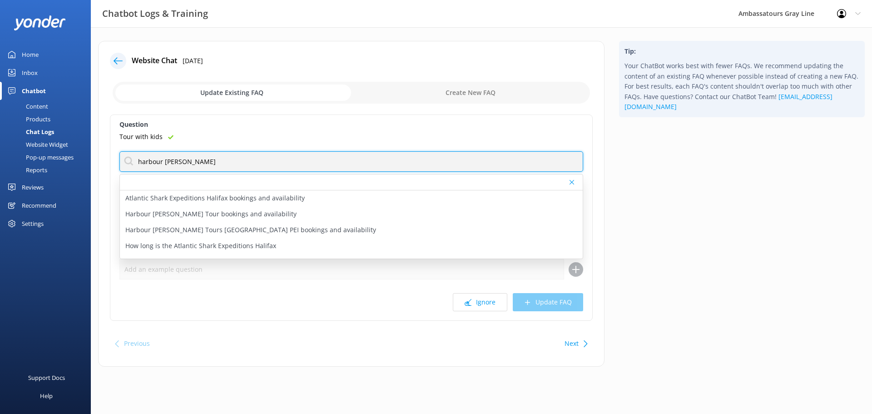
type input "Harbour [PERSON_NAME]"
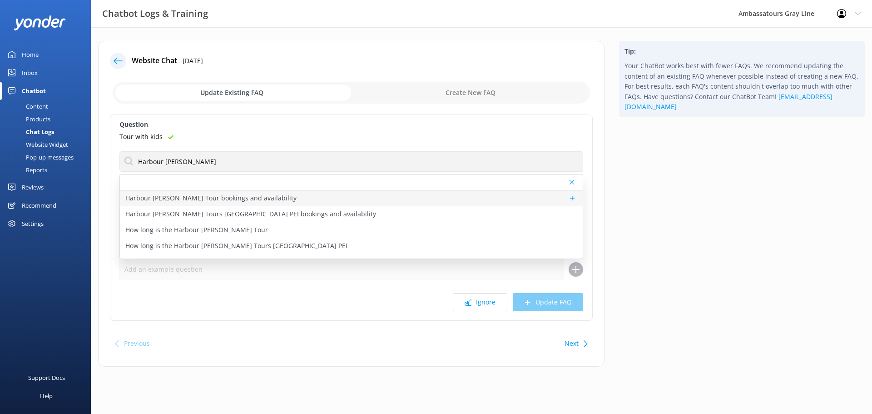
click at [195, 194] on p "Harbour [PERSON_NAME] Tour bookings and availability" at bounding box center [210, 198] width 171 height 10
type textarea "You can view live availability and book the Harbour [PERSON_NAME] Tour online a…"
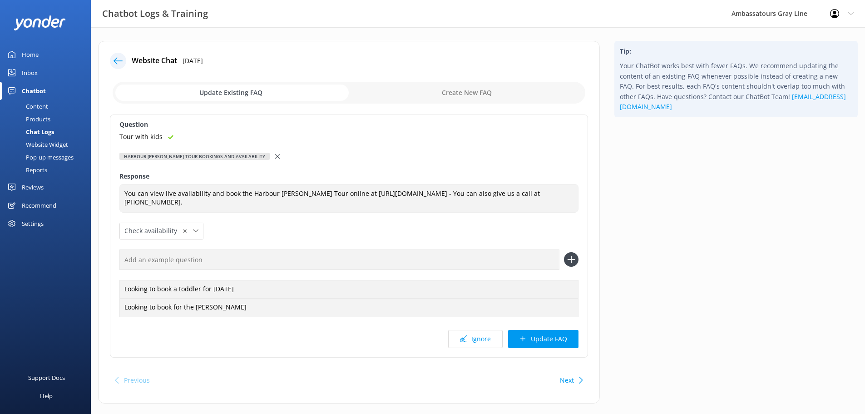
click at [225, 251] on input "text" at bounding box center [339, 259] width 440 height 20
paste input "Tour with kids"
type input "Tour with kids"
click at [571, 260] on use at bounding box center [571, 260] width 8 height 8
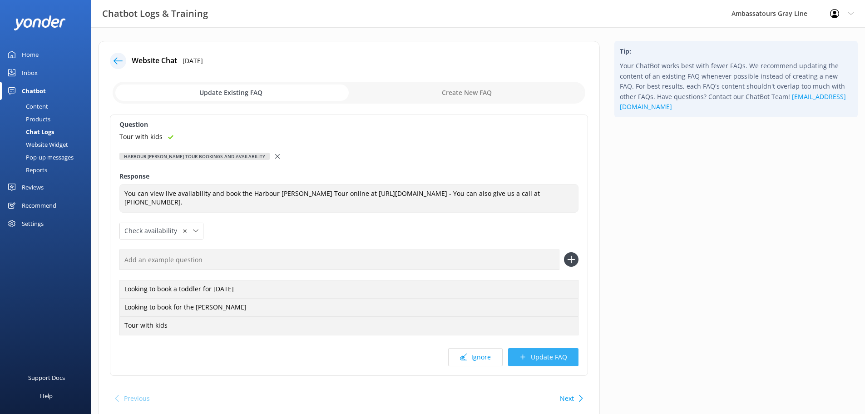
click at [546, 356] on button "Update FAQ" at bounding box center [543, 357] width 70 height 18
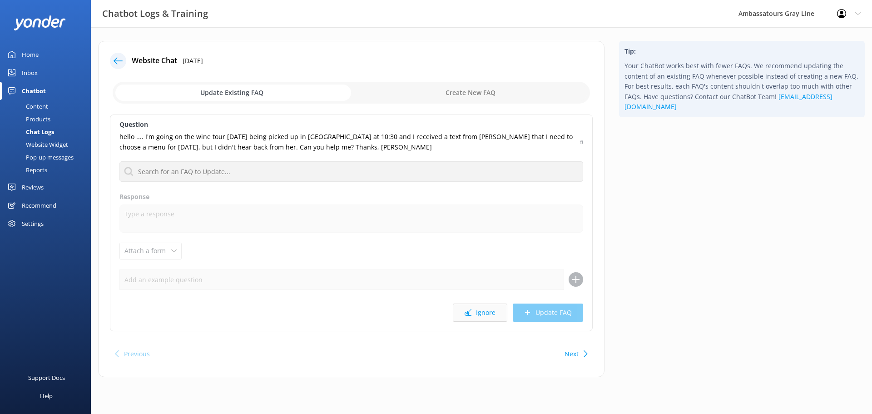
click at [470, 310] on icon at bounding box center [467, 312] width 7 height 7
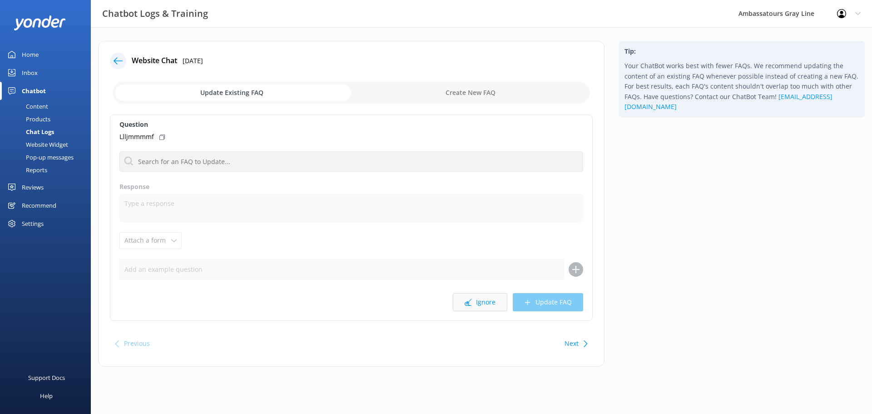
click at [481, 297] on button "Ignore" at bounding box center [480, 302] width 54 height 18
click at [460, 296] on button "Ignore" at bounding box center [480, 302] width 54 height 18
click at [482, 299] on button "Ignore" at bounding box center [480, 302] width 54 height 18
click at [243, 136] on div "can you bring a stroller to [GEOGRAPHIC_DATA]" at bounding box center [351, 137] width 464 height 10
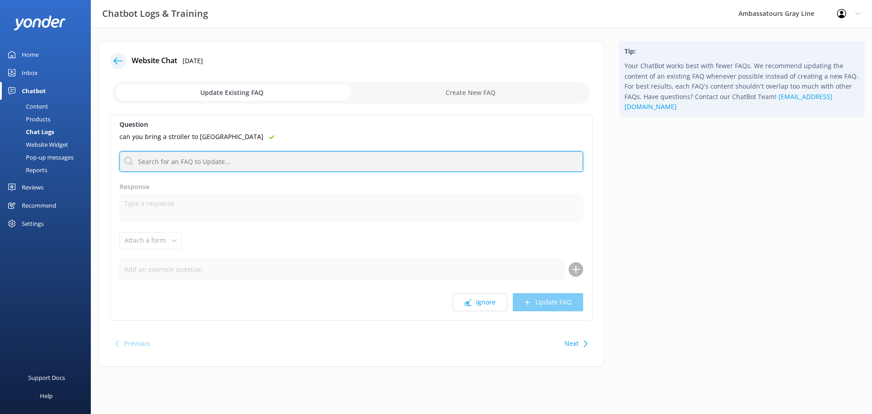
click at [233, 159] on input "text" at bounding box center [351, 161] width 464 height 20
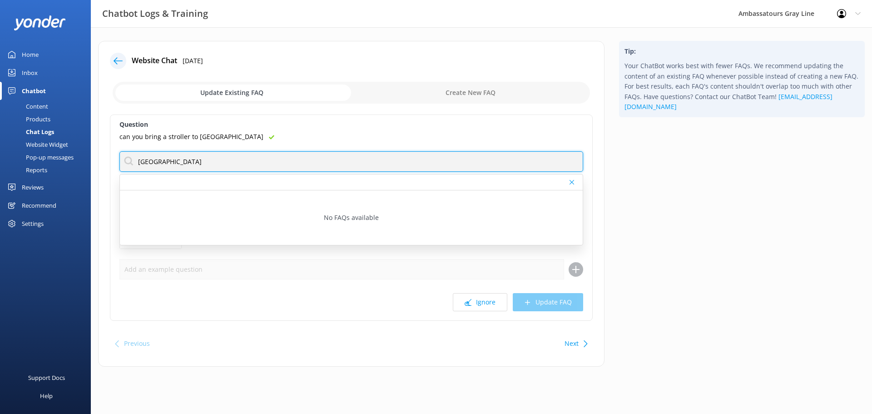
click at [233, 159] on input "[GEOGRAPHIC_DATA]" at bounding box center [351, 161] width 464 height 20
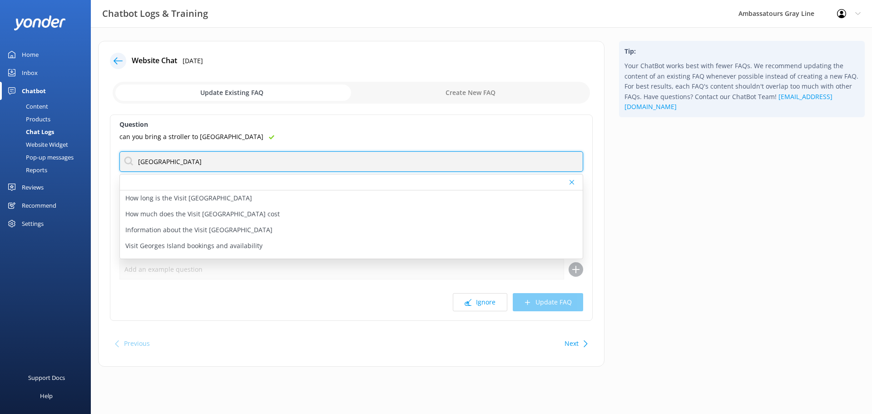
type input "[GEOGRAPHIC_DATA]"
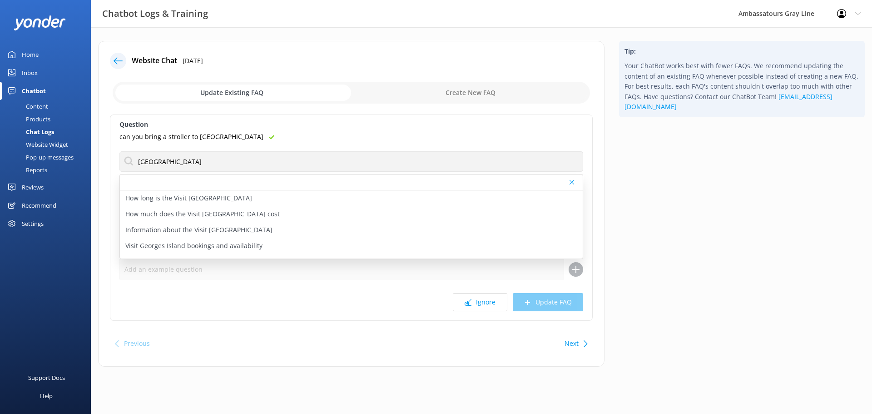
click at [353, 184] on div at bounding box center [351, 182] width 463 height 16
click at [222, 233] on p "Information about the Visit [GEOGRAPHIC_DATA]" at bounding box center [198, 230] width 147 height 10
type textarea "Visit [GEOGRAPHIC_DATA] in the heart of [GEOGRAPHIC_DATA] and explore its rich …"
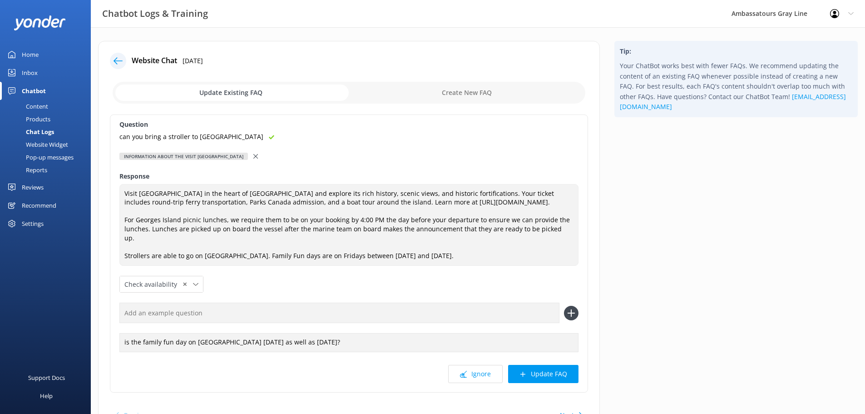
click at [232, 315] on input "text" at bounding box center [339, 312] width 440 height 20
paste input "can you bring a stroller to [GEOGRAPHIC_DATA]"
type input "can you bring a stroller to [GEOGRAPHIC_DATA]"
click at [575, 312] on icon at bounding box center [571, 313] width 15 height 15
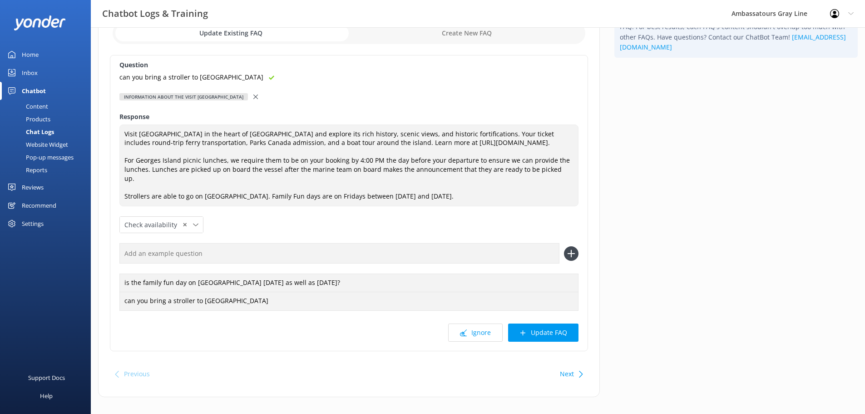
scroll to position [70, 0]
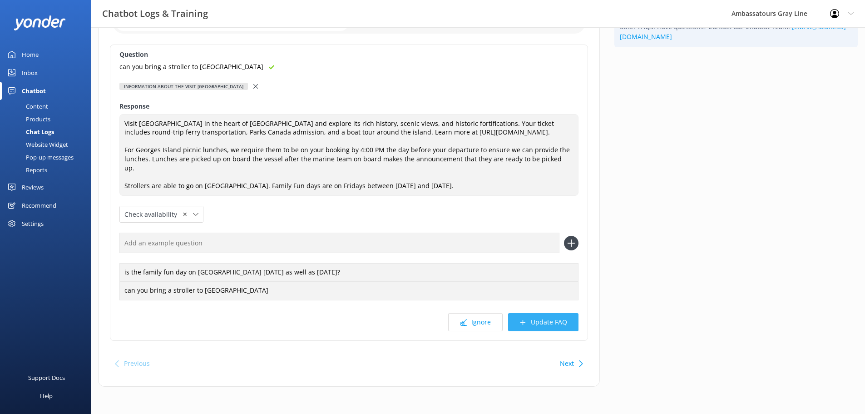
click at [545, 320] on button "Update FAQ" at bounding box center [543, 322] width 70 height 18
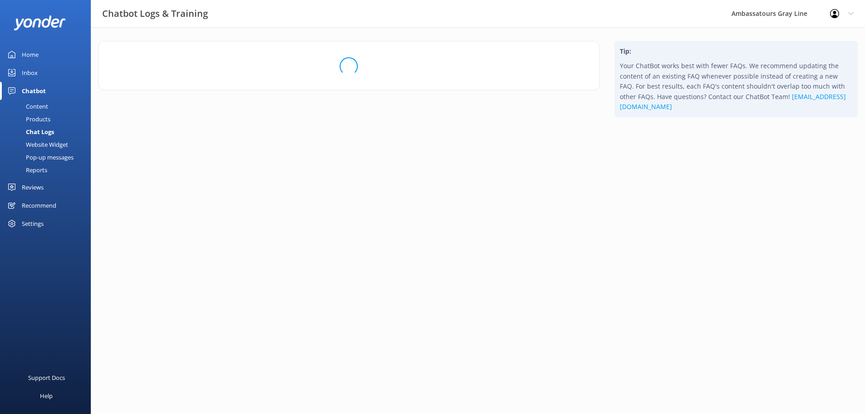
scroll to position [0, 0]
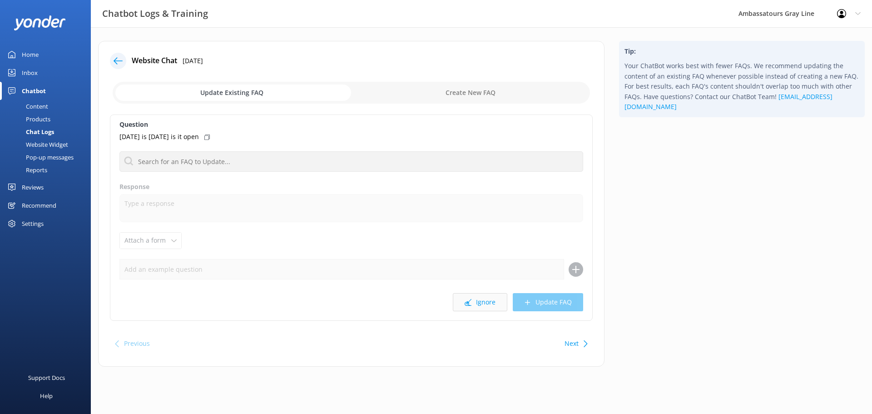
click at [464, 301] on button "Ignore" at bounding box center [480, 302] width 54 height 18
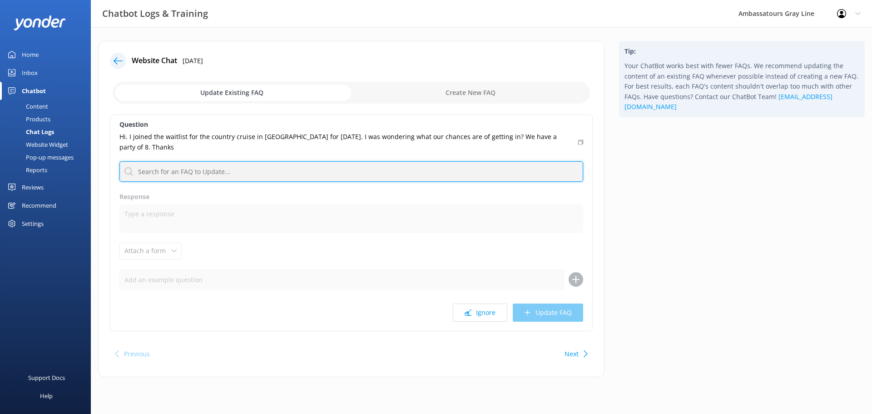
click at [281, 161] on input "text" at bounding box center [351, 171] width 464 height 20
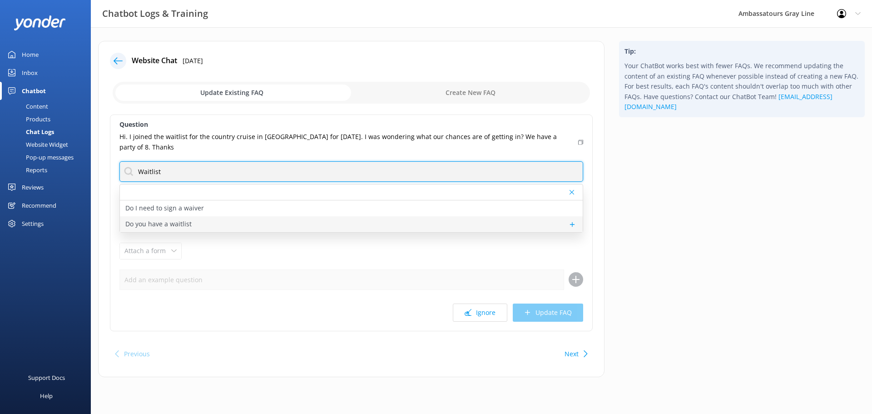
type input "Waitlist"
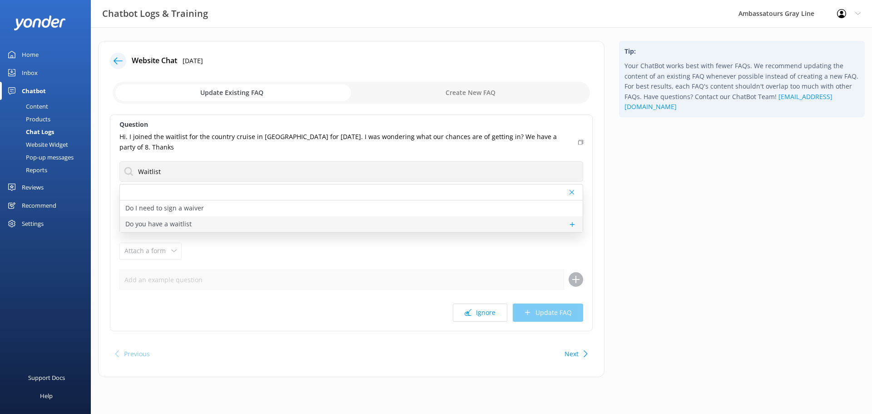
click at [209, 217] on div "Do you have a waitlist" at bounding box center [351, 224] width 463 height 16
type textarea "For sold out departures guests can be added to the waitlist by clicking 'join t…"
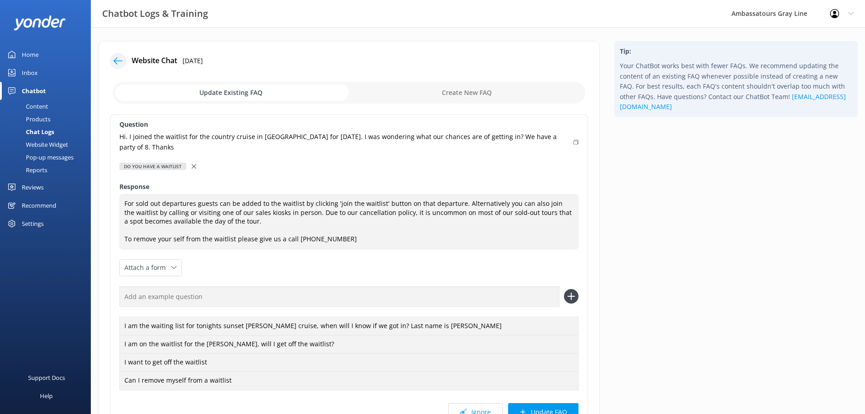
click at [573, 139] on icon at bounding box center [575, 141] width 5 height 5
click at [217, 287] on input "text" at bounding box center [339, 296] width 440 height 20
paste input "Hi. I joined the waitlist for the country cruise in [GEOGRAPHIC_DATA] for [DATE…"
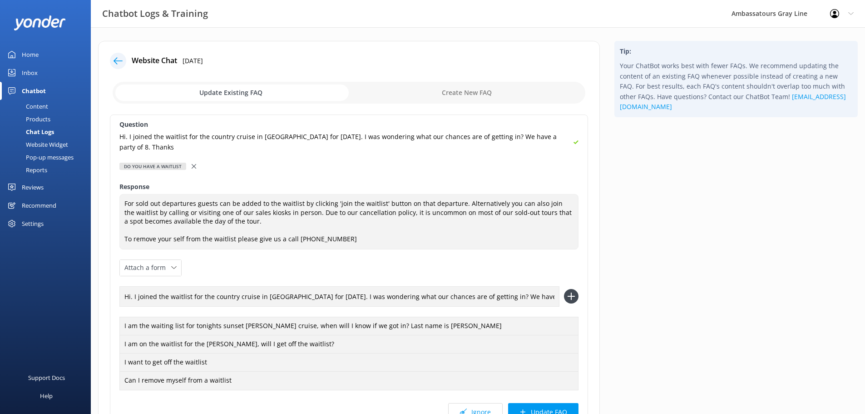
scroll to position [0, 16]
type input "Hi. I joined the waitlist for the country cruise in [GEOGRAPHIC_DATA] for [DATE…"
click at [566, 289] on icon at bounding box center [571, 296] width 15 height 15
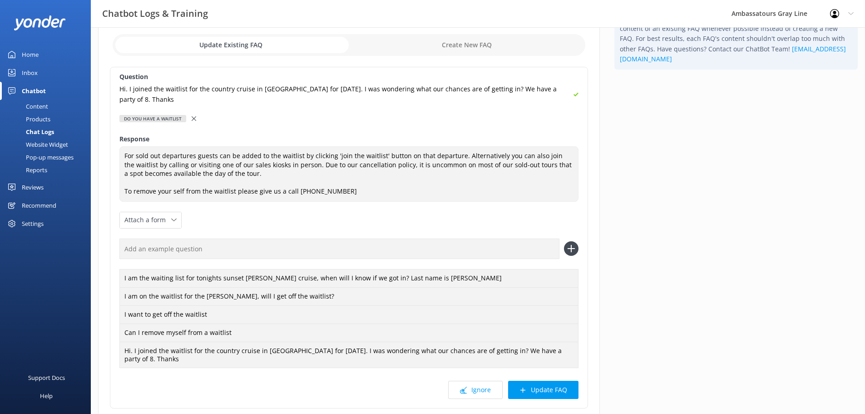
scroll to position [105, 0]
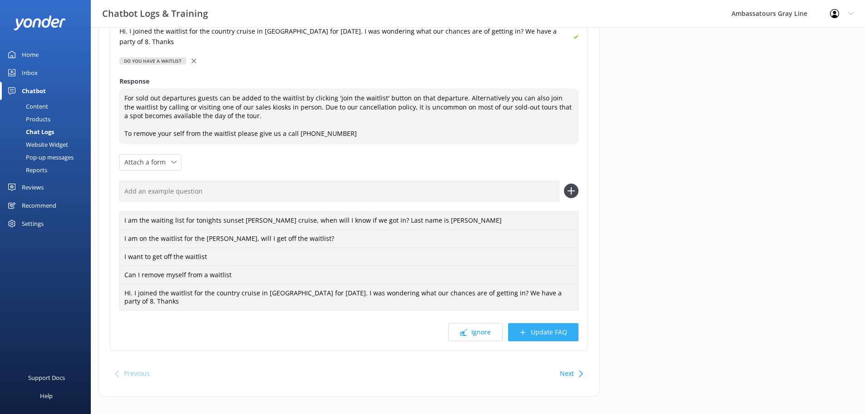
click at [563, 323] on button "Update FAQ" at bounding box center [543, 332] width 70 height 18
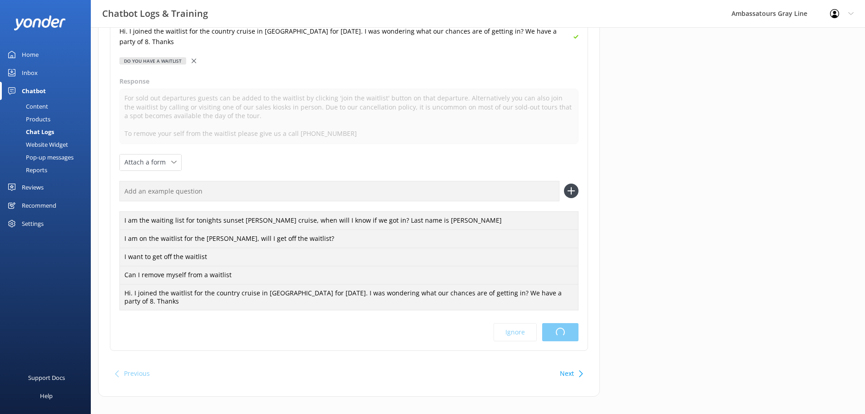
scroll to position [0, 0]
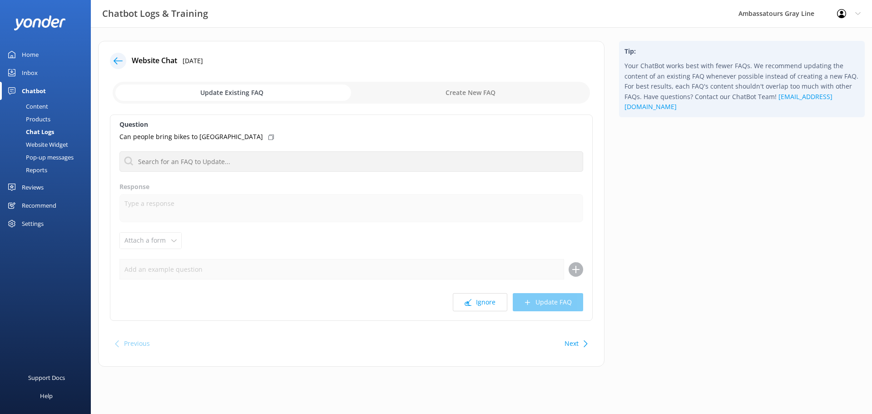
click at [247, 132] on div "Can people bring bikes to [GEOGRAPHIC_DATA]" at bounding box center [351, 137] width 464 height 10
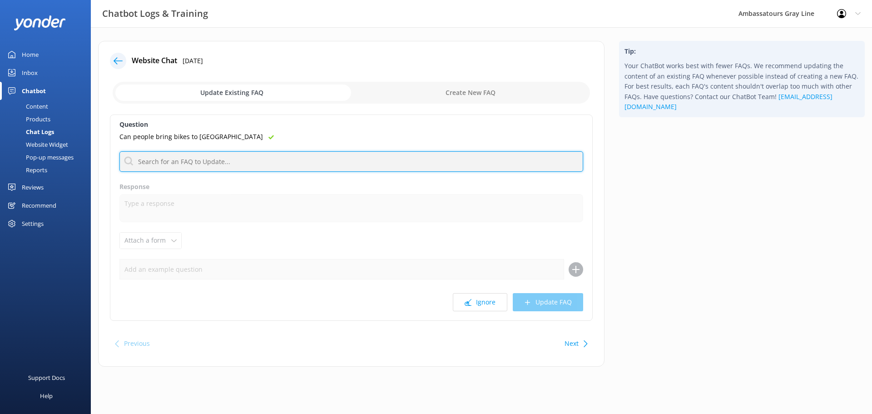
click at [258, 156] on input "text" at bounding box center [351, 161] width 464 height 20
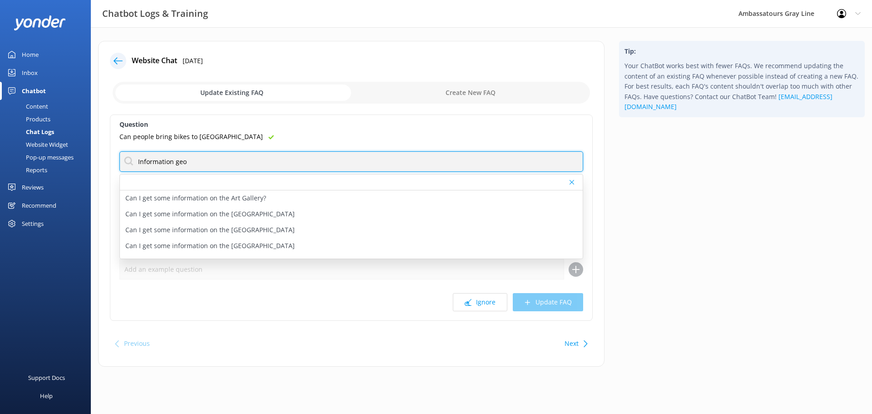
type input "Information ge"
click at [208, 163] on input "[GEOGRAPHIC_DATA]" at bounding box center [351, 161] width 464 height 20
type input "[GEOGRAPHIC_DATA]"
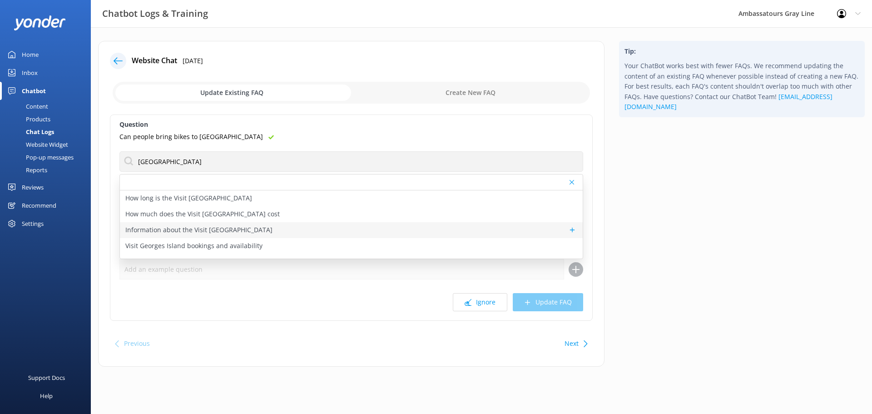
click at [147, 234] on p "Information about the Visit [GEOGRAPHIC_DATA]" at bounding box center [198, 230] width 147 height 10
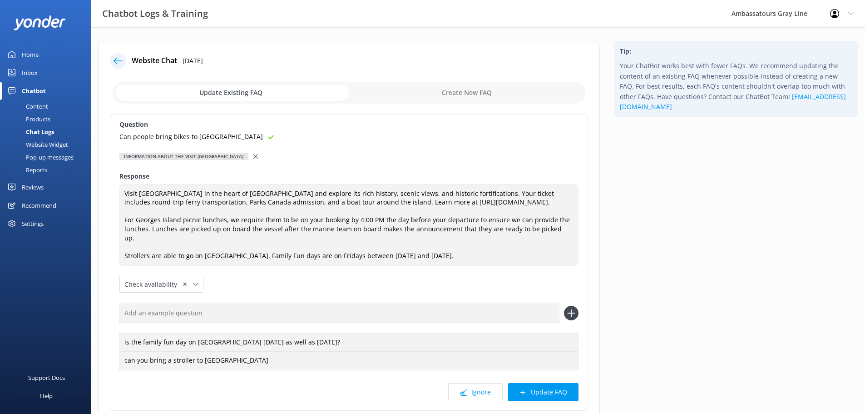
click at [484, 267] on div "Question Can people bring bikes to [GEOGRAPHIC_DATA] Information about the Visi…" at bounding box center [349, 262] width 478 height 296
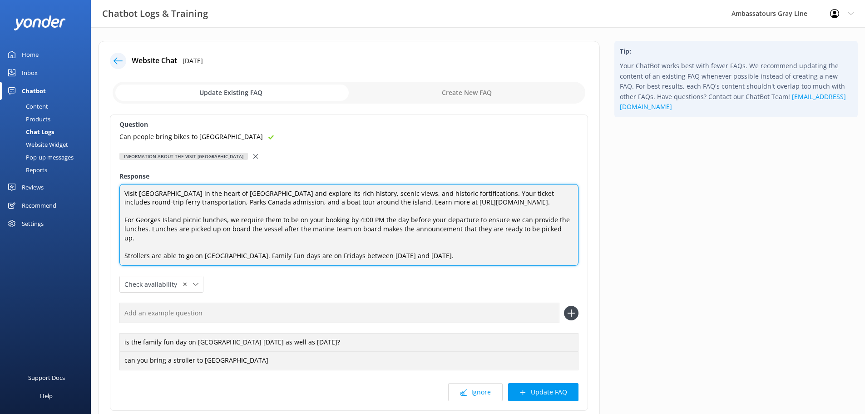
click at [465, 259] on textarea "Visit [GEOGRAPHIC_DATA] in the heart of [GEOGRAPHIC_DATA] and explore its rich …" at bounding box center [348, 225] width 459 height 82
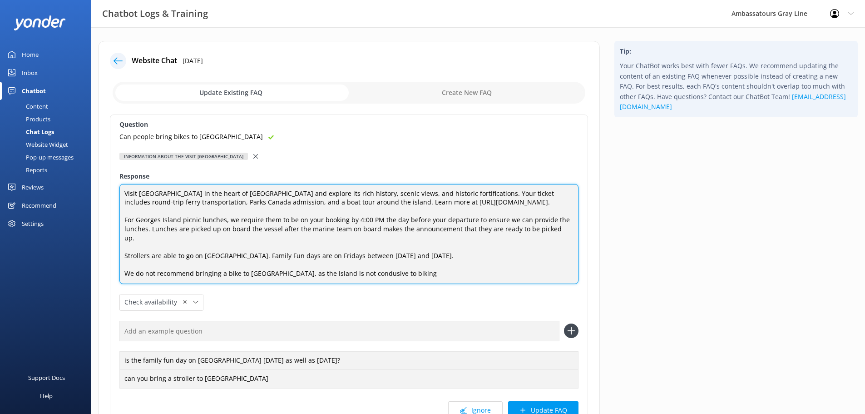
click at [371, 271] on textarea "Visit [GEOGRAPHIC_DATA] in the heart of [GEOGRAPHIC_DATA] and explore its rich …" at bounding box center [348, 234] width 459 height 100
click at [389, 273] on textarea "Visit [GEOGRAPHIC_DATA] in the heart of [GEOGRAPHIC_DATA] and explore its rich …" at bounding box center [348, 234] width 459 height 100
type textarea "Visit [GEOGRAPHIC_DATA] in the heart of [GEOGRAPHIC_DATA] and explore its rich …"
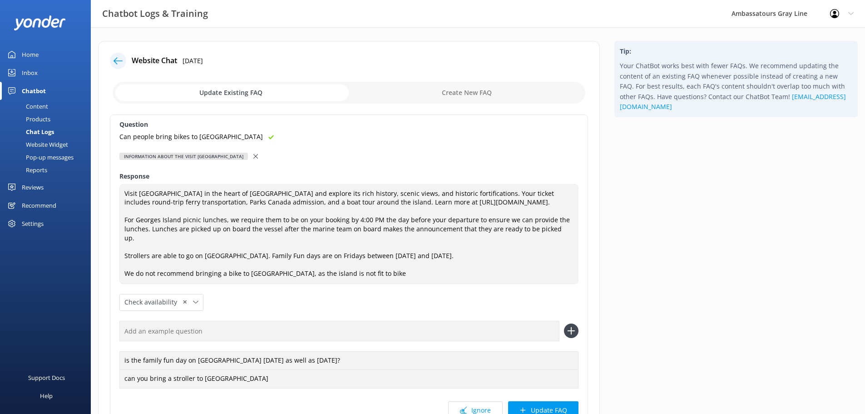
click at [258, 327] on input "text" at bounding box center [339, 331] width 440 height 20
paste input "Can people bring bikes to [GEOGRAPHIC_DATA]"
type input "Can people bring bikes to [GEOGRAPHIC_DATA]"
click at [573, 332] on icon at bounding box center [571, 330] width 15 height 15
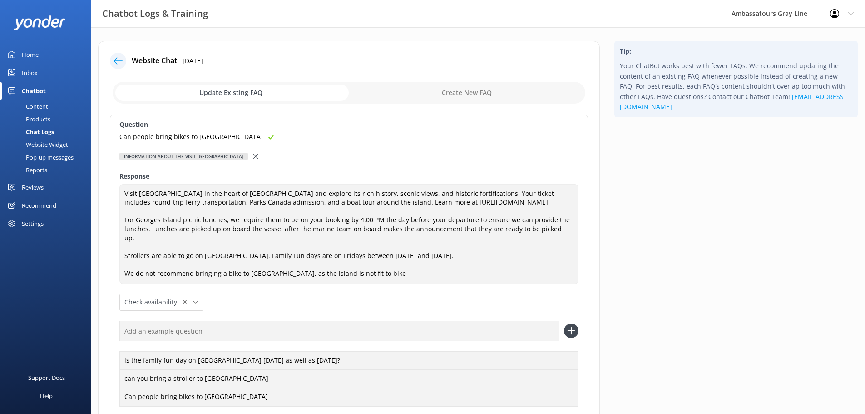
scroll to position [106, 0]
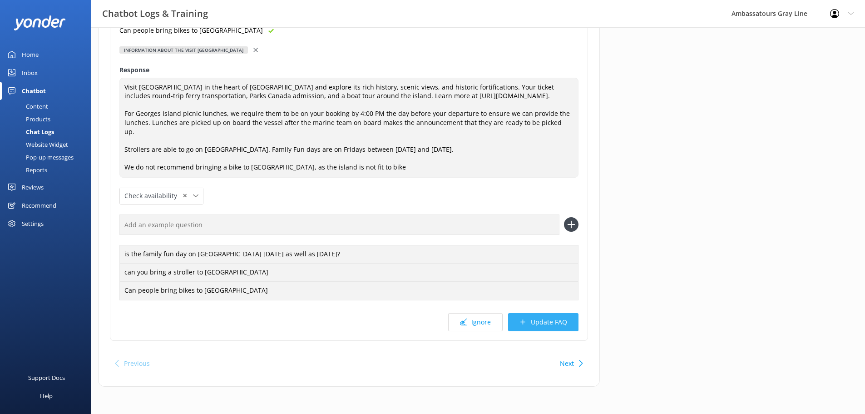
click at [553, 321] on button "Update FAQ" at bounding box center [543, 322] width 70 height 18
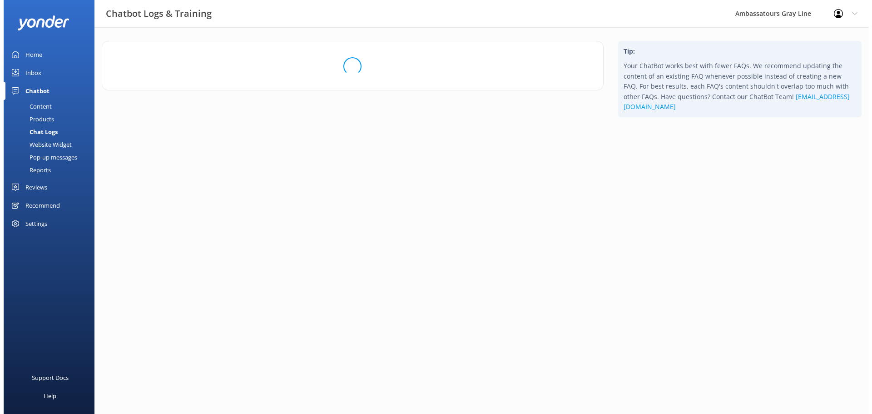
scroll to position [0, 0]
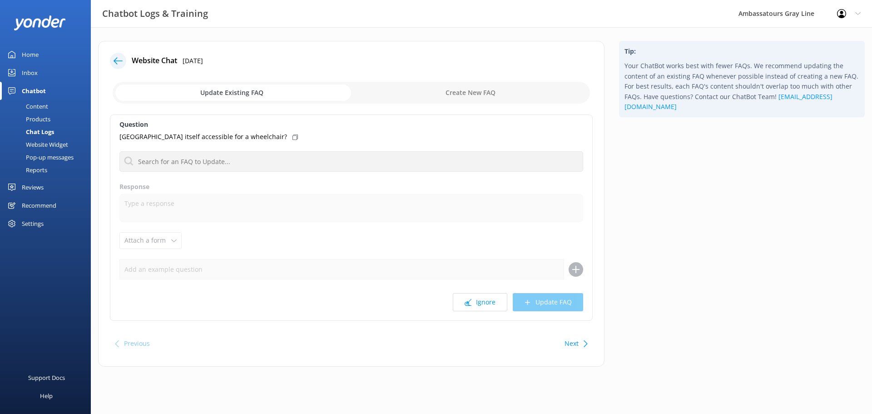
click at [292, 139] on icon at bounding box center [294, 136] width 5 height 5
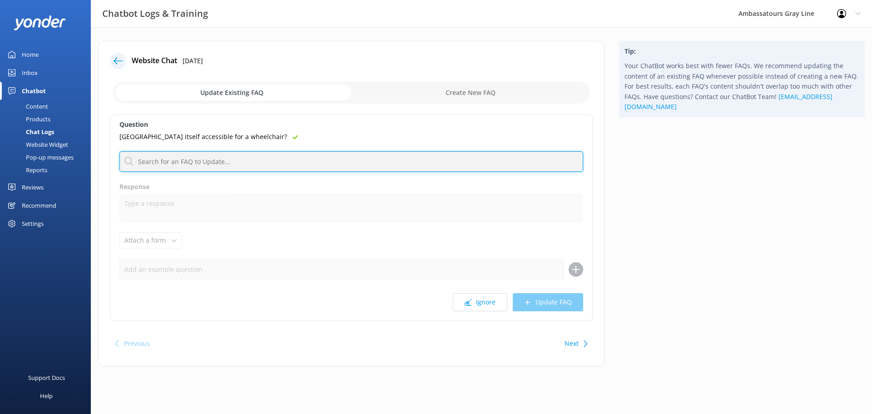
click at [224, 158] on input "text" at bounding box center [351, 161] width 464 height 20
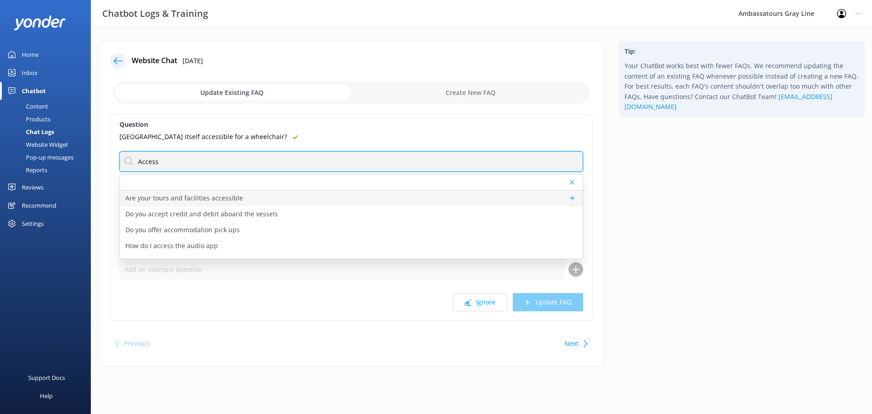
type input "Access"
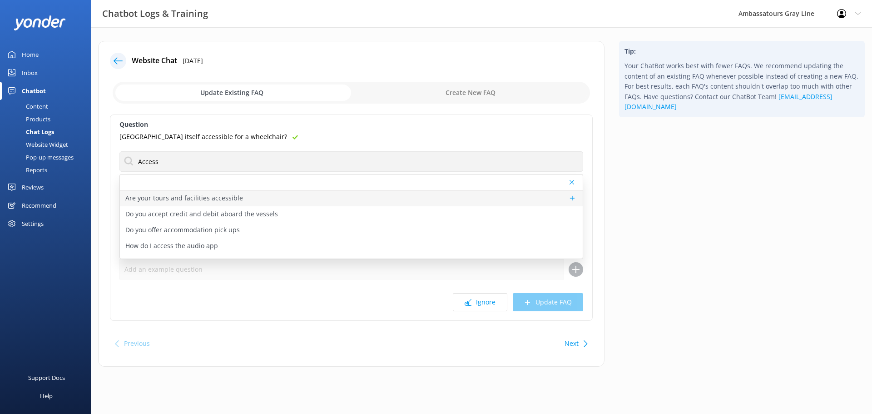
click at [200, 203] on p "Are your tours and facilities accessible" at bounding box center [184, 198] width 118 height 10
type textarea "We operate a Harbour [PERSON_NAME] which allows for wheelchair accessibility fo…"
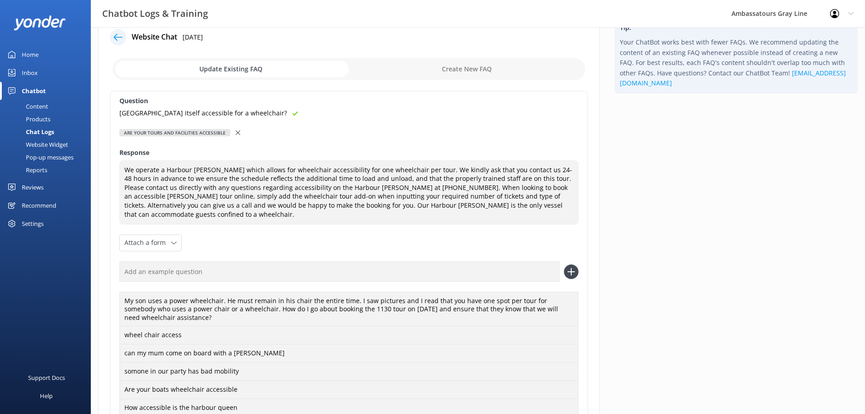
scroll to position [45, 0]
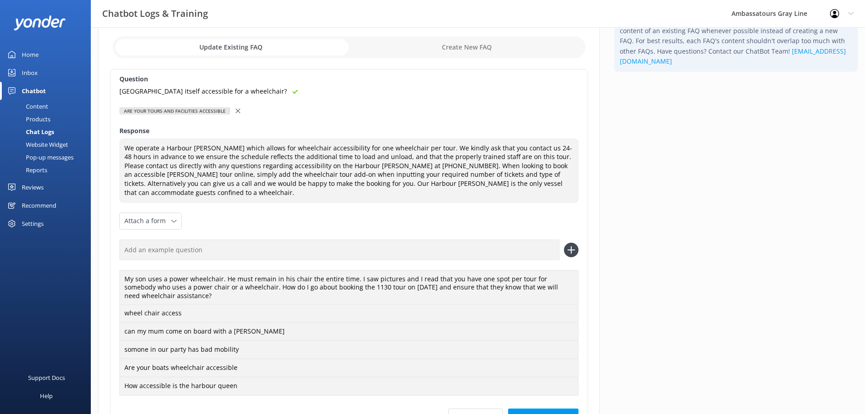
click at [224, 239] on input "text" at bounding box center [339, 249] width 440 height 20
paste input "[GEOGRAPHIC_DATA] itself accessible for a wheelchair?"
type input "[GEOGRAPHIC_DATA] itself accessible for a wheelchair?"
click at [568, 246] on use at bounding box center [571, 250] width 8 height 8
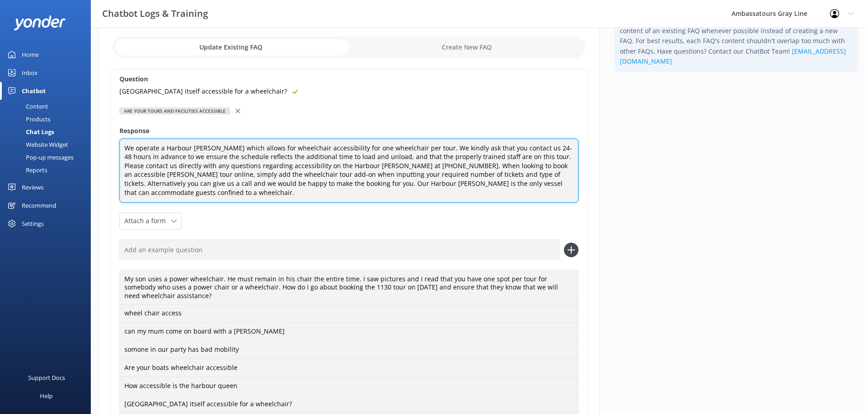
click at [450, 150] on textarea "We operate a Harbour [PERSON_NAME] which allows for wheelchair accessibility fo…" at bounding box center [348, 170] width 459 height 64
click at [259, 184] on textarea "We operate a Harbour [PERSON_NAME] which allows for wheelchair accessibility fo…" at bounding box center [348, 170] width 459 height 64
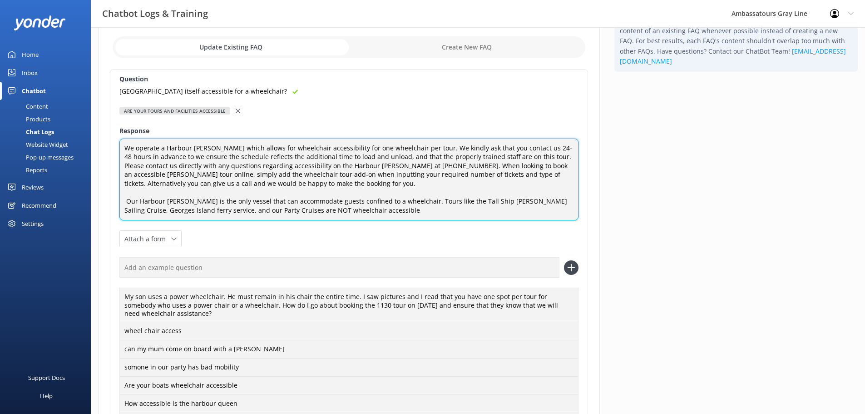
type textarea "We operate a Harbour [PERSON_NAME] which allows for wheelchair accessibility fo…"
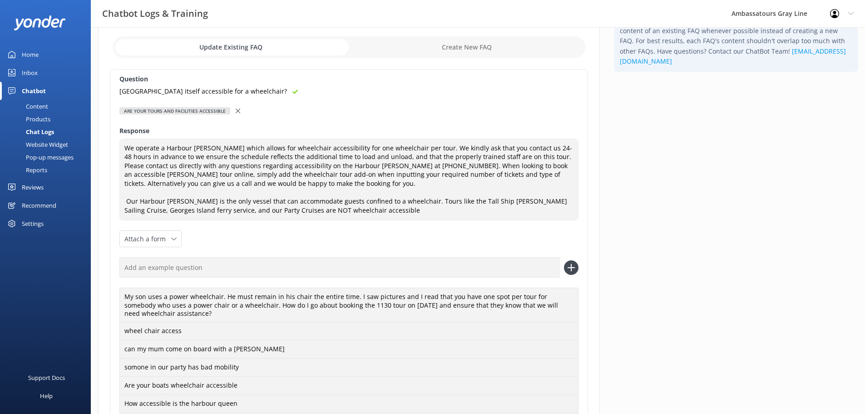
click at [299, 266] on input "text" at bounding box center [339, 267] width 440 height 20
paste input "[GEOGRAPHIC_DATA] itself accessible for a wheelchair?"
type input "[GEOGRAPHIC_DATA] itself accessible for a wheelchair?"
click at [579, 264] on div "Question [GEOGRAPHIC_DATA] itself accessible for a wheelchair? Are your tours a…" at bounding box center [349, 270] width 478 height 403
click at [568, 264] on icon at bounding box center [571, 267] width 15 height 15
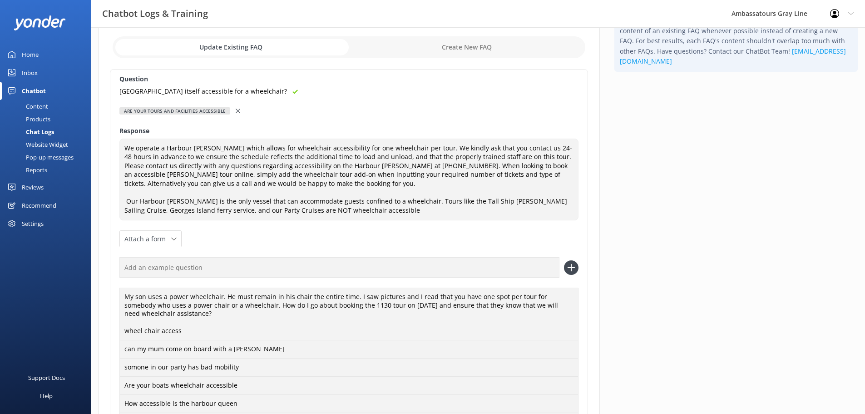
scroll to position [195, 0]
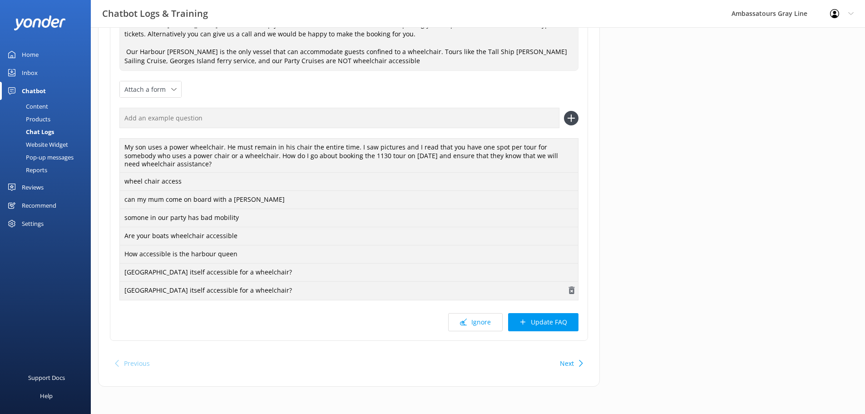
click at [574, 288] on icon "button" at bounding box center [571, 290] width 9 height 9
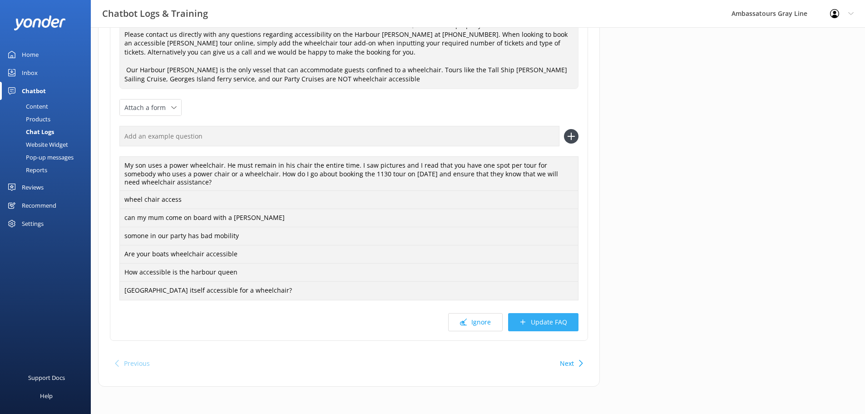
click at [559, 325] on button "Update FAQ" at bounding box center [543, 322] width 70 height 18
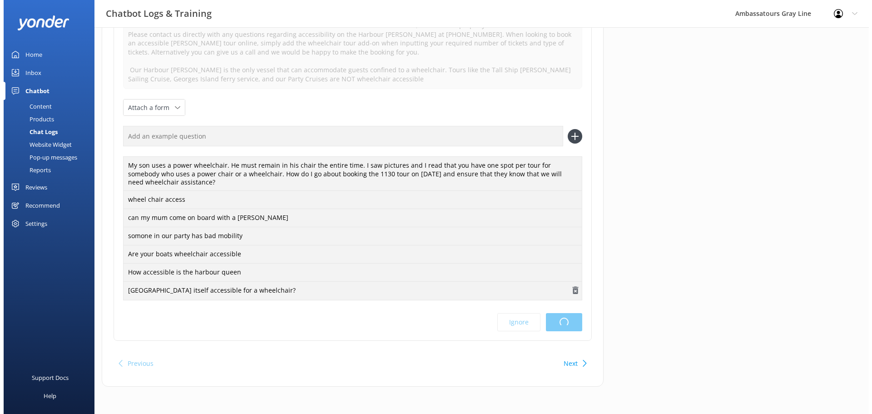
scroll to position [0, 0]
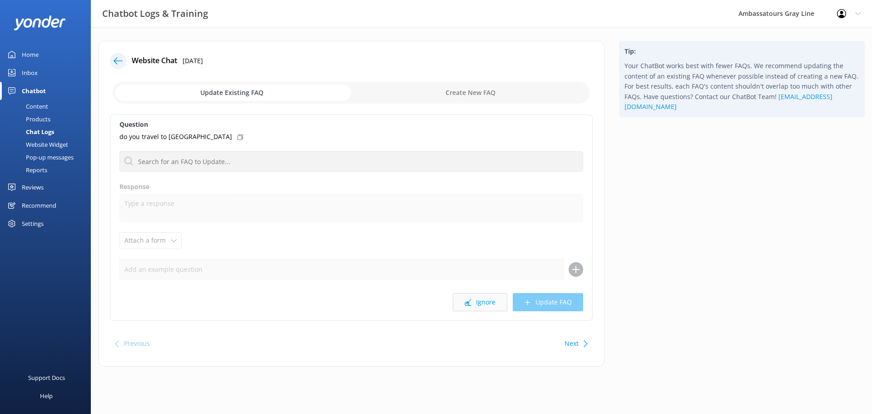
click at [489, 305] on button "Ignore" at bounding box center [480, 302] width 54 height 18
click at [477, 301] on button "Ignore" at bounding box center [480, 302] width 54 height 18
click at [220, 136] on icon at bounding box center [221, 136] width 5 height 5
click at [476, 302] on button "Ignore" at bounding box center [480, 302] width 54 height 18
click at [484, 301] on button "Ignore" at bounding box center [480, 302] width 54 height 18
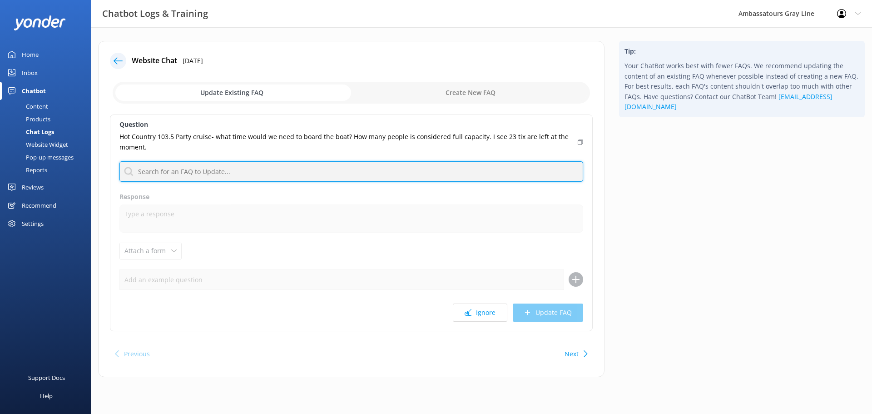
click at [221, 168] on input "text" at bounding box center [351, 171] width 464 height 20
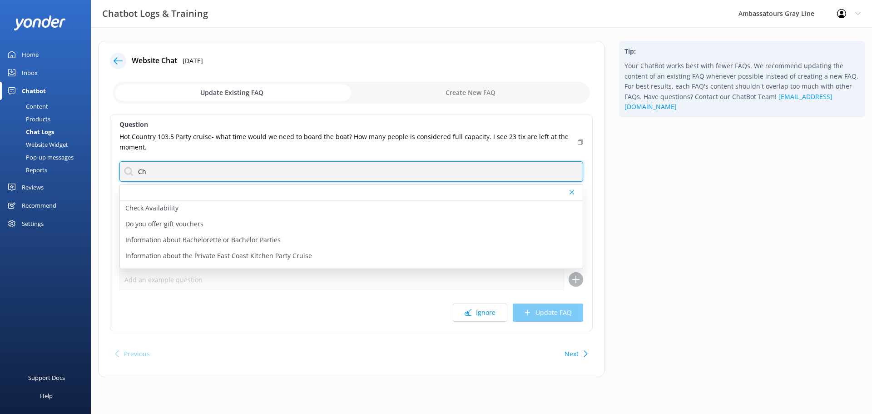
type input "C"
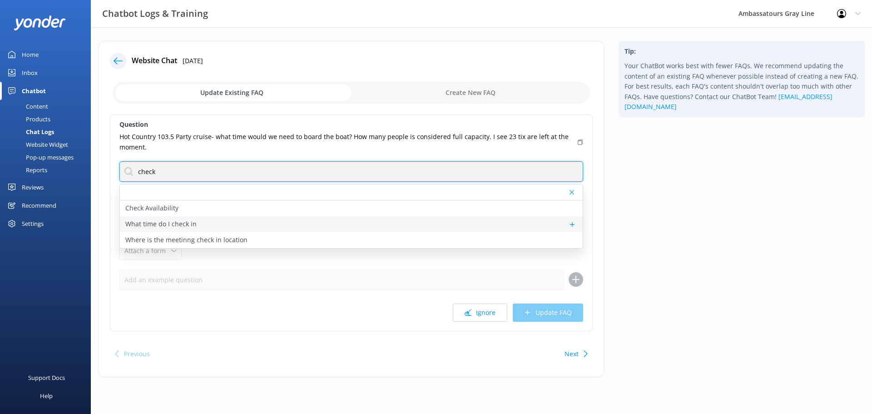
type input "check"
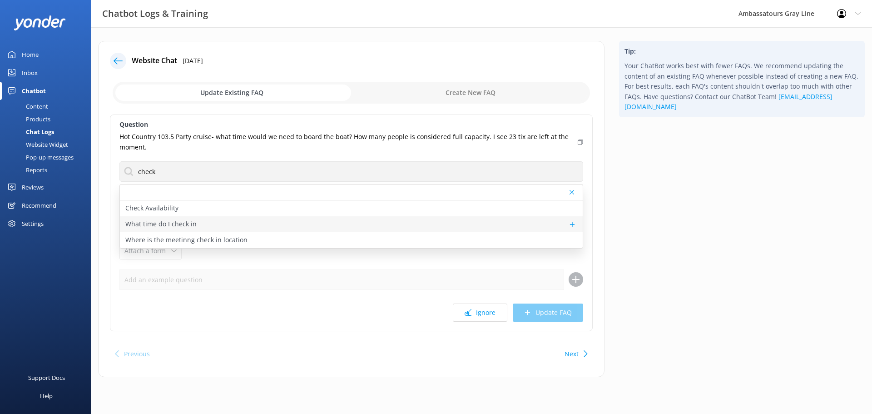
click at [176, 217] on div "What time do I check in" at bounding box center [351, 224] width 463 height 16
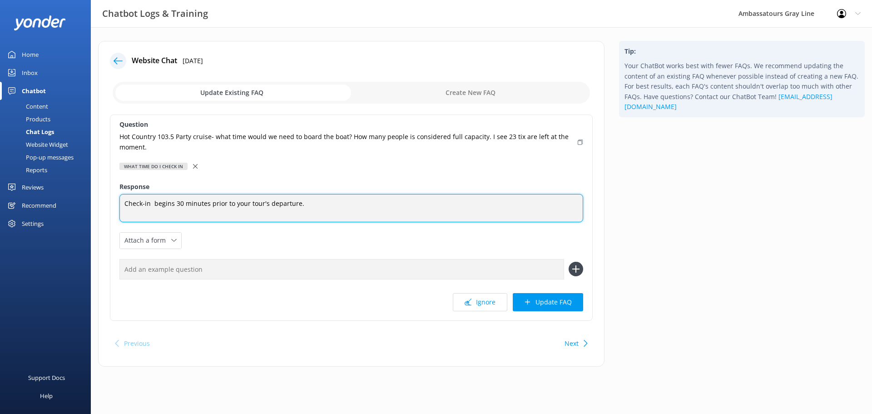
click at [323, 206] on textarea "Check-in begins 30 minutes prior to your tour's departure." at bounding box center [351, 208] width 464 height 28
type textarea "Check-in begins 30 minutes prior to your tour's departure and boarding 15 minut…"
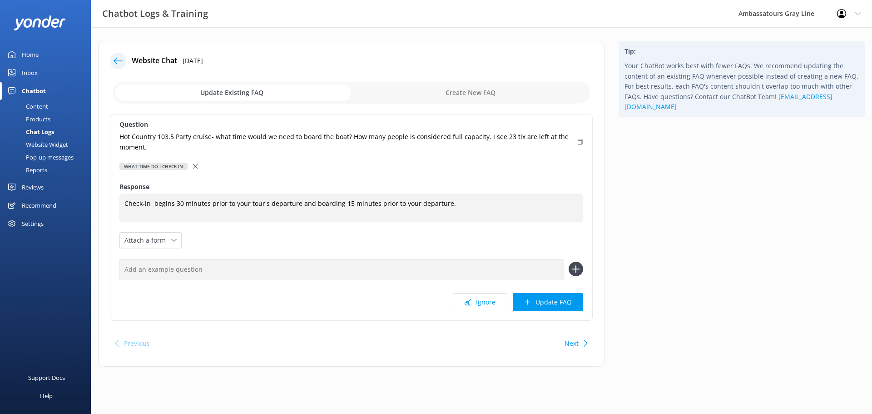
click at [581, 143] on icon at bounding box center [580, 141] width 5 height 5
click at [264, 274] on input "text" at bounding box center [341, 269] width 445 height 20
paste input "Hot Country 103.5 Party cruise- what time would we need to board the boat? How …"
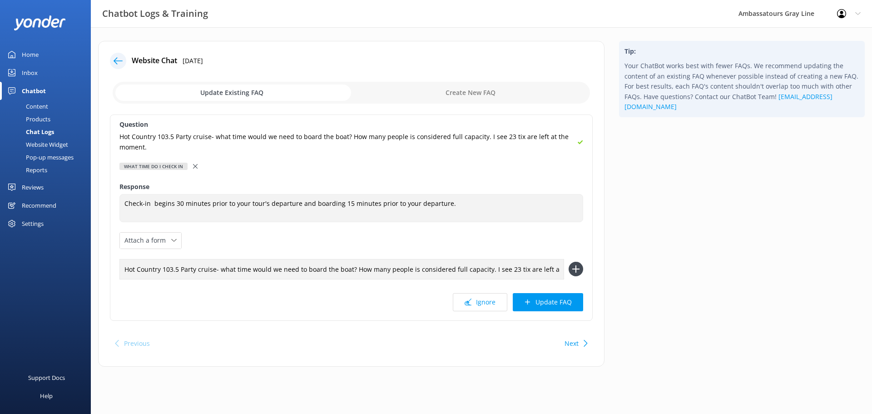
scroll to position [0, 31]
type input "Hot Country 103.5 Party cruise- what time would we need to board the boat? How …"
click at [574, 268] on icon at bounding box center [575, 269] width 15 height 15
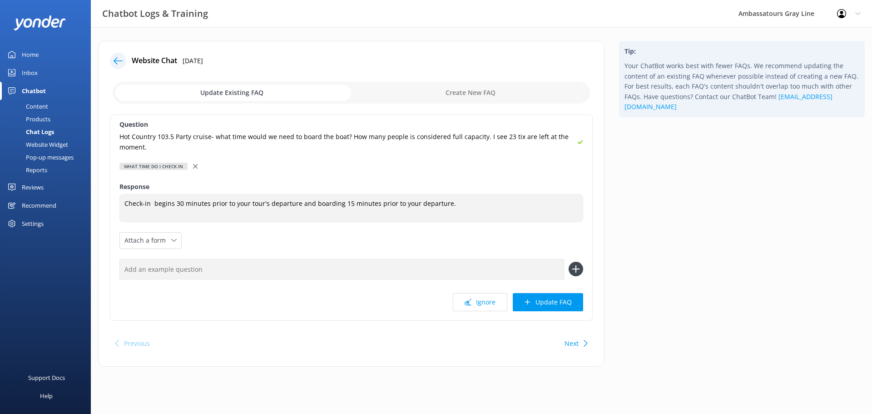
scroll to position [0, 0]
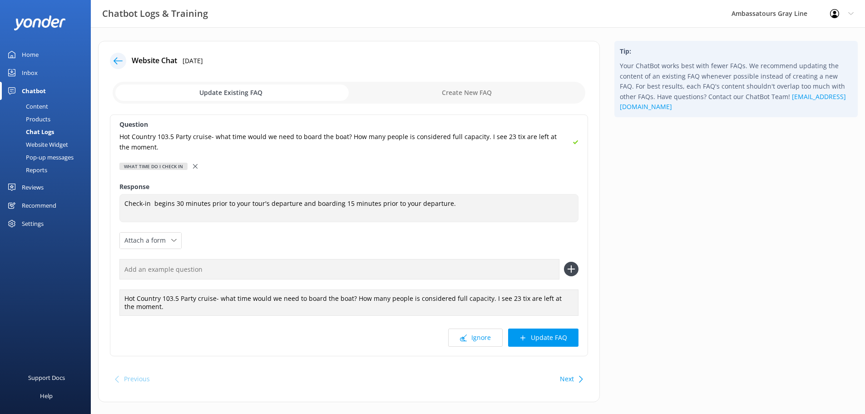
click at [265, 275] on input "text" at bounding box center [339, 269] width 440 height 20
type input "When should I show up to board my tour"
click at [570, 271] on icon at bounding box center [571, 269] width 15 height 15
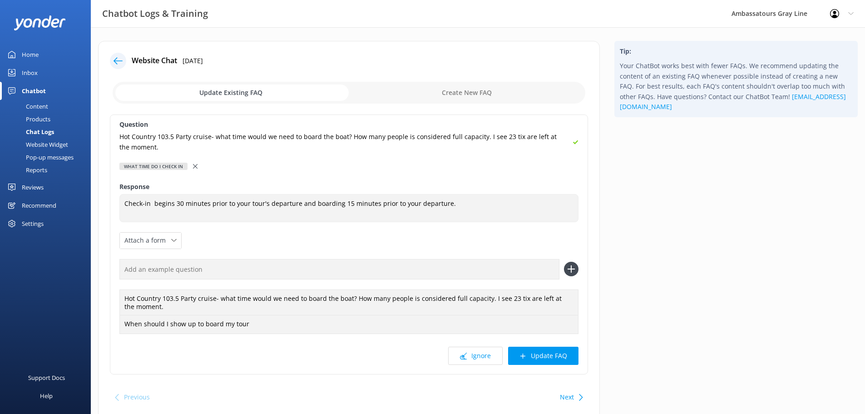
click at [280, 270] on input "text" at bounding box center [339, 269] width 440 height 20
type input "I have a 2:15 departure, when should I show up"
click at [573, 271] on icon at bounding box center [571, 269] width 15 height 15
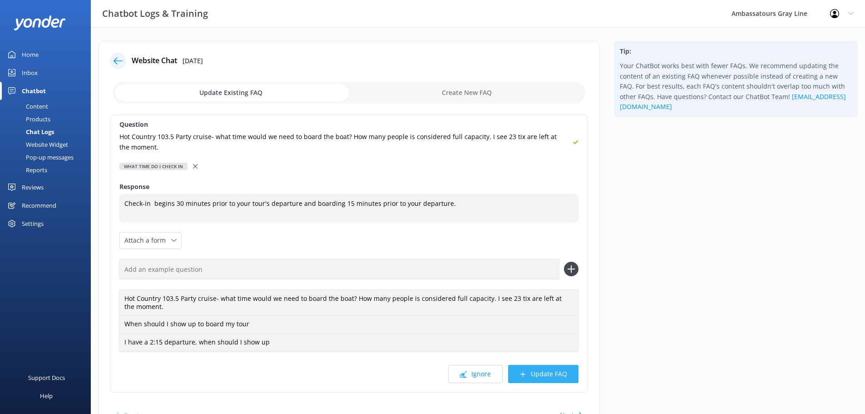
click at [545, 372] on button "Update FAQ" at bounding box center [543, 374] width 70 height 18
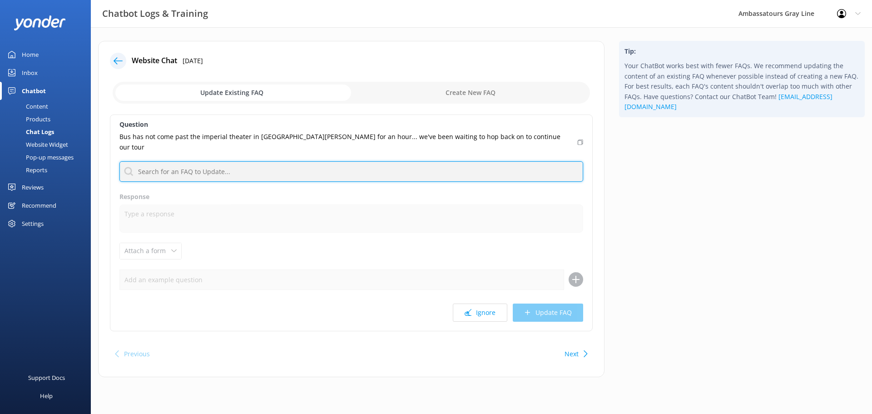
click at [339, 168] on input "text" at bounding box center [351, 171] width 464 height 20
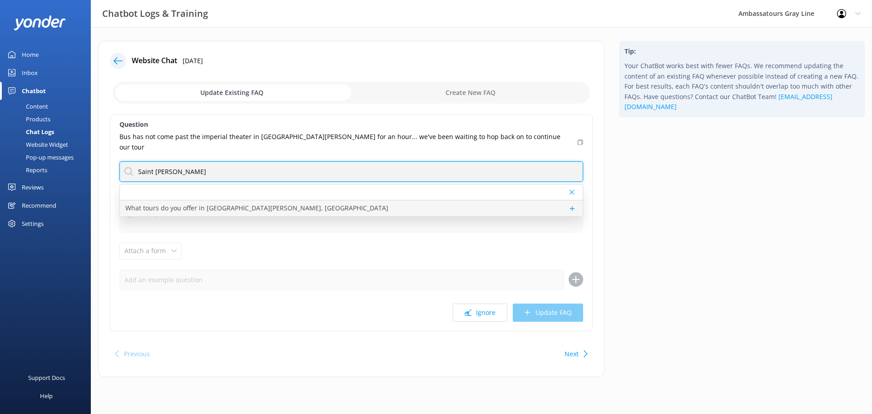
type input "Saint [PERSON_NAME]"
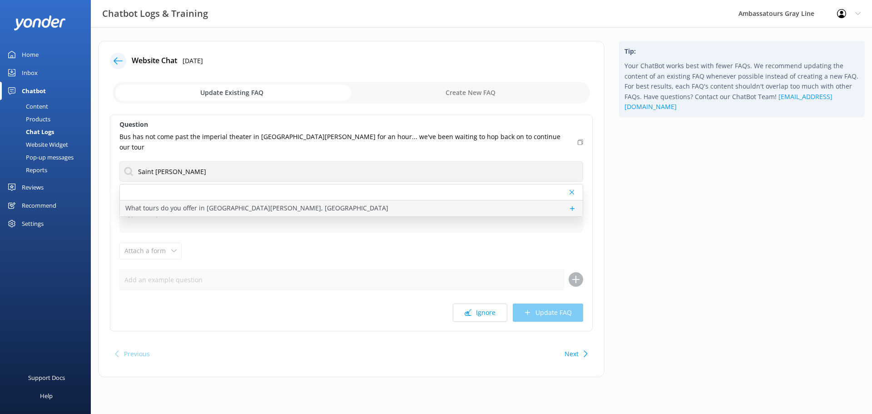
click at [313, 200] on div "What tours do you offer in [GEOGRAPHIC_DATA][PERSON_NAME], [GEOGRAPHIC_DATA]" at bounding box center [351, 208] width 463 height 16
type textarea "In [GEOGRAPHIC_DATA][PERSON_NAME], we provide exclusive coach tours for cruise …"
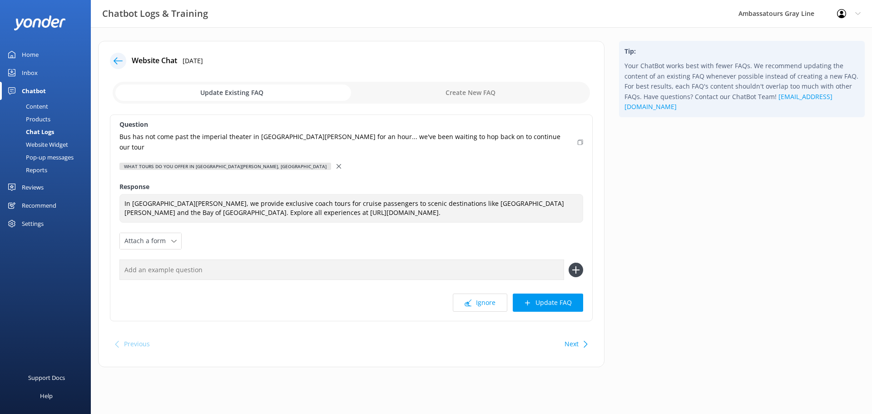
click at [578, 139] on icon at bounding box center [580, 141] width 5 height 5
click at [252, 263] on input "text" at bounding box center [341, 269] width 445 height 20
paste input "Bus has not come past the imperial theater in [GEOGRAPHIC_DATA][PERSON_NAME] fo…"
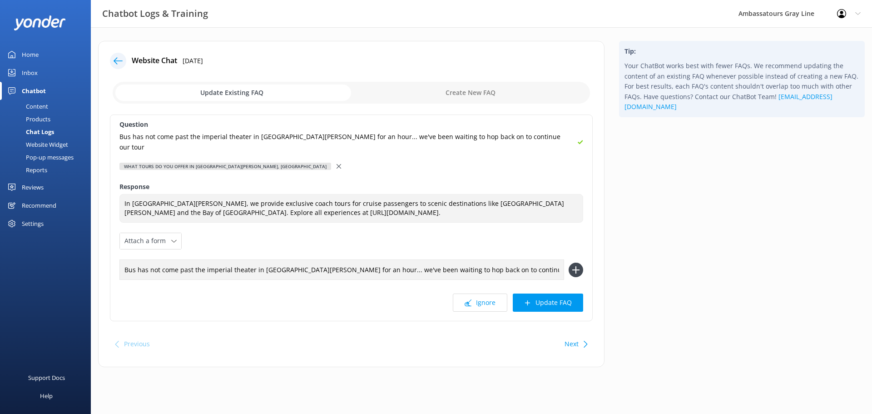
type input "Bus has not come past the imperial theater in [GEOGRAPHIC_DATA][PERSON_NAME] fo…"
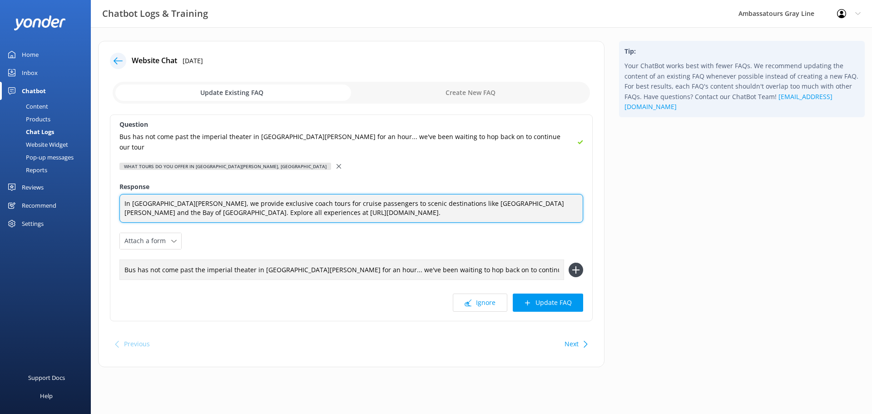
click at [313, 205] on textarea "In [GEOGRAPHIC_DATA][PERSON_NAME], we provide exclusive coach tours for cruise …" at bounding box center [351, 208] width 464 height 29
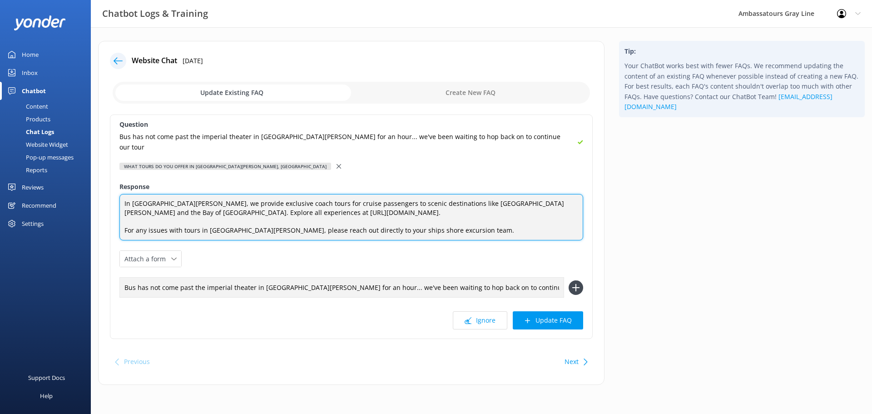
click at [234, 218] on textarea "In [GEOGRAPHIC_DATA][PERSON_NAME], we provide exclusive coach tours for cruise …" at bounding box center [351, 217] width 464 height 46
type textarea "In [GEOGRAPHIC_DATA][PERSON_NAME], we provide exclusive coach tours for cruise …"
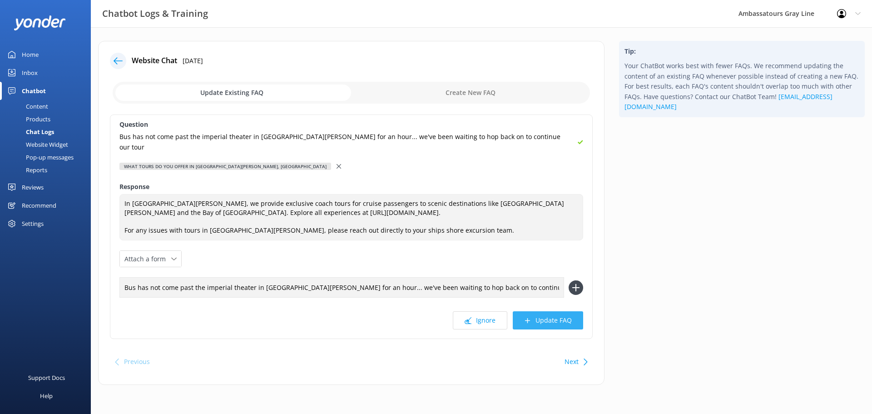
click at [573, 311] on button "Update FAQ" at bounding box center [548, 320] width 70 height 18
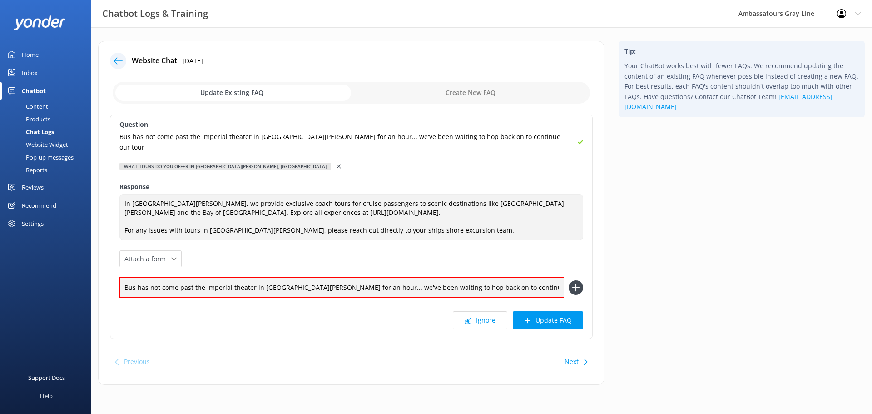
click at [567, 277] on div "Bus has not come past the imperial theater in [GEOGRAPHIC_DATA][PERSON_NAME] fo…" at bounding box center [351, 287] width 464 height 20
click at [572, 280] on icon at bounding box center [575, 287] width 15 height 15
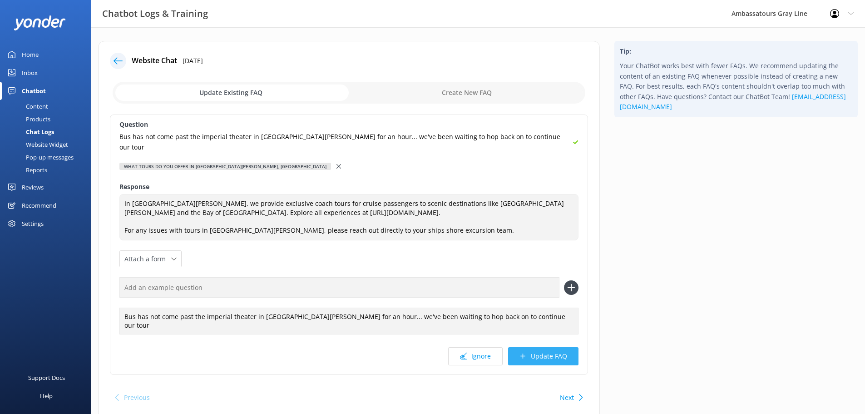
click at [564, 347] on button "Update FAQ" at bounding box center [543, 356] width 70 height 18
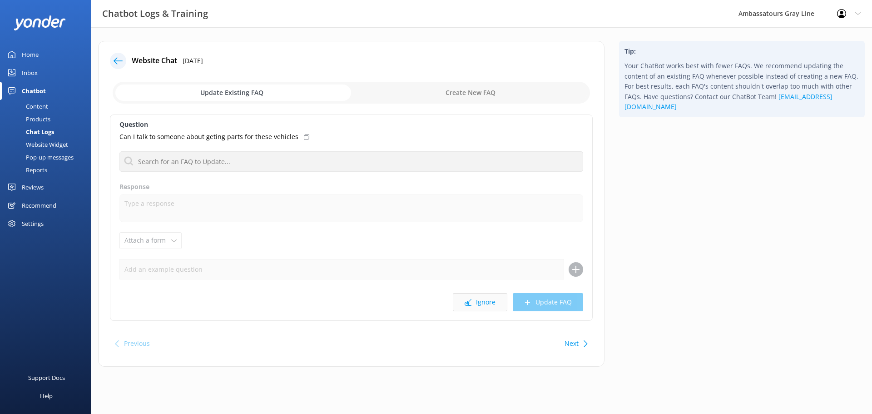
click at [487, 304] on button "Ignore" at bounding box center [480, 302] width 54 height 18
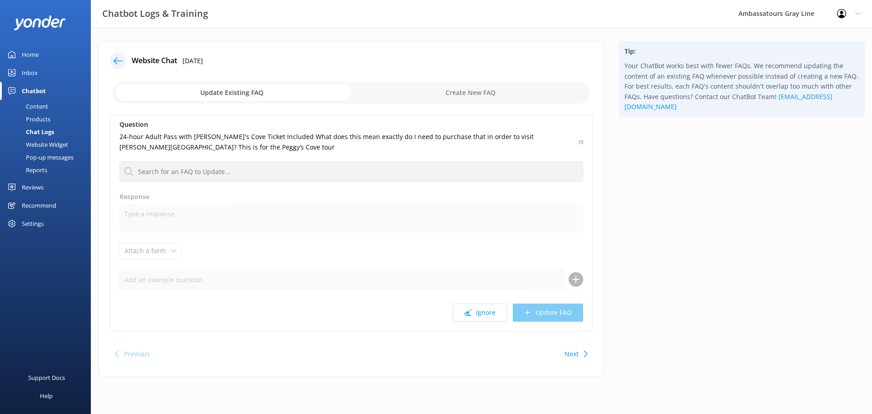
click at [464, 319] on button "Ignore" at bounding box center [480, 312] width 54 height 18
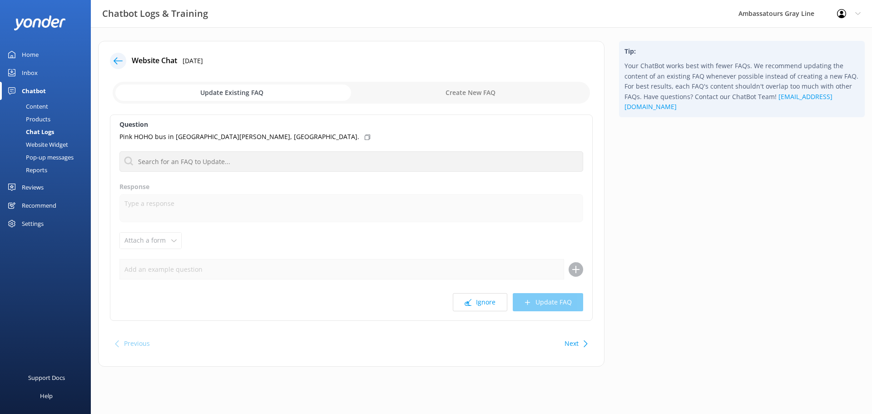
click at [365, 138] on icon at bounding box center [367, 136] width 5 height 5
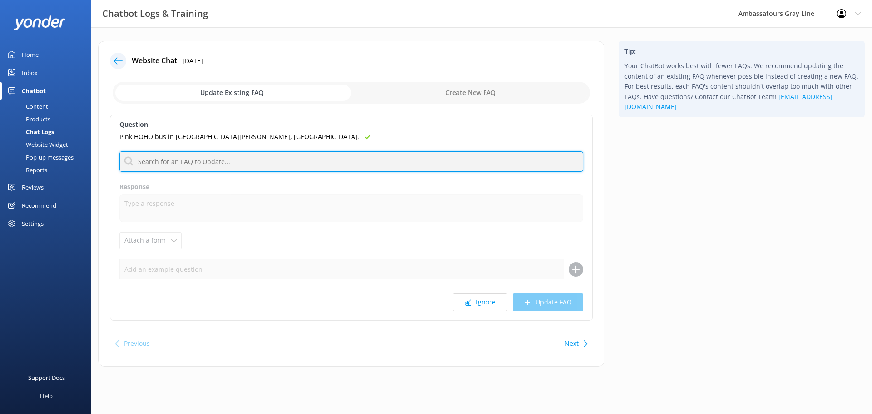
click at [267, 164] on input "text" at bounding box center [351, 161] width 464 height 20
type input "Saint [PERSON_NAME]"
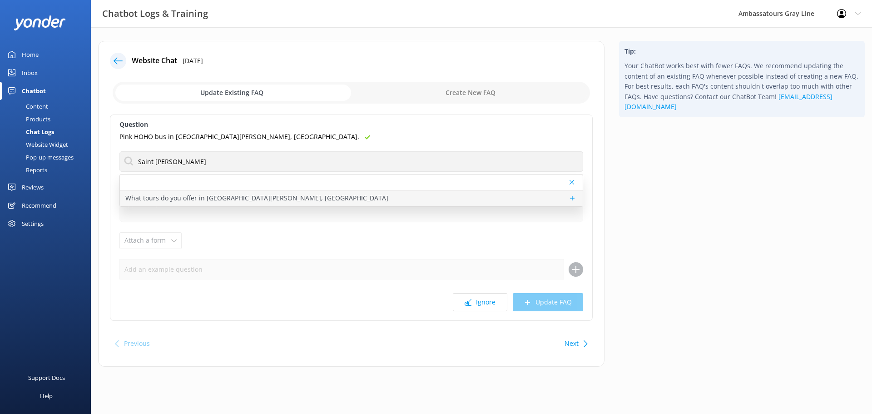
click at [173, 200] on p "What tours do you offer in [GEOGRAPHIC_DATA][PERSON_NAME], [GEOGRAPHIC_DATA]" at bounding box center [256, 198] width 263 height 10
type textarea "In [GEOGRAPHIC_DATA][PERSON_NAME], we provide exclusive coach tours for cruise …"
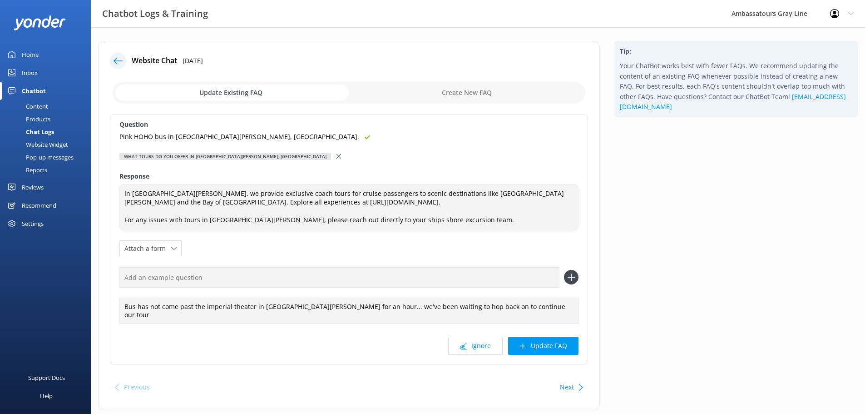
click at [174, 277] on input "text" at bounding box center [339, 277] width 440 height 20
paste input "Pink HOHO bus in [GEOGRAPHIC_DATA][PERSON_NAME], [GEOGRAPHIC_DATA]."
type input "Pink HOHO bus in [GEOGRAPHIC_DATA][PERSON_NAME], [GEOGRAPHIC_DATA]."
click at [572, 274] on icon at bounding box center [571, 277] width 15 height 15
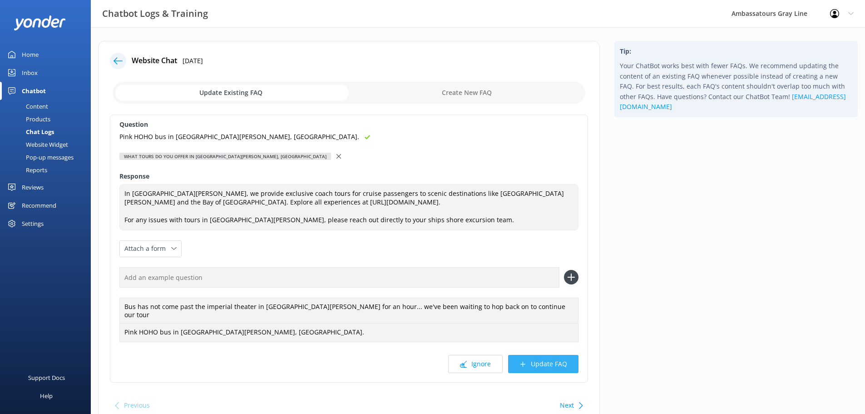
click at [545, 361] on button "Update FAQ" at bounding box center [543, 364] width 70 height 18
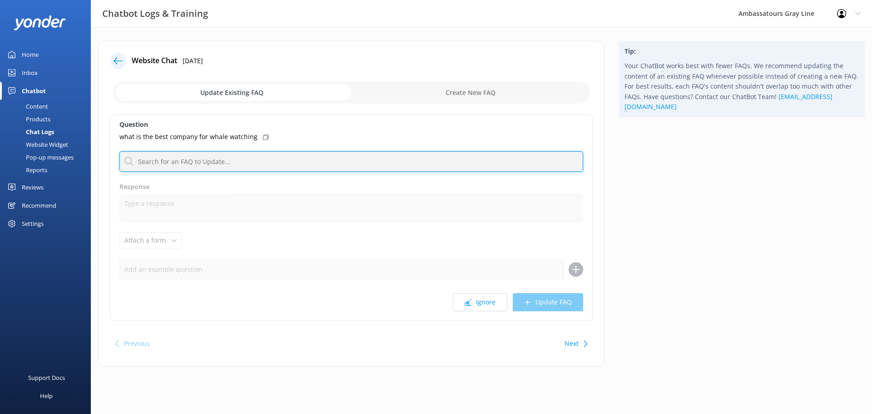
click at [262, 161] on input "text" at bounding box center [351, 161] width 464 height 20
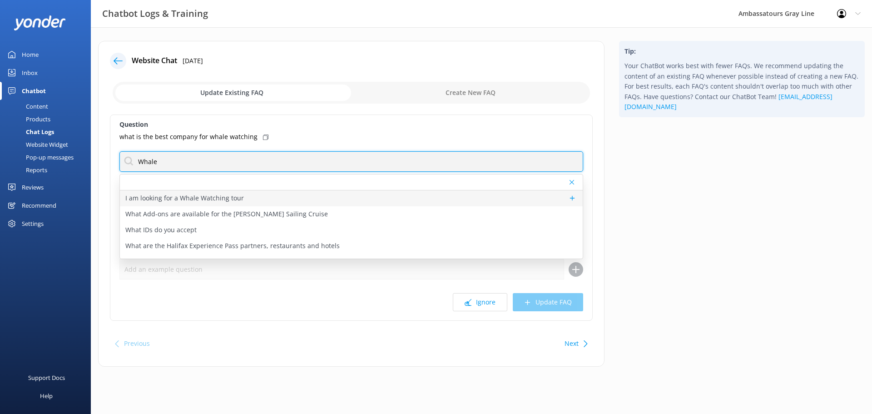
type input "Whale"
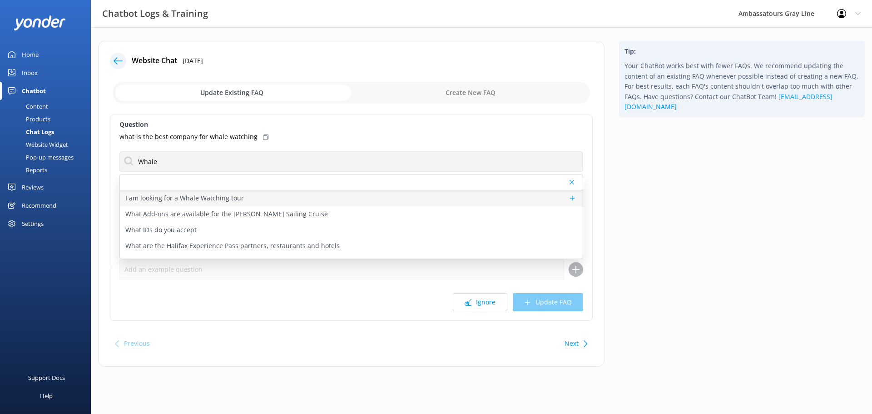
click at [252, 203] on div "I am looking for a Whale Watching tour" at bounding box center [351, 198] width 463 height 16
type textarea "We do not offer any whale watching tours, as [GEOGRAPHIC_DATA] and the surround…"
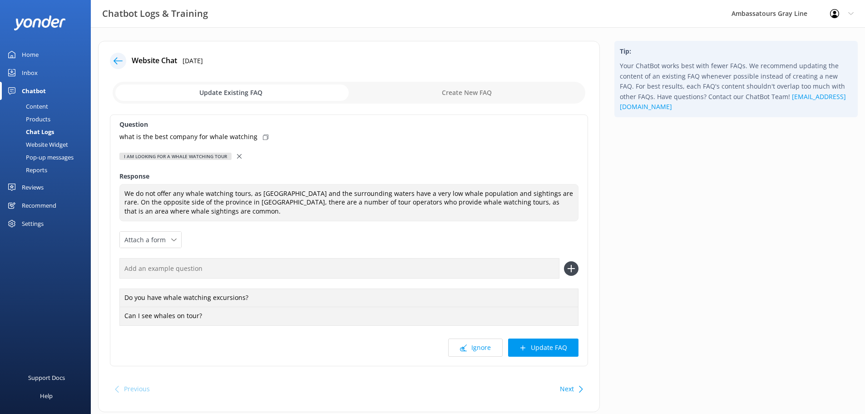
click at [263, 136] on icon at bounding box center [265, 136] width 5 height 5
click at [214, 266] on input "text" at bounding box center [339, 268] width 440 height 20
paste input "what is the best company for whale watching"
type input "what is the best company for whale watching"
click at [565, 262] on icon at bounding box center [571, 268] width 15 height 15
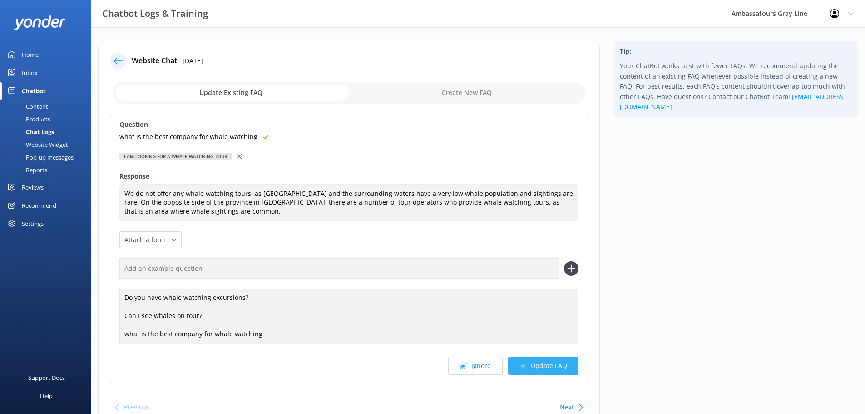
click at [565, 370] on button "Update FAQ" at bounding box center [543, 365] width 70 height 18
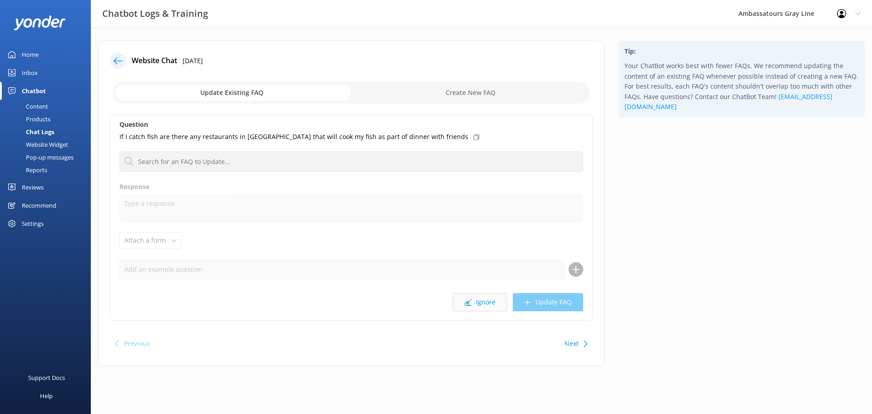
click at [481, 296] on button "Ignore" at bounding box center [480, 302] width 54 height 18
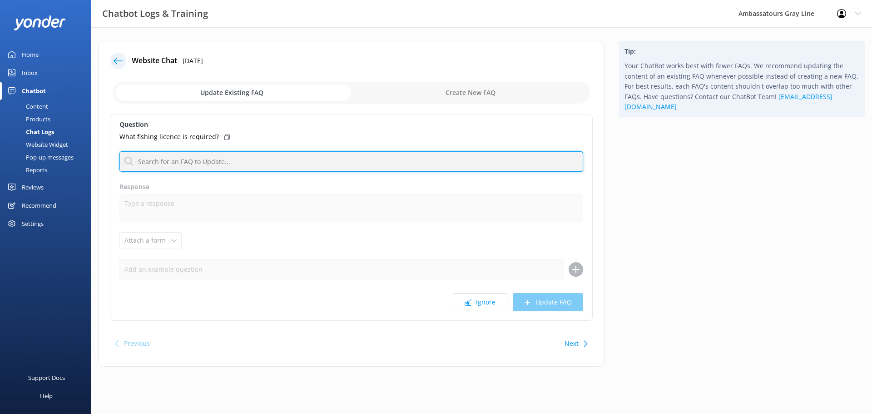
click at [233, 156] on input "text" at bounding box center [351, 161] width 464 height 20
type input "Deep sea fishing"
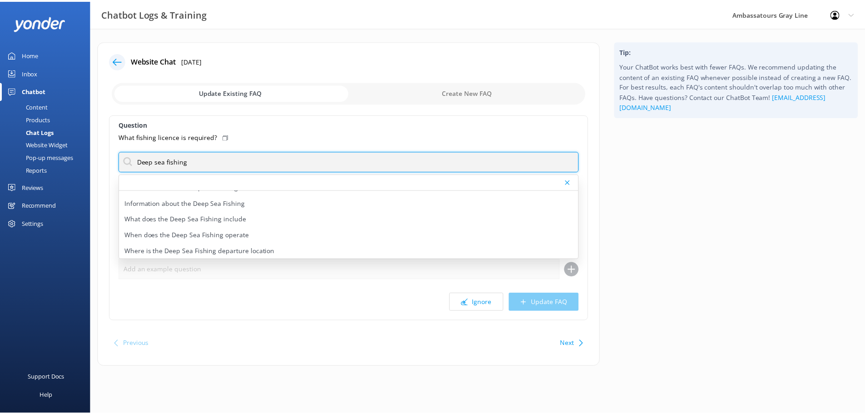
scroll to position [59, 0]
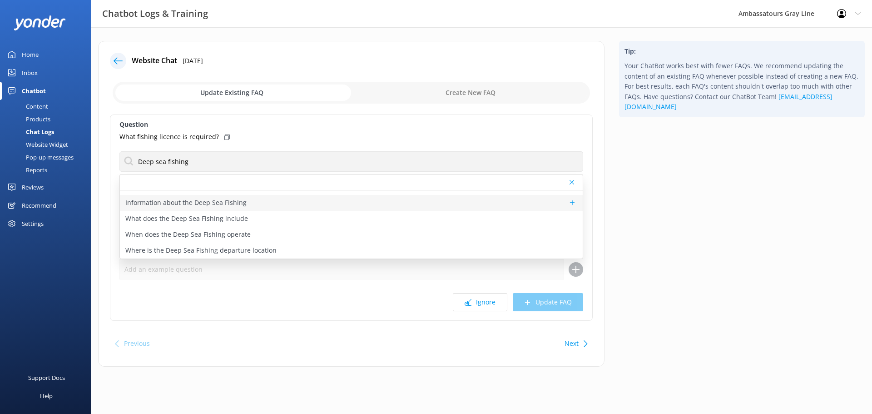
click at [210, 205] on p "Information about the Deep Sea Fishing" at bounding box center [185, 203] width 121 height 10
type textarea "The Deep Sea Fishing tour is a hands-on East Coast experience—no fishing experi…"
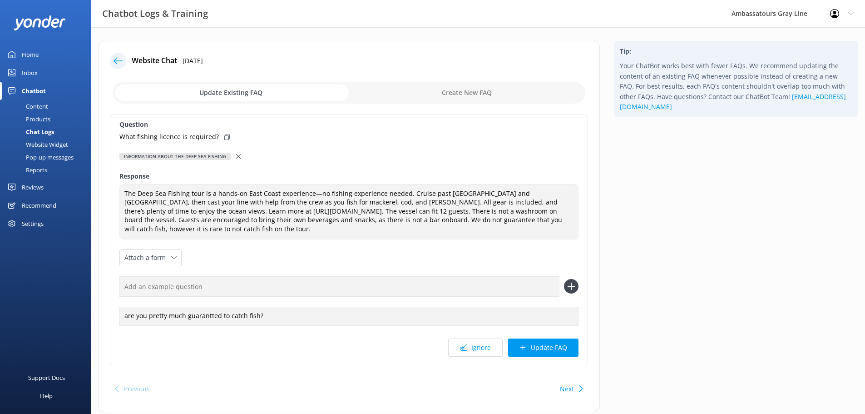
click at [224, 136] on icon at bounding box center [226, 136] width 5 height 5
click at [211, 283] on input "text" at bounding box center [339, 286] width 440 height 20
paste input "What fishing licence is required?"
type input "What fishing licence is required?"
click at [572, 288] on icon at bounding box center [571, 286] width 15 height 15
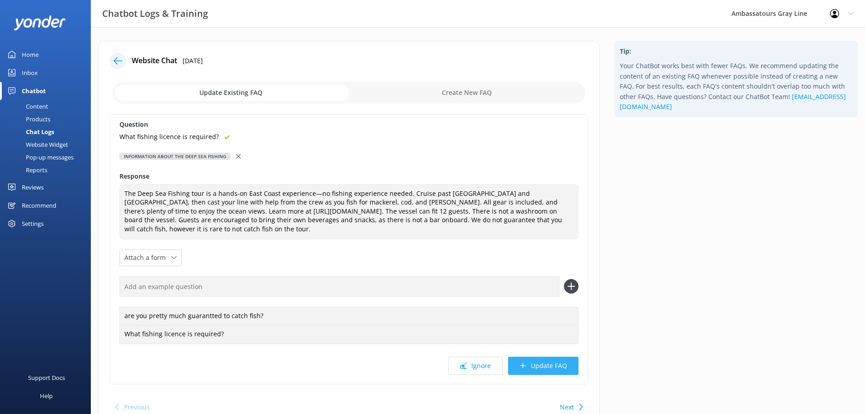
click at [540, 363] on button "Update FAQ" at bounding box center [543, 365] width 70 height 18
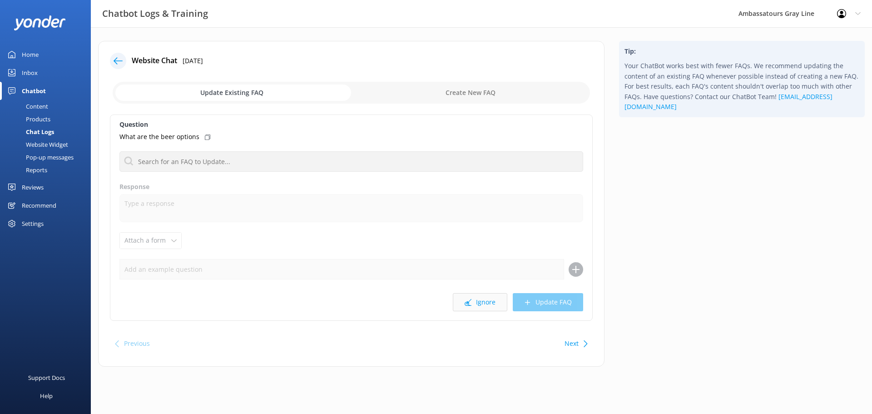
click at [463, 306] on button "Ignore" at bounding box center [480, 302] width 54 height 18
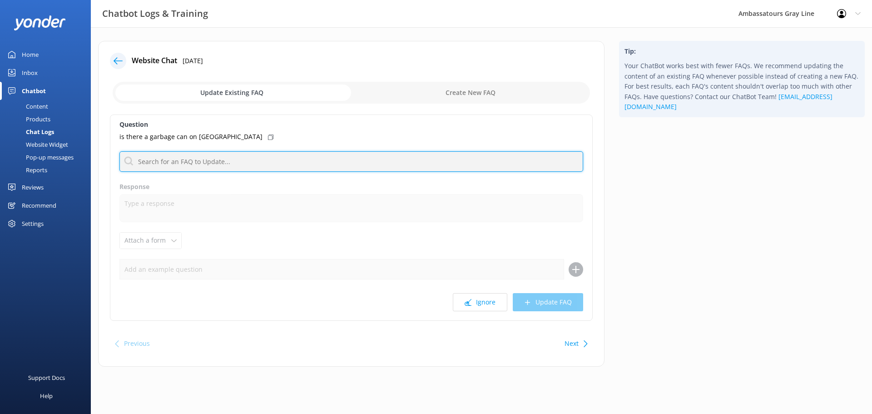
click at [234, 160] on input "text" at bounding box center [351, 161] width 464 height 20
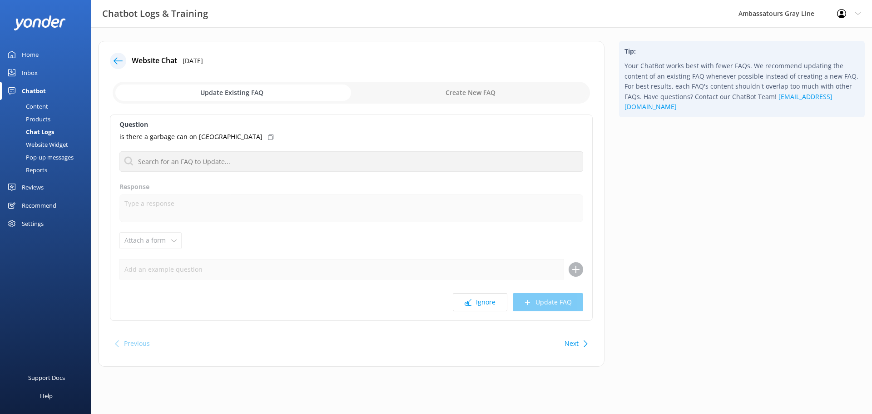
click at [248, 133] on div "is there a garbage can on [GEOGRAPHIC_DATA]" at bounding box center [351, 137] width 464 height 10
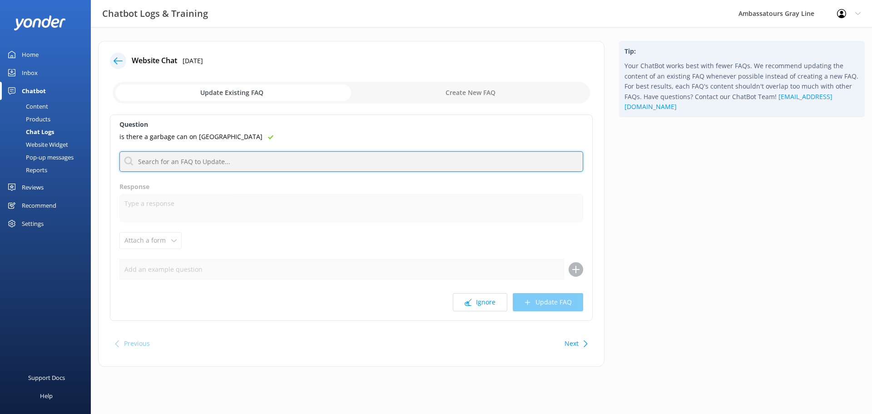
click at [256, 157] on input "text" at bounding box center [351, 161] width 464 height 20
type input "[GEOGRAPHIC_DATA]"
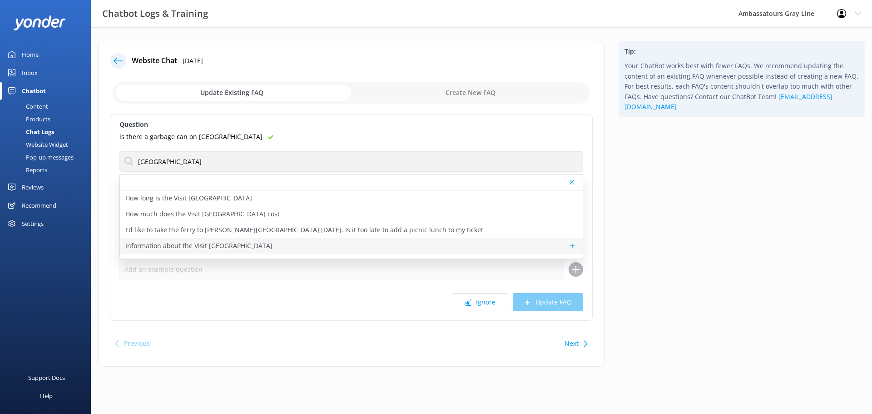
click at [230, 241] on p "Information about the Visit [GEOGRAPHIC_DATA]" at bounding box center [198, 246] width 147 height 10
type textarea "Visit [GEOGRAPHIC_DATA] in the heart of [GEOGRAPHIC_DATA] and explore its rich …"
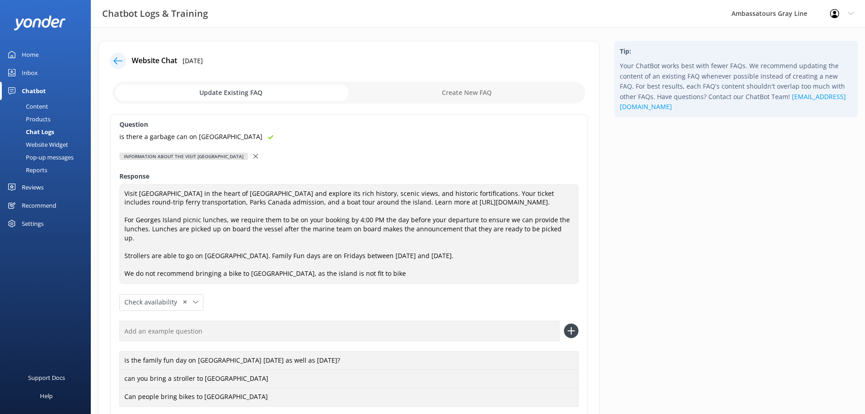
scroll to position [106, 0]
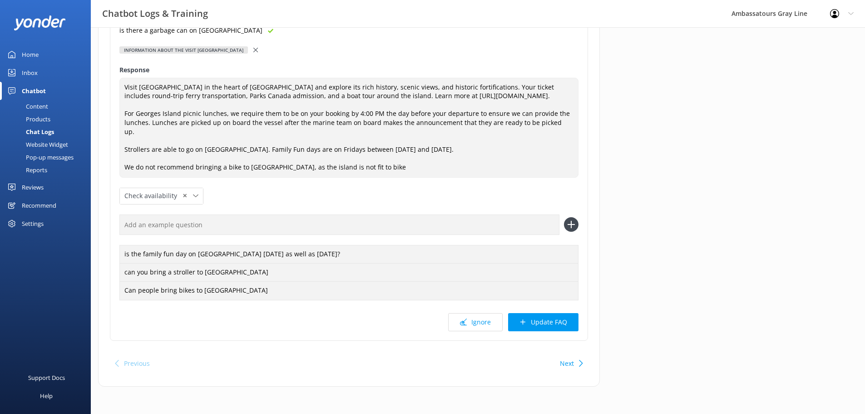
click at [512, 215] on input "text" at bounding box center [339, 224] width 440 height 20
paste input "is there a garbage can on [GEOGRAPHIC_DATA]"
type input "is there a garbage can on [GEOGRAPHIC_DATA]"
click at [577, 224] on icon at bounding box center [571, 224] width 15 height 15
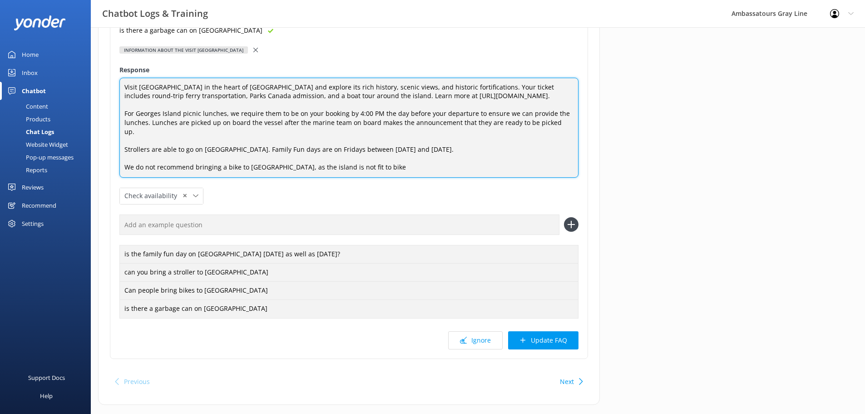
click at [393, 168] on textarea "Visit [GEOGRAPHIC_DATA] in the heart of [GEOGRAPHIC_DATA] and explore its rich …" at bounding box center [348, 128] width 459 height 100
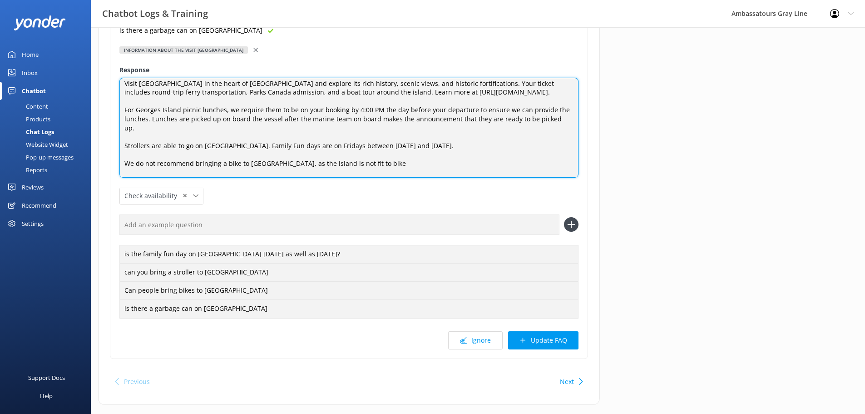
scroll to position [0, 0]
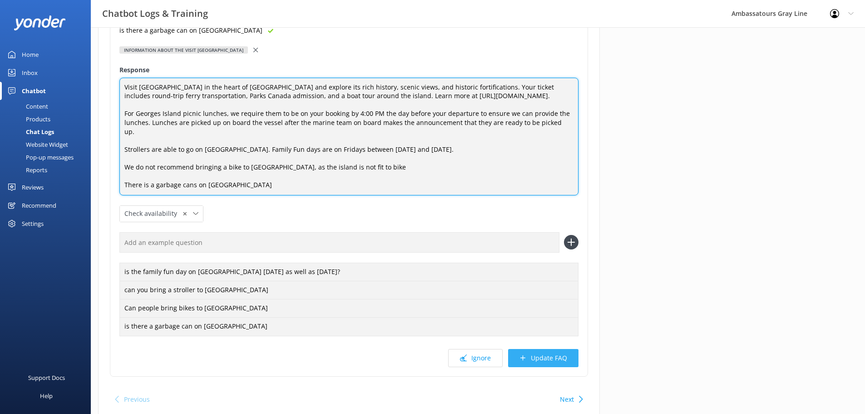
type textarea "Visit [GEOGRAPHIC_DATA] in the heart of [GEOGRAPHIC_DATA] and explore its rich …"
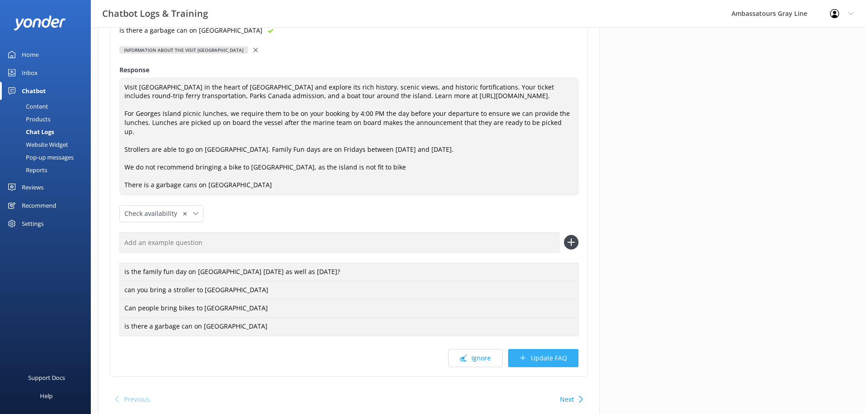
click at [544, 361] on button "Update FAQ" at bounding box center [543, 358] width 70 height 18
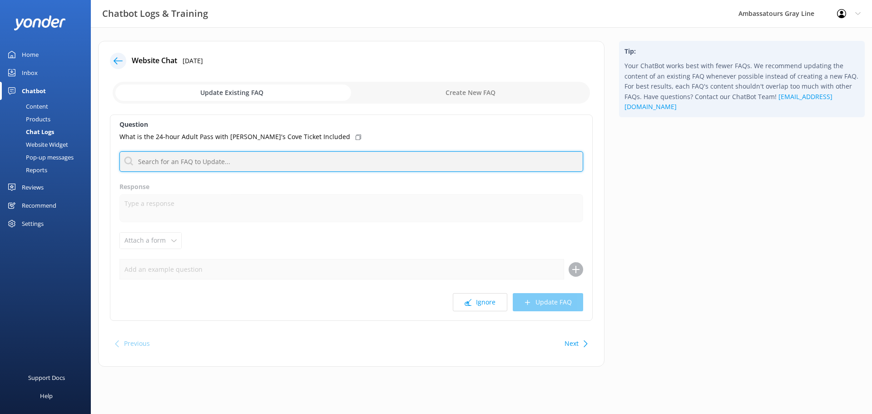
drag, startPoint x: 207, startPoint y: 160, endPoint x: 202, endPoint y: 163, distance: 5.3
click at [207, 160] on input "text" at bounding box center [351, 161] width 464 height 20
type input "Halifax Experience Pass"
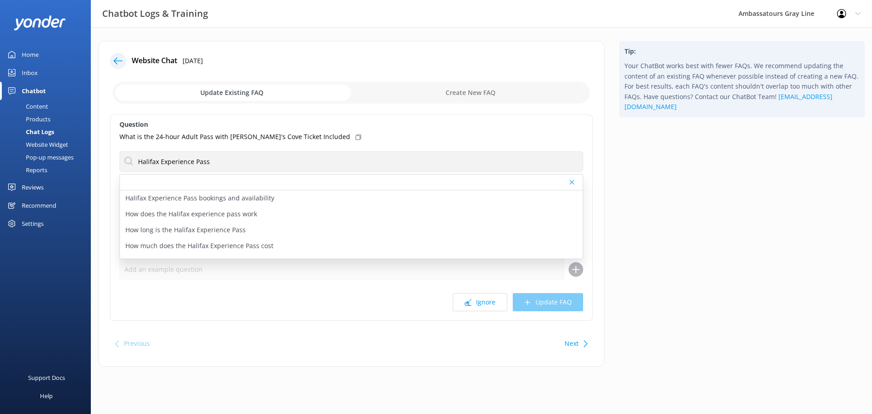
click at [316, 140] on div "What is the 24-hour Adult Pass with [PERSON_NAME]'s Cove Ticket Included" at bounding box center [351, 137] width 464 height 10
click at [219, 200] on p "Halifax Experience Pass bookings and availability" at bounding box center [199, 198] width 149 height 10
type textarea "You can purchase tour Halifax Experience Pass online at [URL][DOMAIN_NAME]. You…"
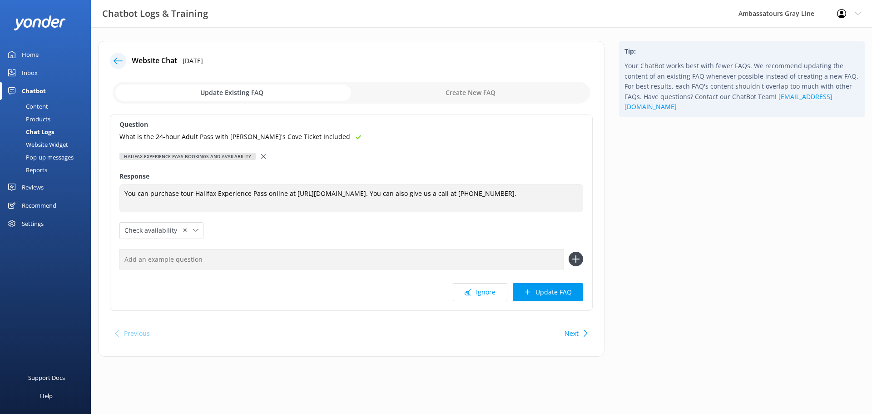
click at [261, 153] on div at bounding box center [264, 156] width 6 height 10
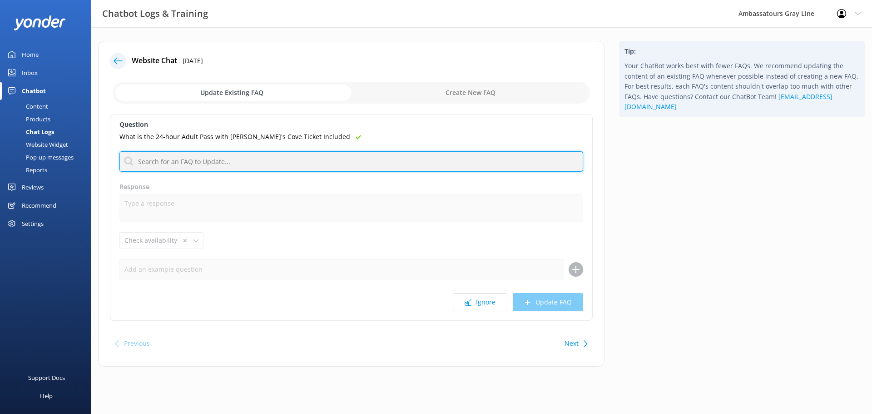
click at [252, 165] on input "text" at bounding box center [351, 161] width 464 height 20
type input "Experience pass"
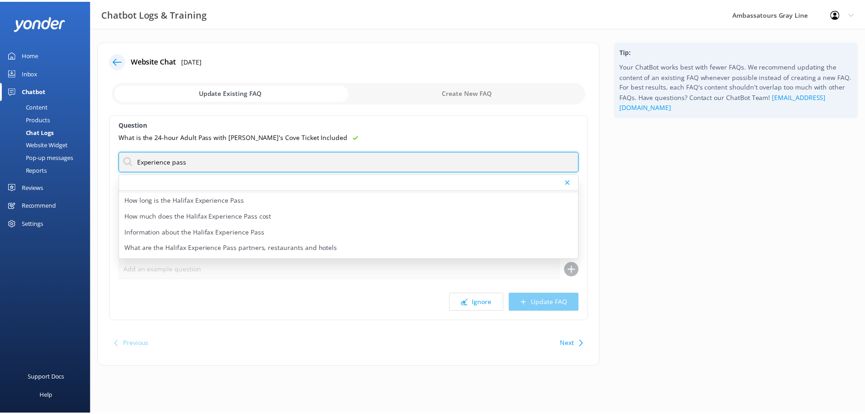
scroll to position [45, 0]
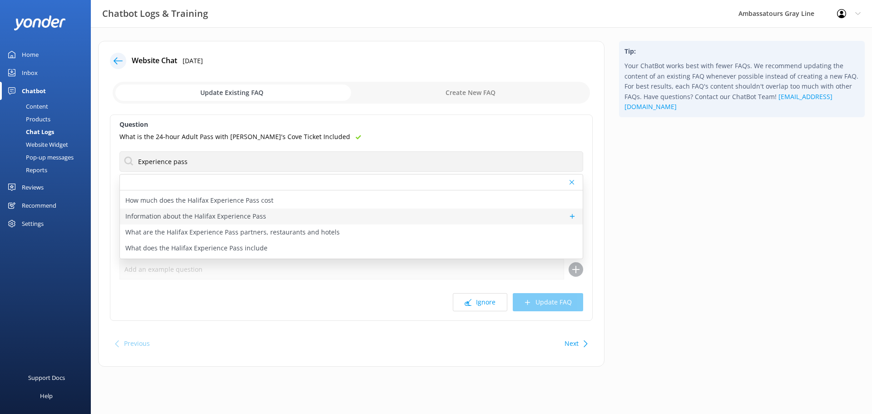
click at [219, 214] on p "Information about the Halifax Experience Pass" at bounding box center [195, 216] width 141 height 10
type textarea "The Halifax Experience Pass gives you access to top attractions, museums, and […"
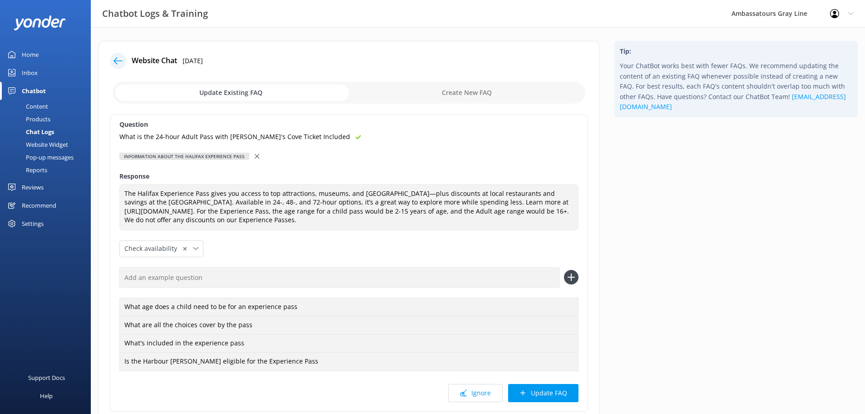
click at [237, 280] on input "text" at bounding box center [339, 277] width 440 height 20
paste input "What is the 24-hour Adult Pass with [PERSON_NAME]'s Cove Ticket Included"
type input "What is the 24-hour Adult Pass with [PERSON_NAME]'s Cove Ticket Included"
click at [566, 282] on icon at bounding box center [571, 277] width 15 height 15
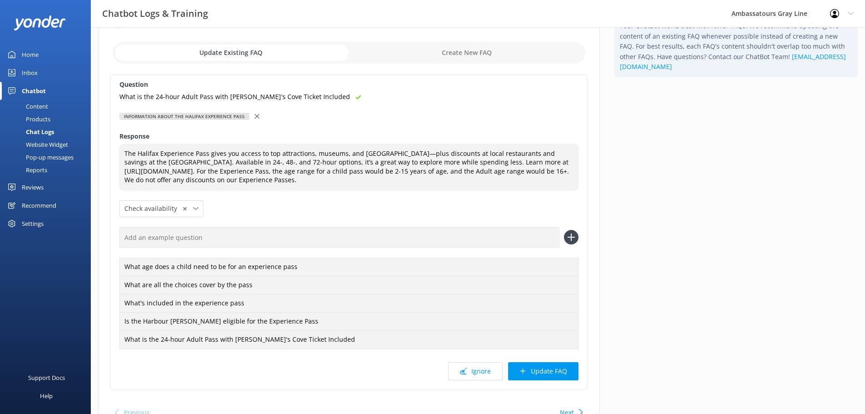
scroll to position [89, 0]
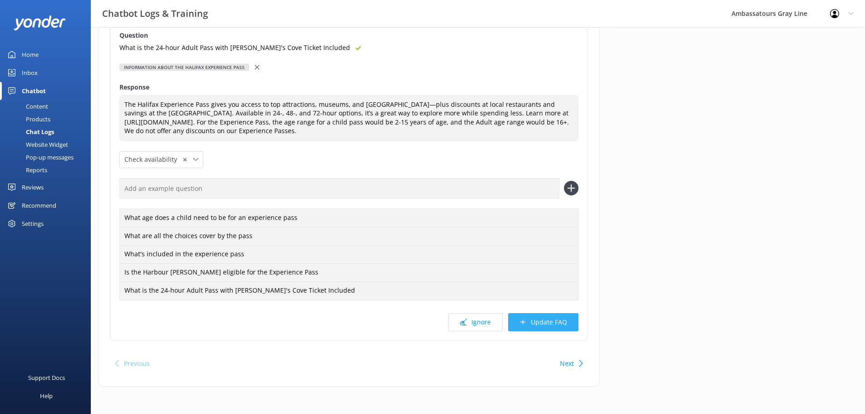
click at [547, 320] on button "Update FAQ" at bounding box center [543, 322] width 70 height 18
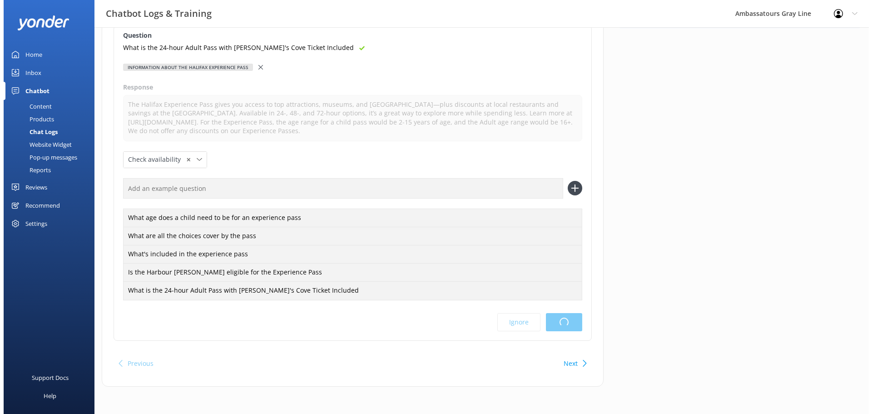
scroll to position [0, 0]
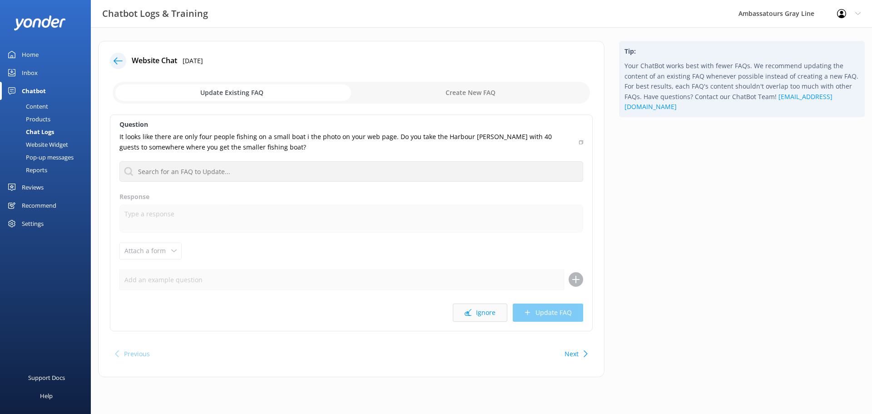
click at [483, 315] on button "Ignore" at bounding box center [480, 312] width 54 height 18
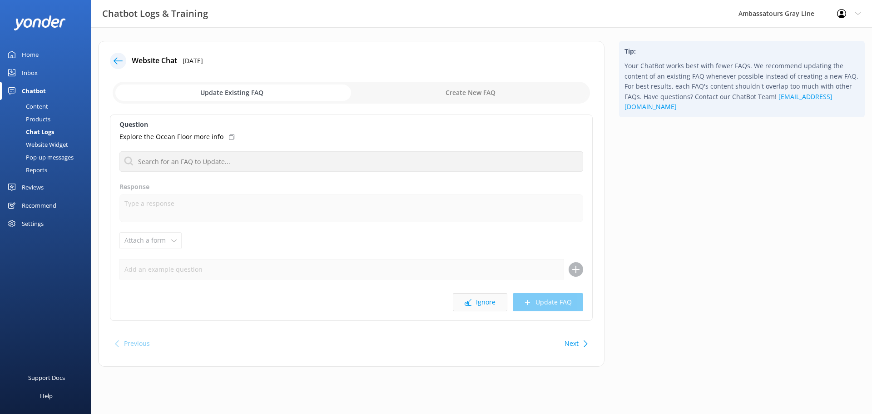
click at [472, 303] on button "Ignore" at bounding box center [480, 302] width 54 height 18
click at [481, 301] on button "Ignore" at bounding box center [480, 302] width 54 height 18
click at [491, 303] on button "Ignore" at bounding box center [480, 302] width 54 height 18
click at [482, 296] on button "Ignore" at bounding box center [480, 302] width 54 height 18
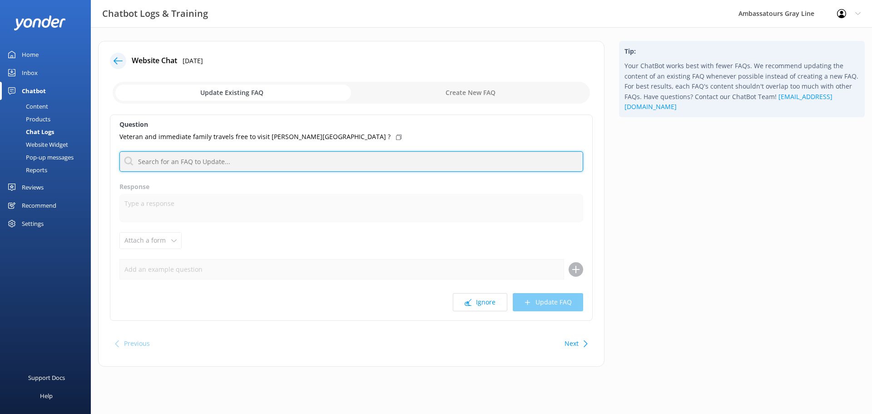
click at [253, 170] on input "text" at bounding box center [351, 161] width 464 height 20
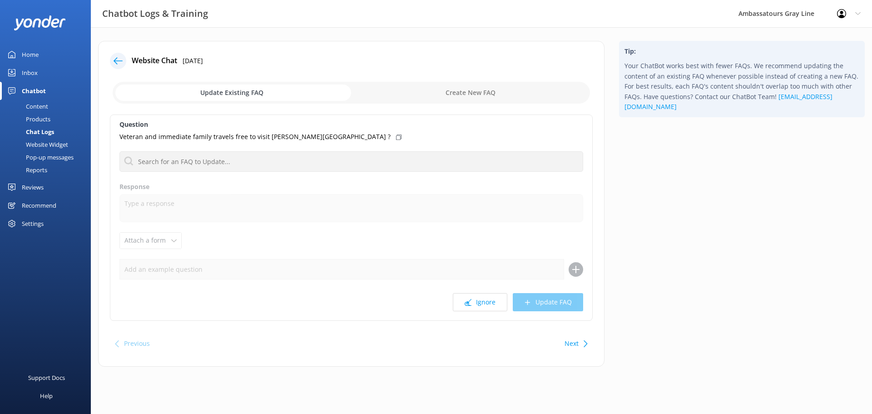
click at [396, 137] on icon at bounding box center [398, 136] width 5 height 5
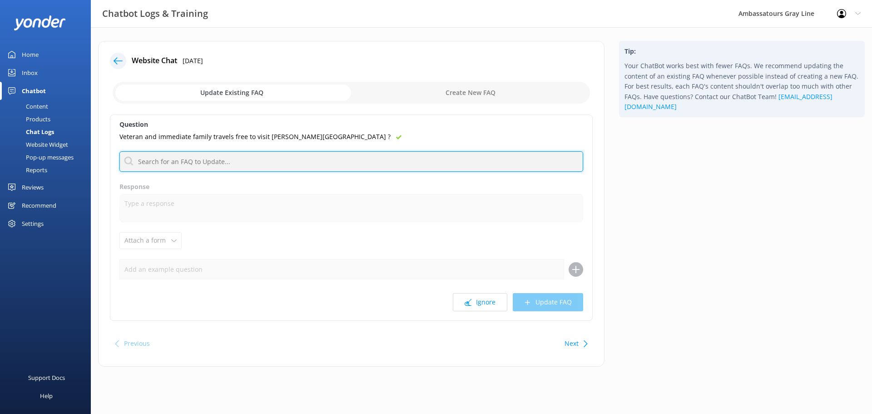
click at [319, 154] on input "text" at bounding box center [351, 161] width 464 height 20
type input "[GEOGRAPHIC_DATA]"
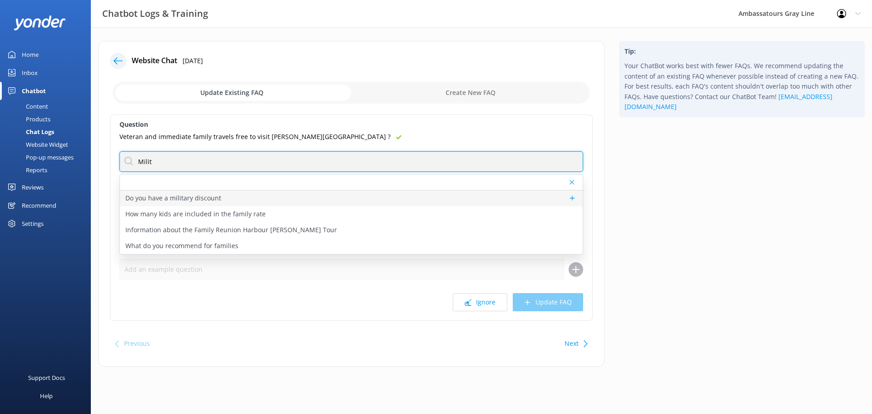
type input "Milit"
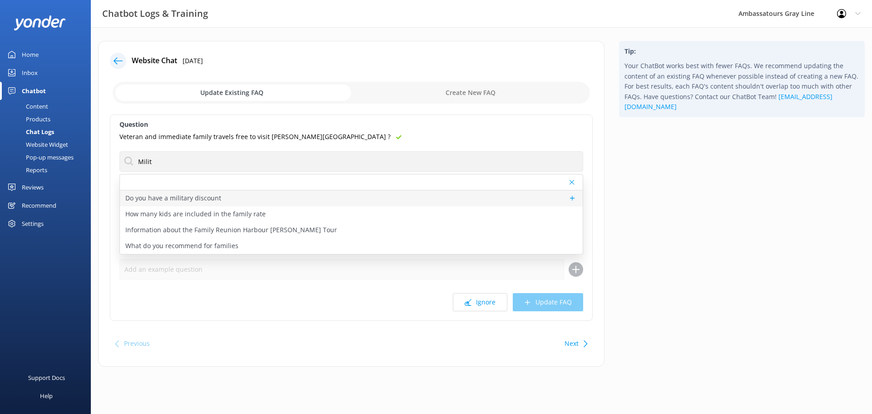
click at [192, 202] on p "Do you have a military discount" at bounding box center [173, 198] width 96 height 10
type textarea "We do offer a military discount. Active or former service members are entitled …"
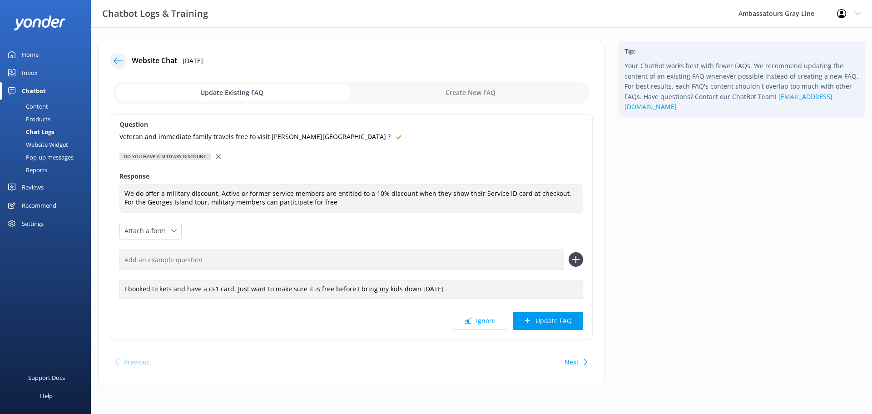
click at [195, 260] on input "text" at bounding box center [341, 259] width 445 height 20
paste input "Veteran and immediate family travels free to visit [PERSON_NAME][GEOGRAPHIC_DAT…"
type input "Veteran and immediate family travels free to visit [PERSON_NAME][GEOGRAPHIC_DAT…"
click at [573, 266] on icon at bounding box center [575, 259] width 15 height 15
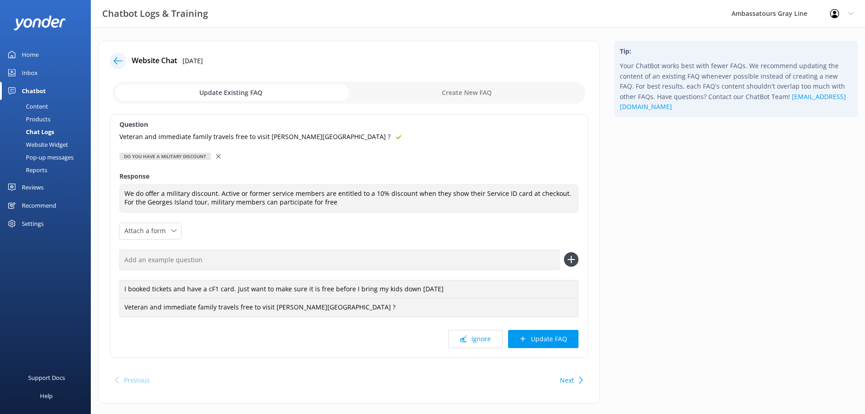
click at [553, 341] on button "Update FAQ" at bounding box center [543, 339] width 70 height 18
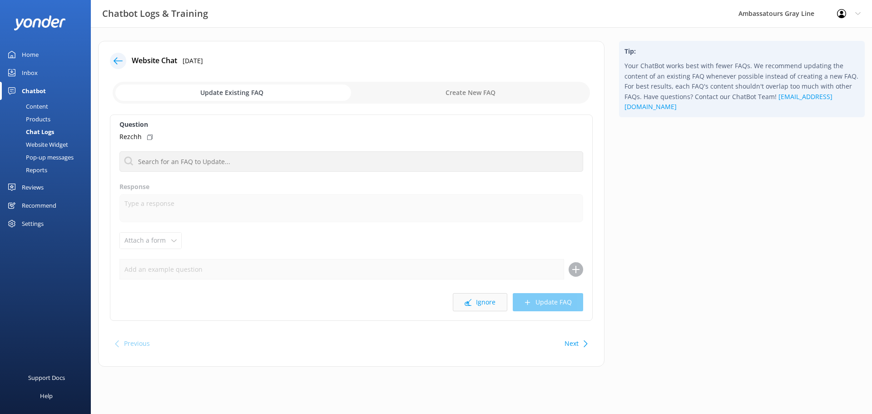
click at [472, 304] on button "Ignore" at bounding box center [480, 302] width 54 height 18
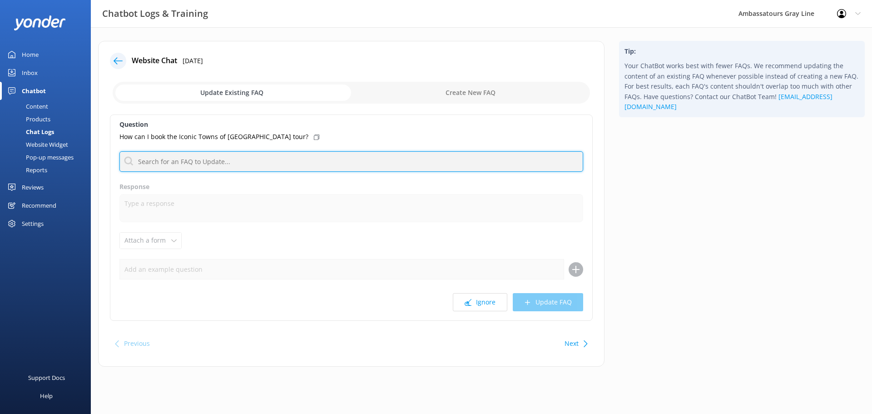
click at [271, 162] on input "text" at bounding box center [351, 161] width 464 height 20
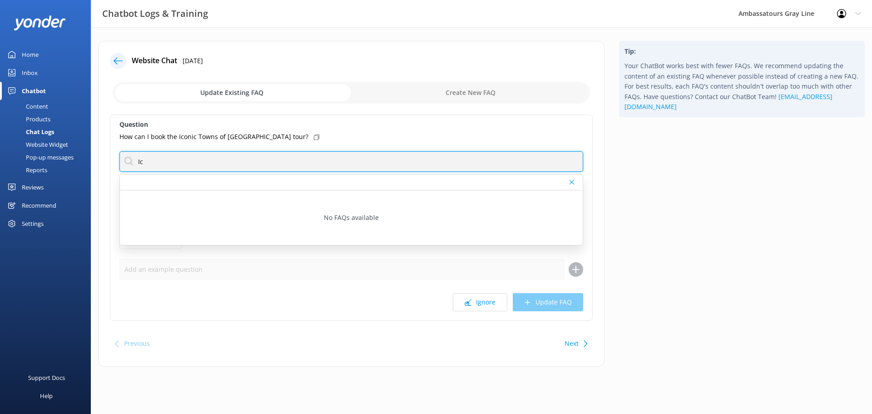
type input "I"
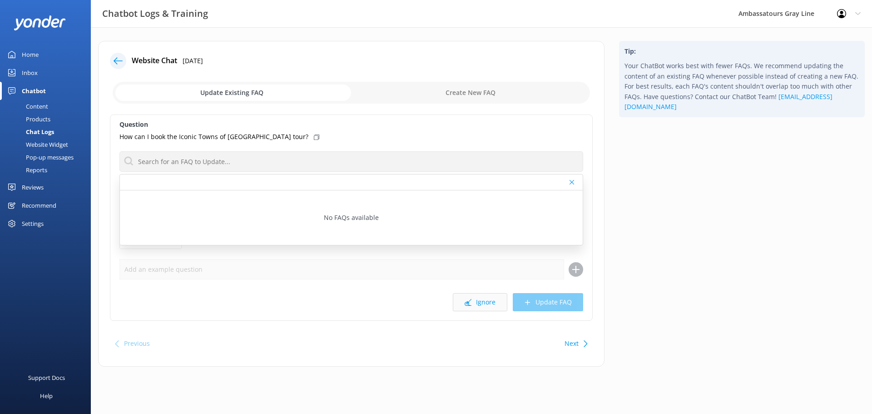
click at [499, 298] on button "Ignore" at bounding box center [480, 302] width 54 height 18
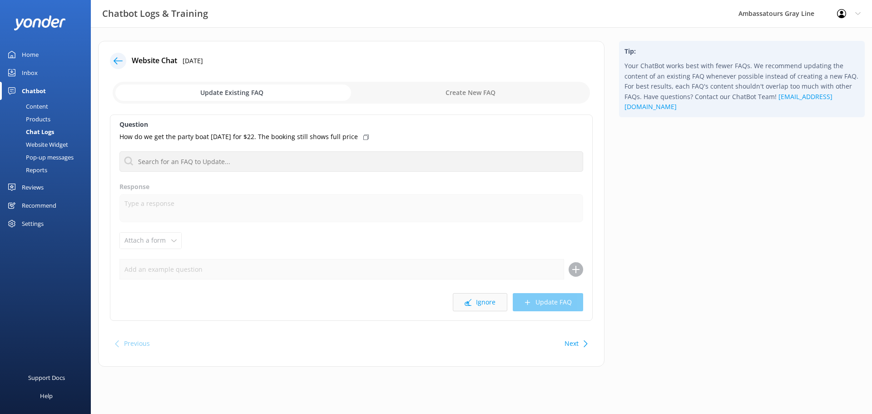
click at [487, 303] on button "Ignore" at bounding box center [480, 302] width 54 height 18
click at [490, 301] on button "Ignore" at bounding box center [480, 302] width 54 height 18
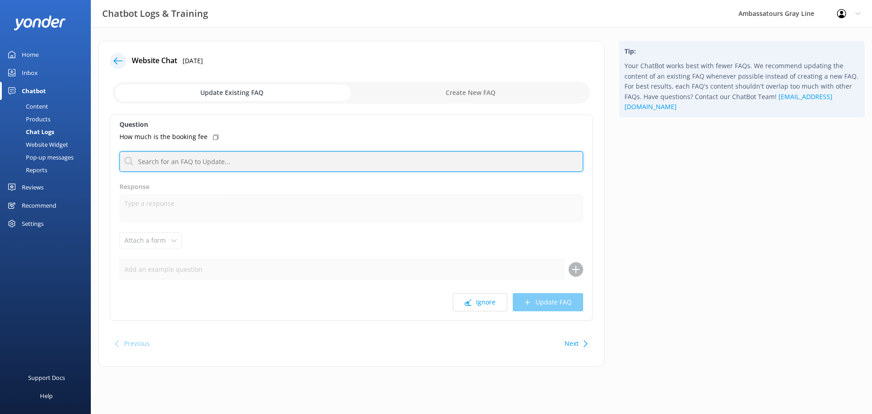
click at [182, 159] on input "text" at bounding box center [351, 161] width 464 height 20
type input "booking fee"
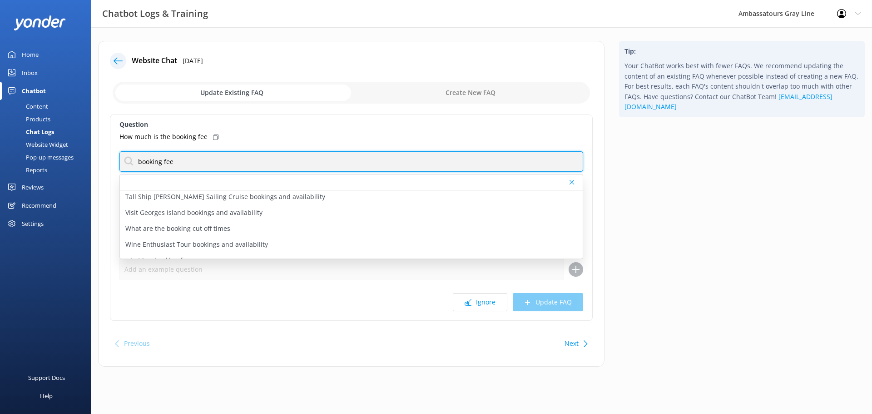
scroll to position [345, 0]
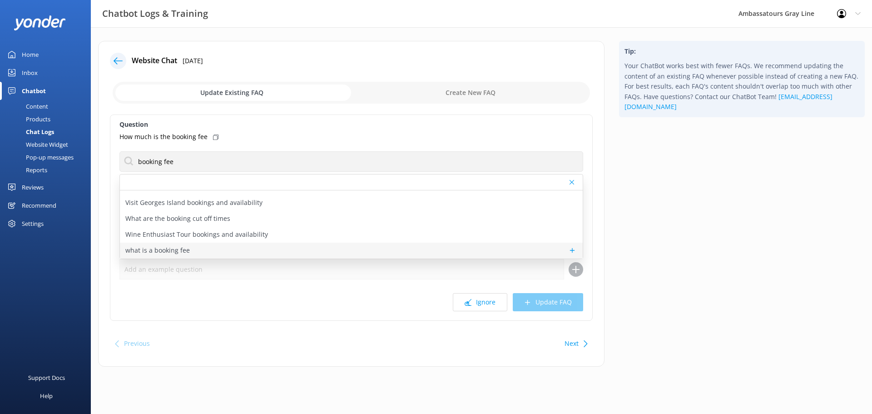
click at [212, 246] on div "what is a booking fee" at bounding box center [351, 250] width 463 height 16
type textarea "The booking fee applies to each of our tickets. The fee helps pay for our onlin…"
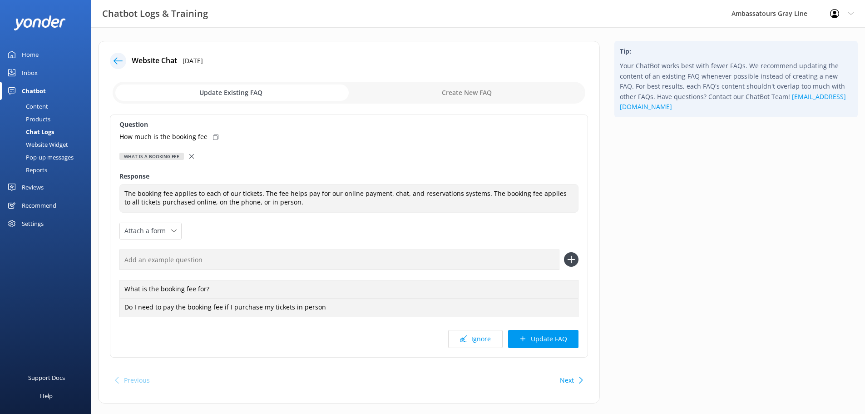
click at [213, 133] on div "How much is the booking fee" at bounding box center [348, 137] width 459 height 10
click at [174, 263] on input "text" at bounding box center [339, 259] width 440 height 20
paste input "How much is the booking fee"
type input "How much is the booking fee"
click at [572, 260] on use at bounding box center [571, 260] width 8 height 8
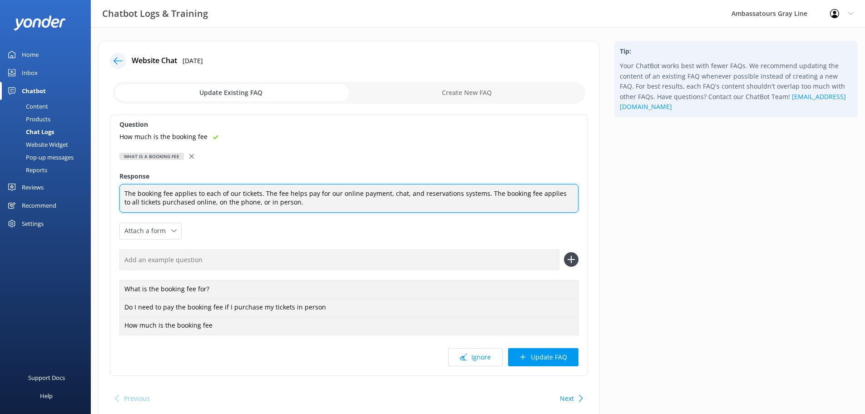
click at [392, 207] on textarea "The booking fee applies to each of our tickets. The fee helps pay for our onlin…" at bounding box center [348, 198] width 459 height 29
type textarea "The booking fee applies to each of our tickets. The fee helps pay for our onlin…"
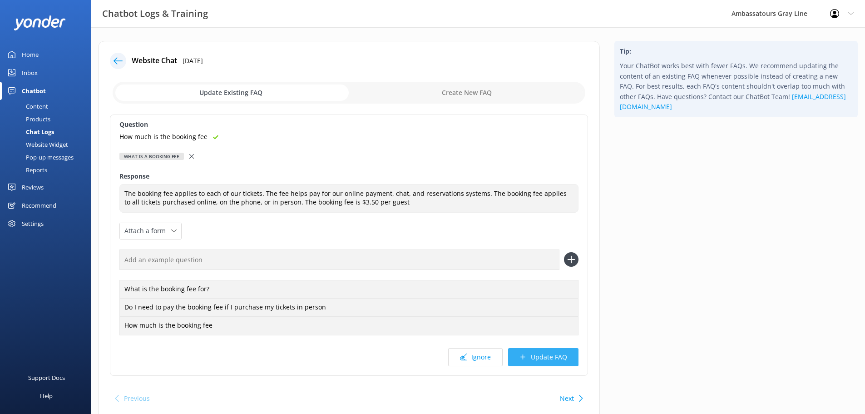
click at [550, 355] on button "Update FAQ" at bounding box center [543, 357] width 70 height 18
